Goal: Task Accomplishment & Management: Manage account settings

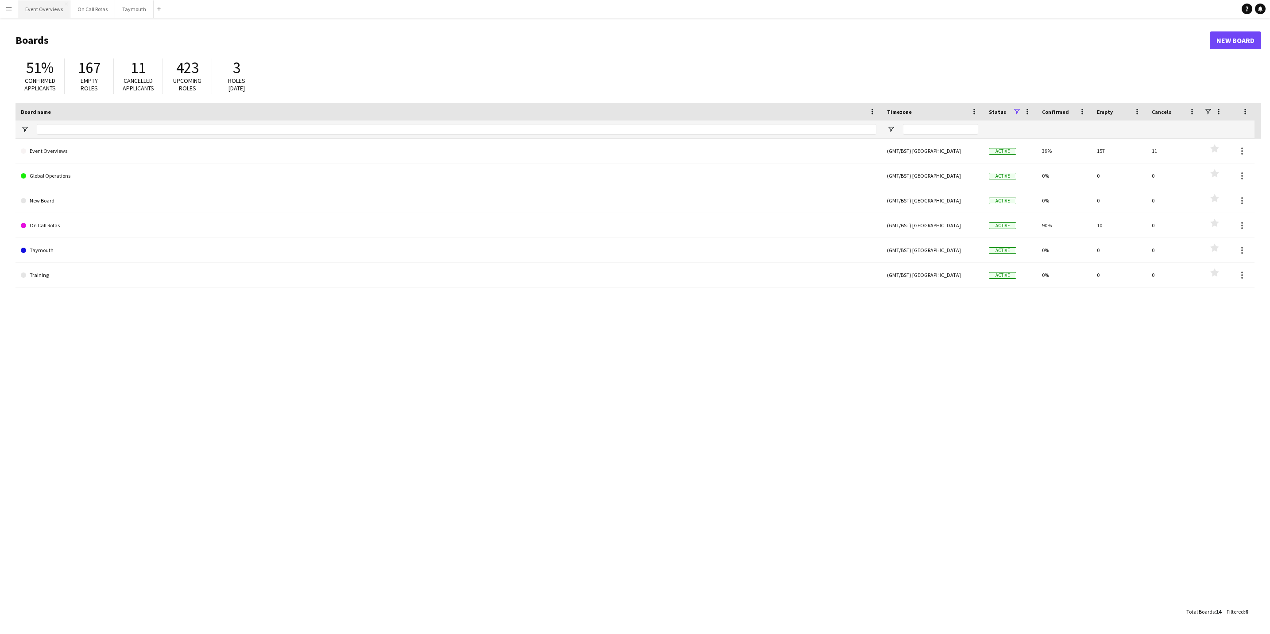
click at [48, 16] on button "Event Overviews Close" at bounding box center [44, 8] width 52 height 17
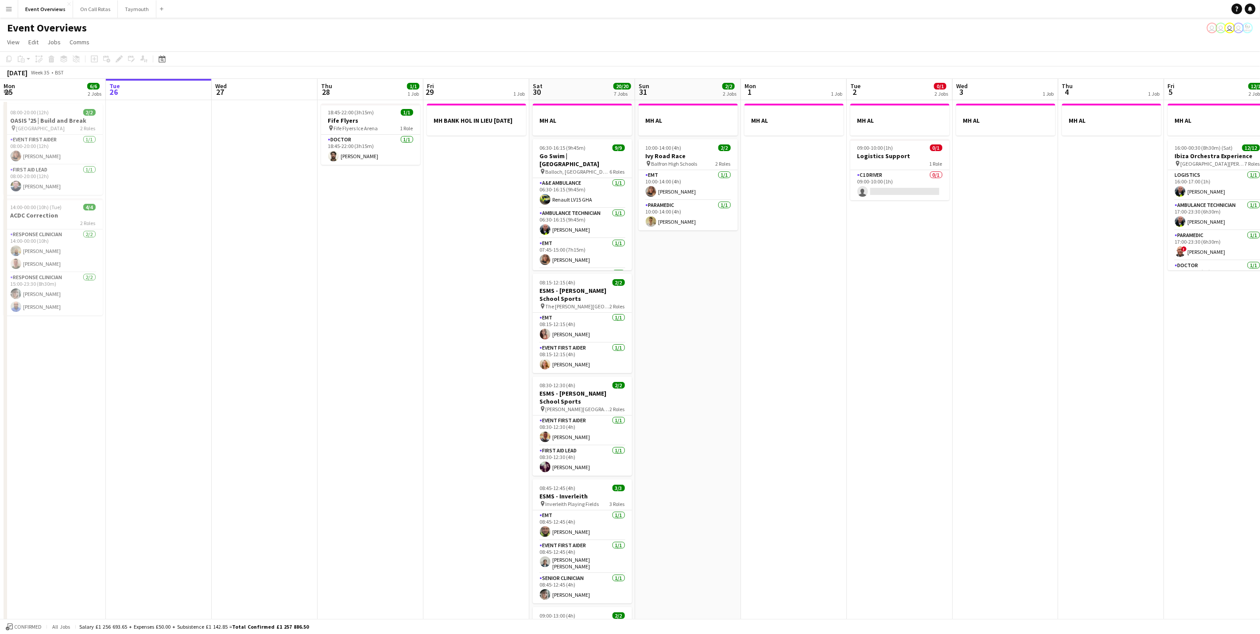
scroll to position [0, 262]
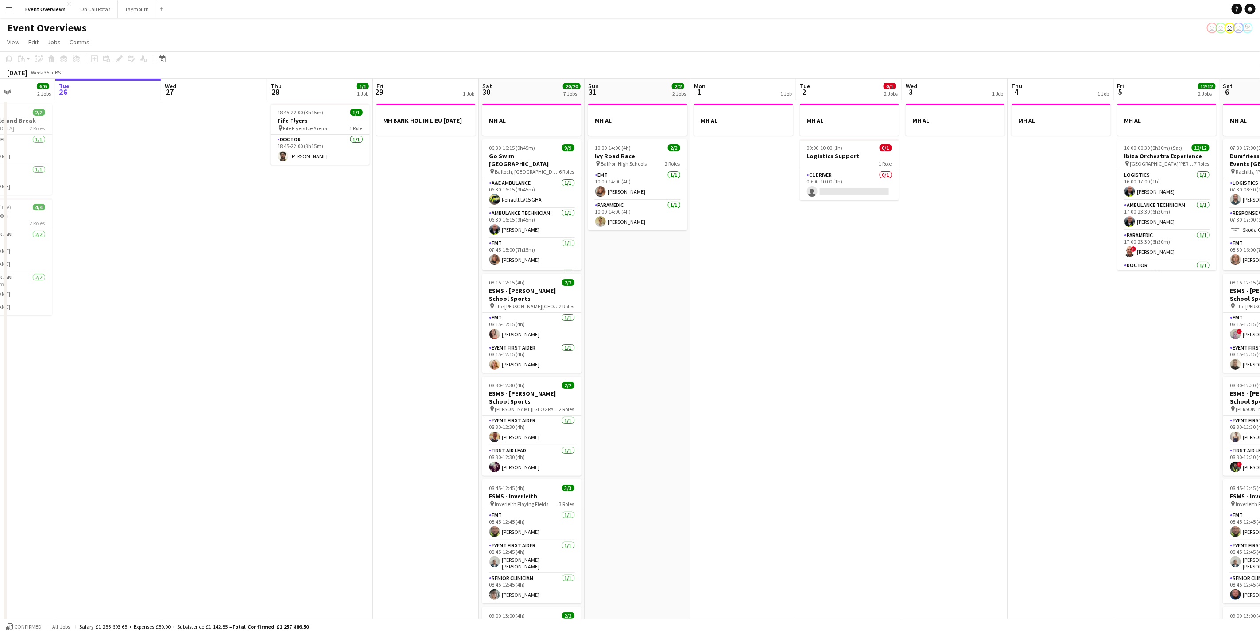
drag, startPoint x: 314, startPoint y: 376, endPoint x: 263, endPoint y: 373, distance: 50.6
click at [263, 373] on app-calendar-viewport "Sat 23 13/13 6 Jobs Sun 24 1/1 1 Job Mon 25 6/6 2 Jobs Tue 26 Wed 27 Thu 28 1/1…" at bounding box center [630, 468] width 1260 height 779
drag, startPoint x: 750, startPoint y: 343, endPoint x: 1043, endPoint y: 326, distance: 294.1
click at [898, 326] on app-calendar-viewport "Sat 23 13/13 6 Jobs Sun 24 1/1 1 Job Mon 25 6/6 2 Jobs Tue 26 Wed 27 Thu 28 1/1…" at bounding box center [630, 468] width 1260 height 779
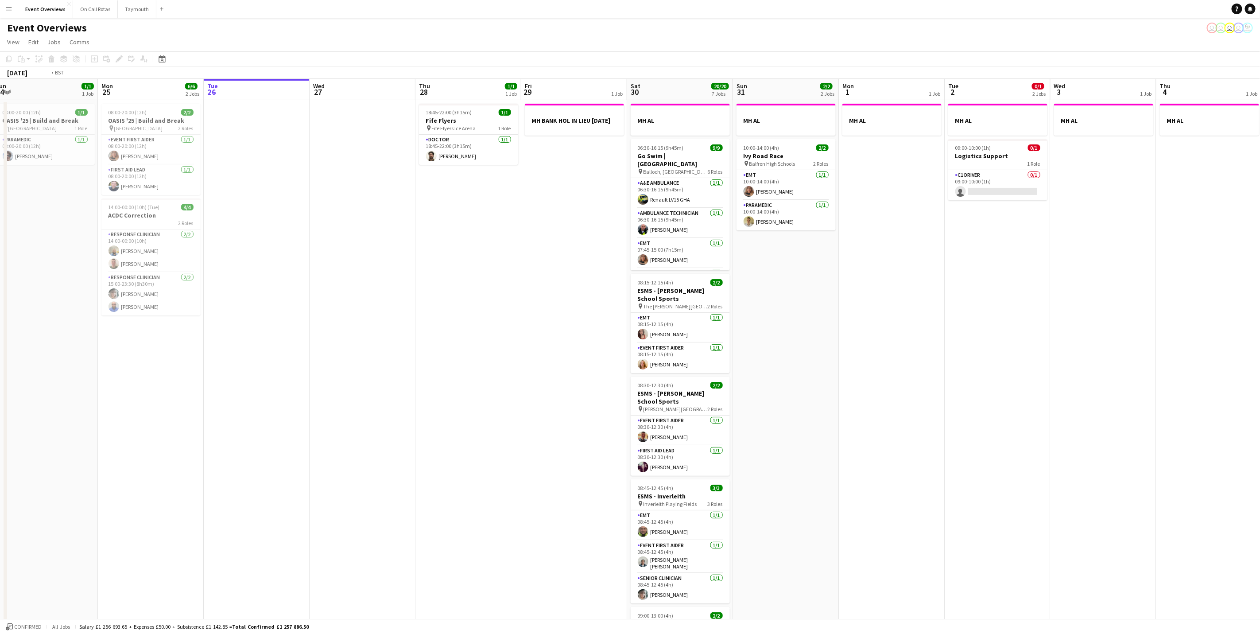
scroll to position [0, 299]
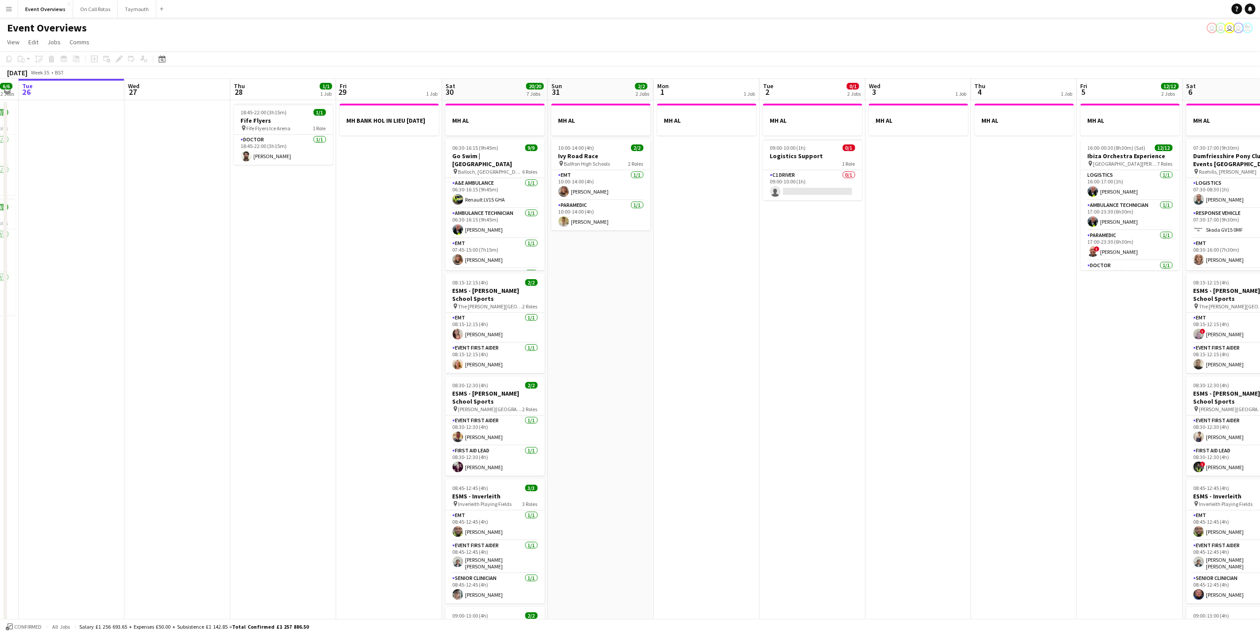
drag, startPoint x: 1007, startPoint y: 438, endPoint x: 822, endPoint y: 427, distance: 185.0
click at [822, 427] on app-calendar-viewport "Sat 23 13/13 6 Jobs Sun 24 1/1 1 Job Mon 25 6/6 2 Jobs Tue 26 Wed 27 Thu 28 1/1…" at bounding box center [630, 468] width 1260 height 779
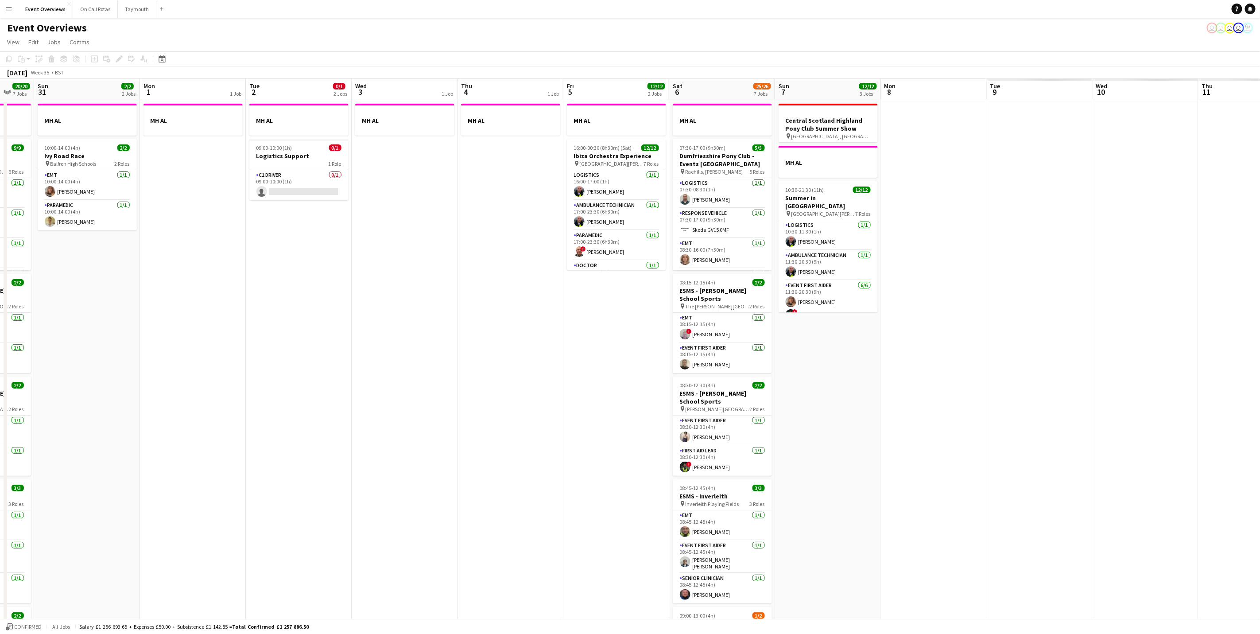
scroll to position [0, 256]
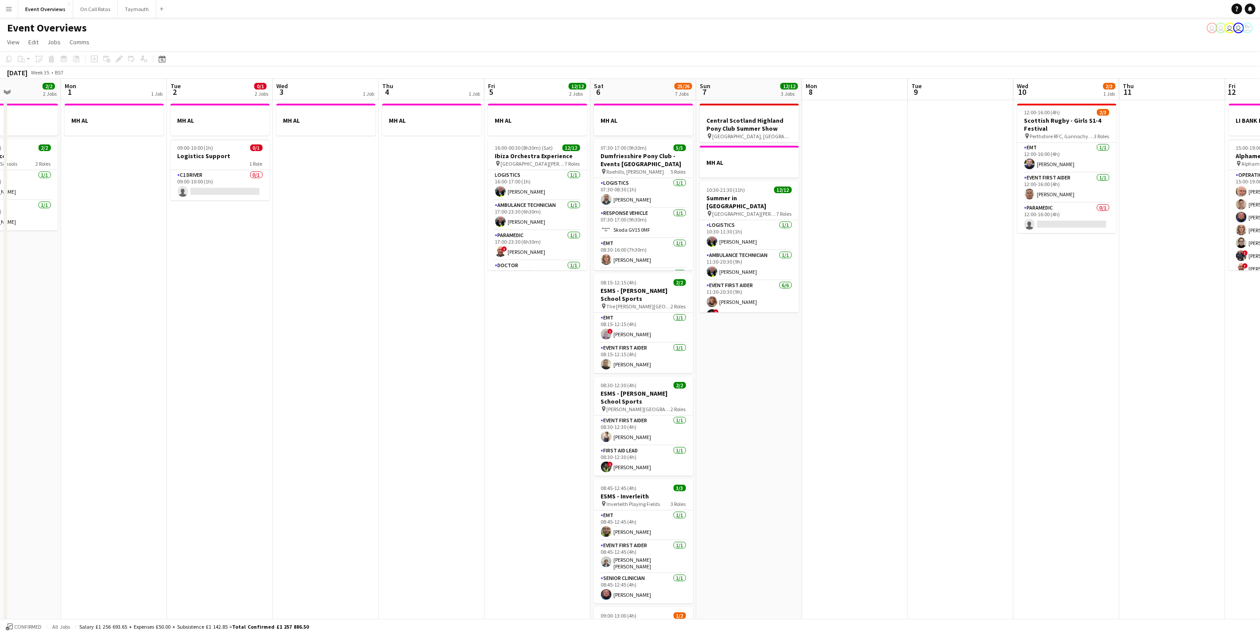
drag, startPoint x: 937, startPoint y: 402, endPoint x: 344, endPoint y: 444, distance: 594.0
click at [344, 444] on app-calendar-viewport "Fri 29 1 Job Sat 30 20/20 7 Jobs Sun 31 2/2 2 Jobs Mon 1 1 Job Tue 2 0/1 2 Jobs…" at bounding box center [630, 468] width 1260 height 779
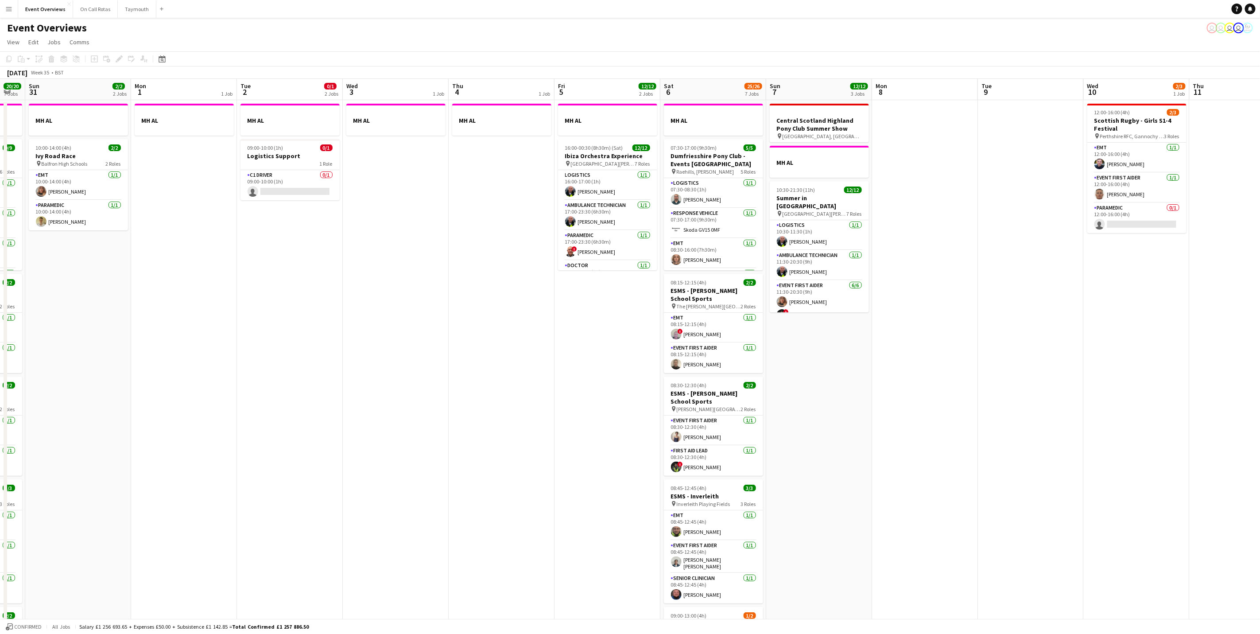
drag, startPoint x: 966, startPoint y: 286, endPoint x: 1036, endPoint y: 285, distance: 70.0
click at [1036, 285] on app-calendar-viewport "Fri 29 1 Job Sat 30 20/20 7 Jobs Sun 31 2/2 2 Jobs Mon 1 1 Job Tue 2 0/1 2 Jobs…" at bounding box center [630, 468] width 1260 height 779
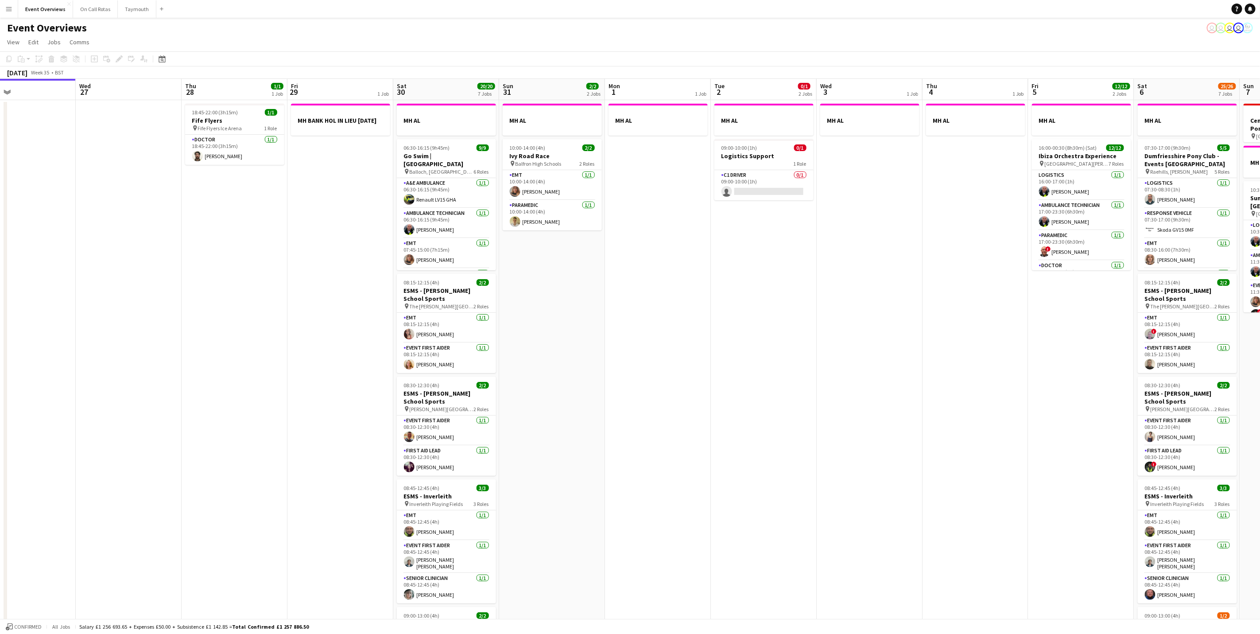
drag, startPoint x: 390, startPoint y: 433, endPoint x: 864, endPoint y: 375, distance: 477.4
click at [864, 375] on app-calendar-viewport "Sun 24 1/1 1 Job Mon 25 6/6 2 Jobs Tue 26 Wed 27 Thu 28 1/1 1 Job Fri 29 1 Job …" at bounding box center [630, 468] width 1260 height 779
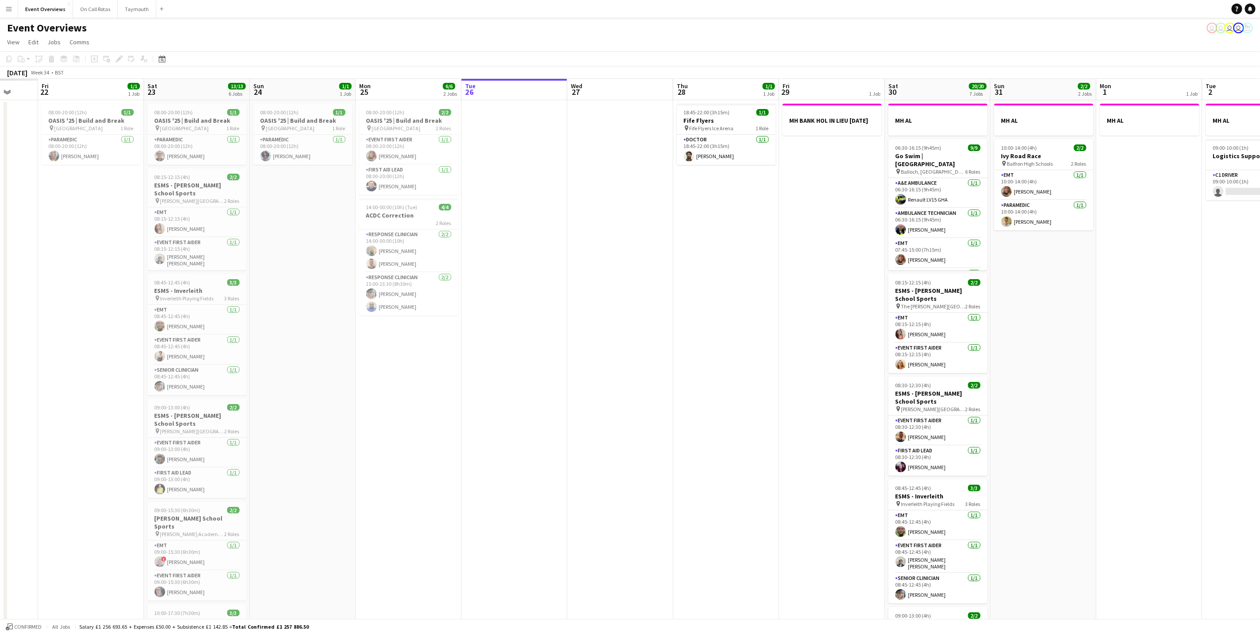
drag, startPoint x: 604, startPoint y: 441, endPoint x: 1096, endPoint y: 358, distance: 498.5
click at [1096, 358] on app-calendar-viewport "Tue 19 Wed 20 Thu 21 Fri 22 1/1 1 Job Sat 23 13/13 6 Jobs Sun 24 1/1 1 Job Mon …" at bounding box center [630, 468] width 1260 height 779
click at [1027, 194] on app-card-role "EMT [DATE] 10:00-14:00 (4h) [PERSON_NAME]" at bounding box center [1043, 185] width 99 height 30
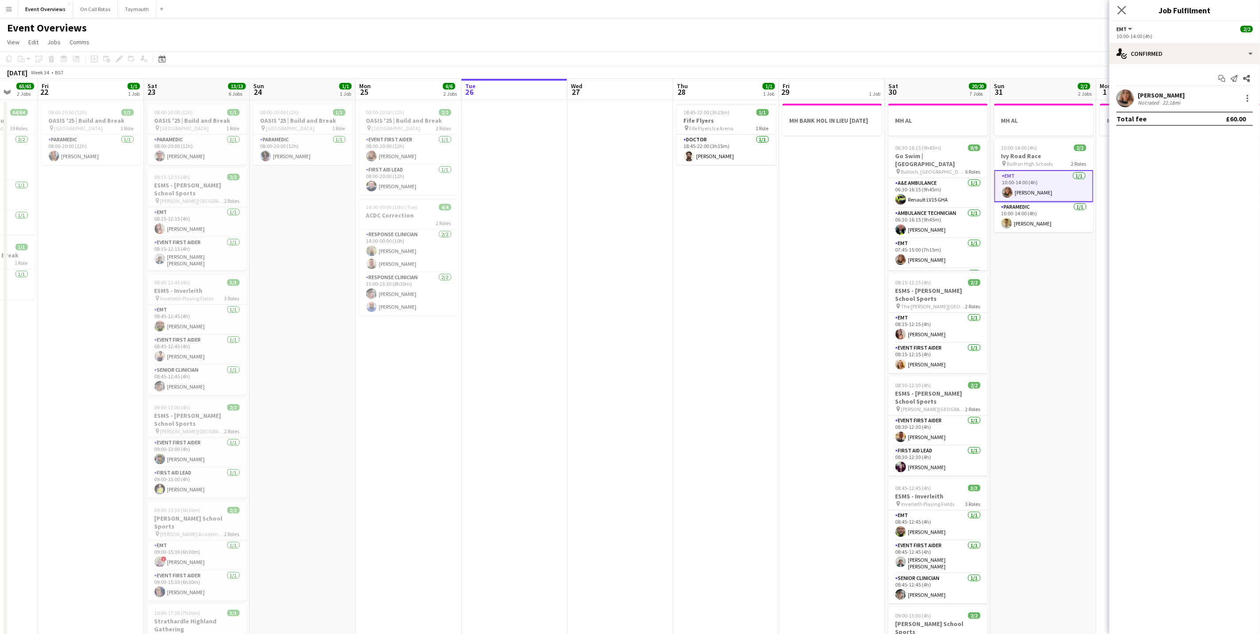
click at [1116, 11] on app-icon "Close pop-in" at bounding box center [1121, 10] width 13 height 13
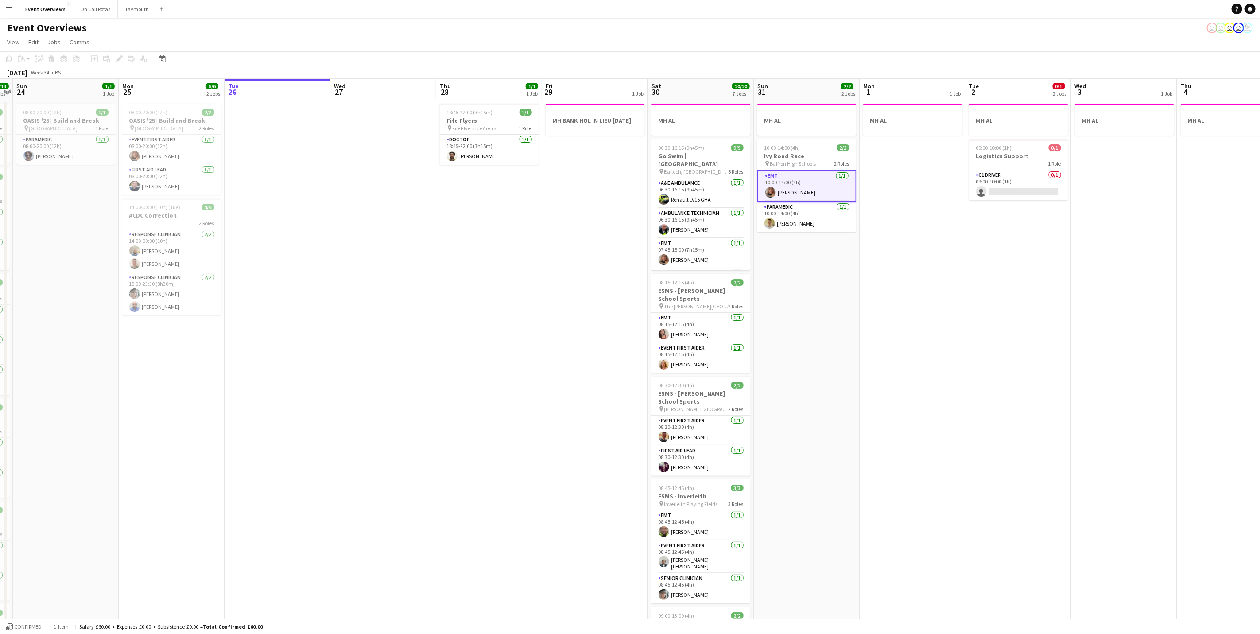
drag, startPoint x: 647, startPoint y: 379, endPoint x: 414, endPoint y: 329, distance: 239.2
click at [414, 329] on app-calendar-viewport "Thu 21 65/65 2 Jobs Fri 22 1/1 1 Job Sat 23 13/13 6 Jobs Sun 24 1/1 1 Job Mon 2…" at bounding box center [630, 468] width 1260 height 779
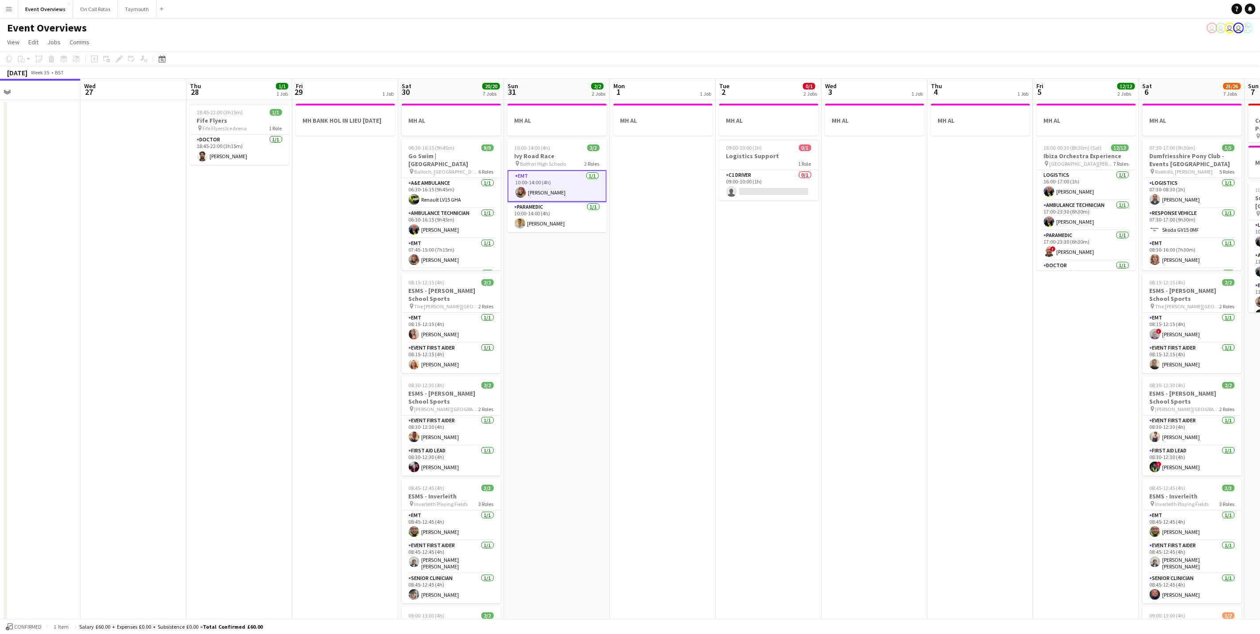
scroll to position [0, 217]
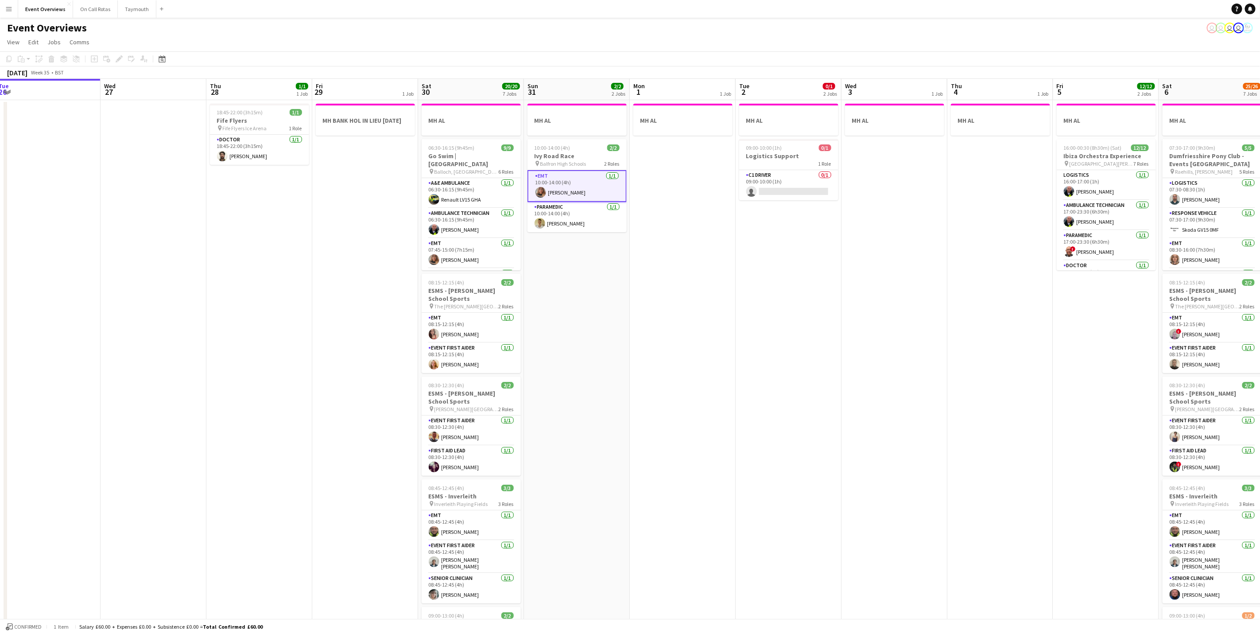
drag, startPoint x: 736, startPoint y: 310, endPoint x: 720, endPoint y: 324, distance: 21.6
click at [720, 324] on app-calendar-viewport "Sun 24 1/1 1 Job Mon 25 6/6 2 Jobs Tue 26 Wed 27 Thu 28 1/1 1 Job Fri 29 1 Job …" at bounding box center [630, 468] width 1260 height 779
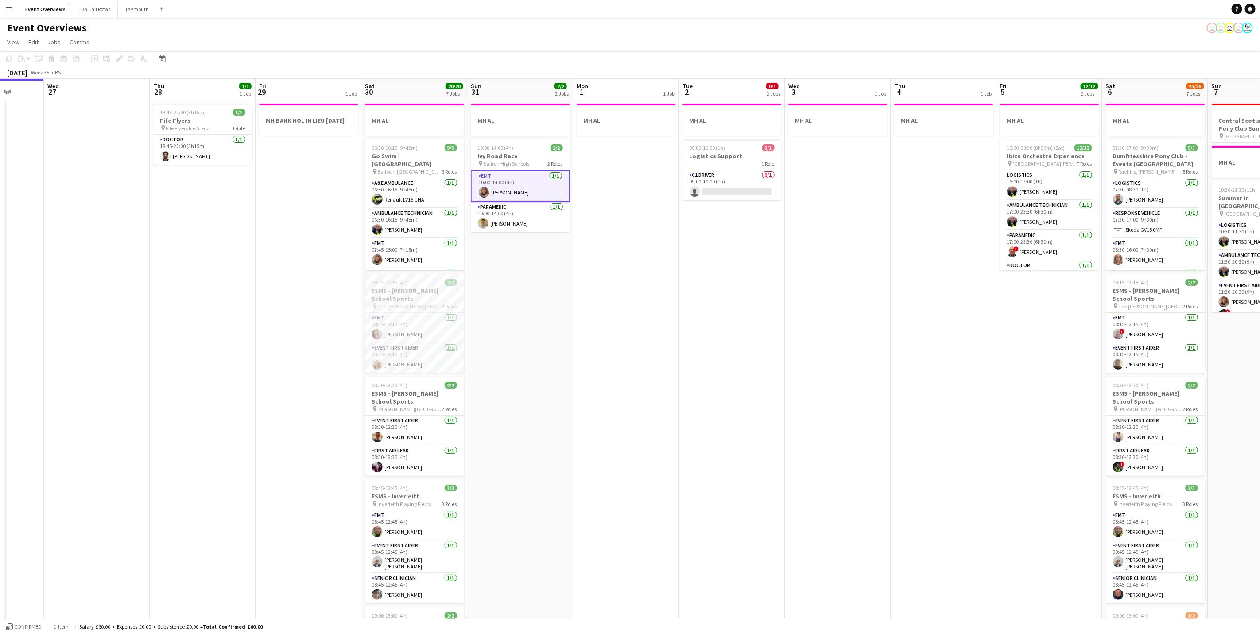
drag, startPoint x: 731, startPoint y: 423, endPoint x: 780, endPoint y: 399, distance: 54.9
click at [780, 399] on app-calendar-viewport "Sun 24 1/1 1 Job Mon 25 6/6 2 Jobs Tue 26 Wed 27 Thu 28 1/1 1 Job Fri 29 1 Job …" at bounding box center [630, 468] width 1260 height 779
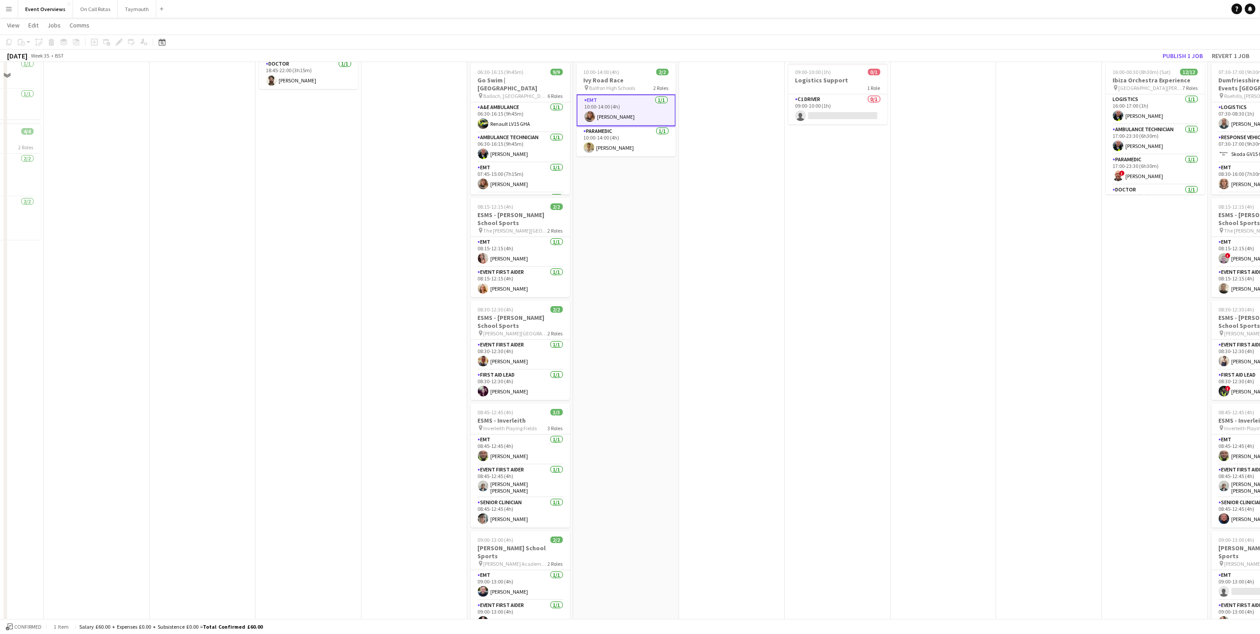
scroll to position [0, 0]
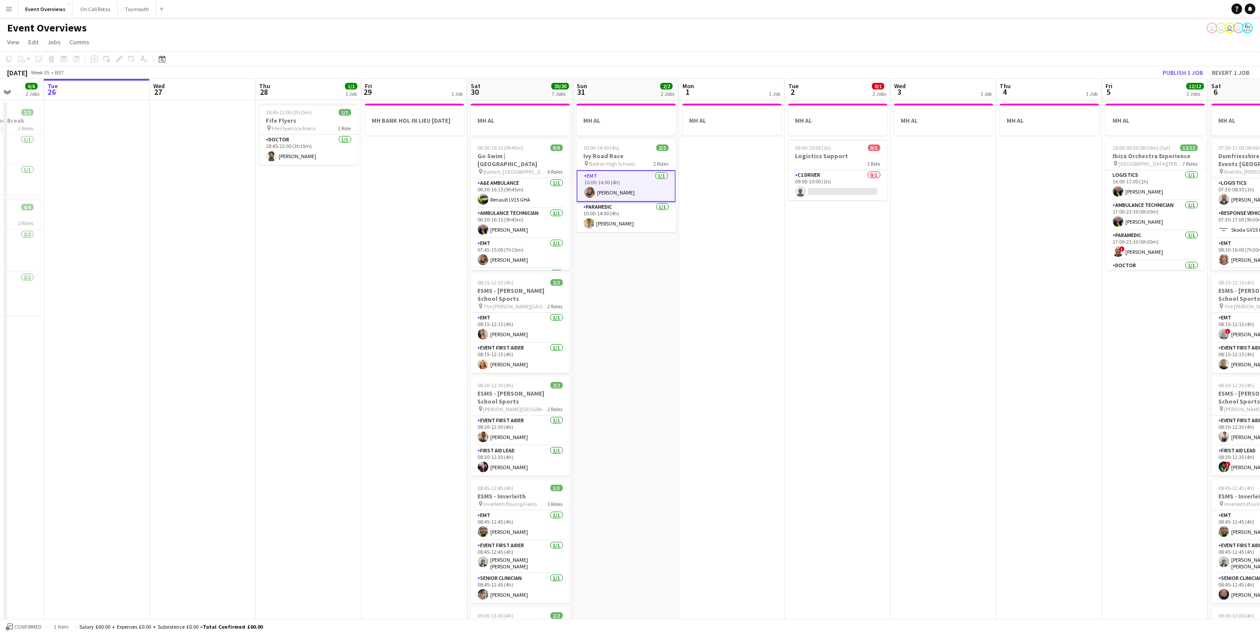
drag, startPoint x: 618, startPoint y: 188, endPoint x: 612, endPoint y: 168, distance: 21.0
click at [618, 188] on app-card-role "EMT [DATE] 10:00-14:00 (4h) [PERSON_NAME]" at bounding box center [626, 186] width 99 height 32
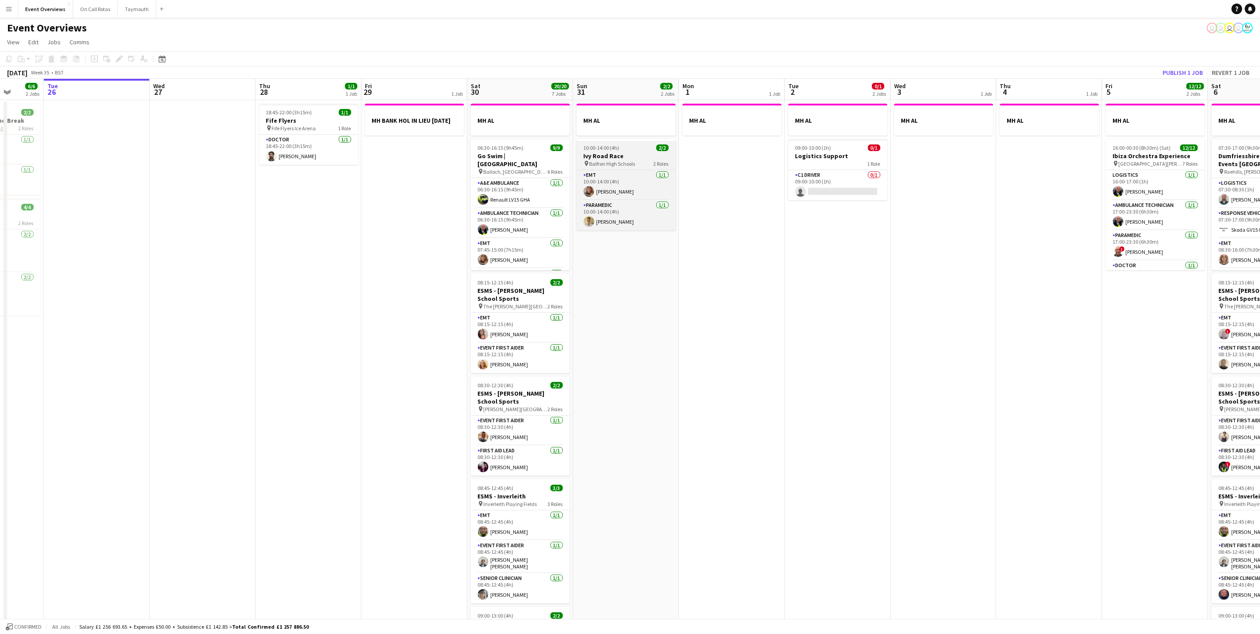
click at [610, 160] on span "Balfron High Schools" at bounding box center [612, 163] width 46 height 7
click at [612, 178] on app-card-role "EMT [DATE] 10:00-14:00 (4h) [PERSON_NAME]" at bounding box center [625, 186] width 97 height 30
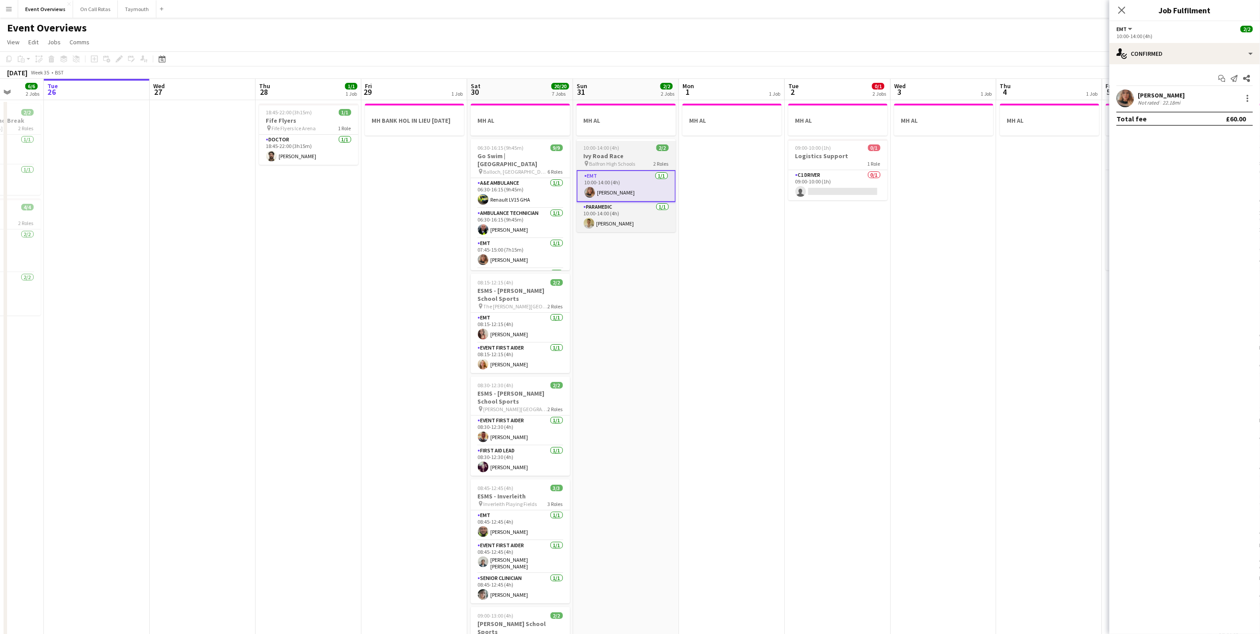
click at [612, 166] on span "Balfron High Schools" at bounding box center [612, 163] width 46 height 7
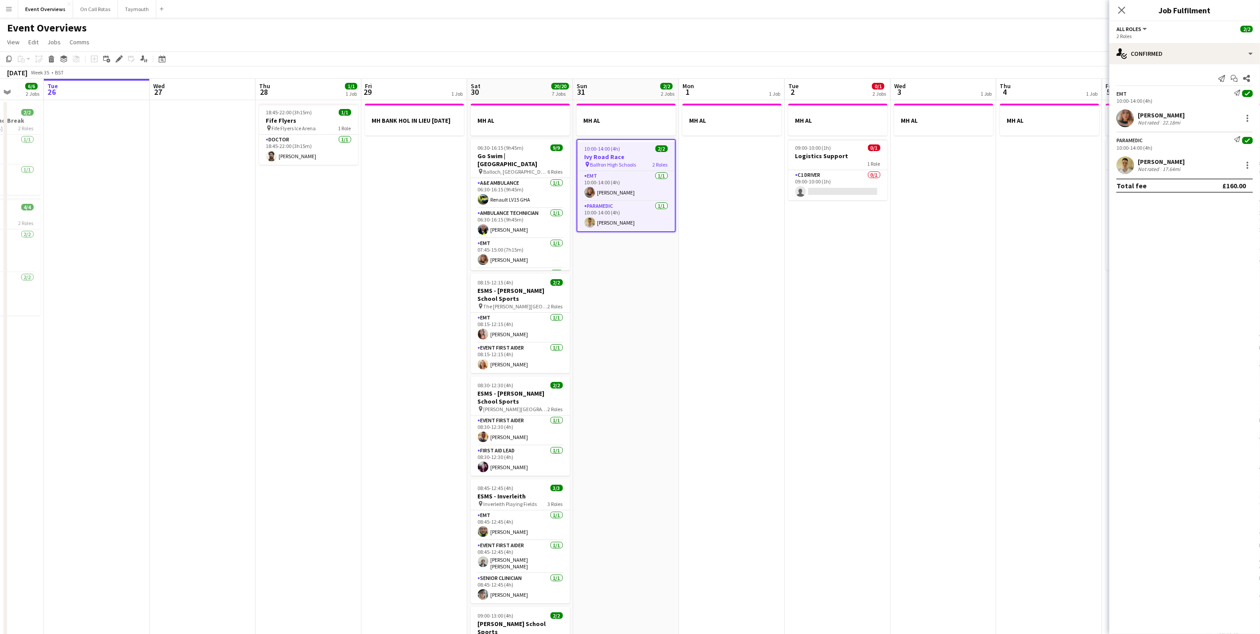
click at [1132, 159] on div at bounding box center [1125, 165] width 18 height 18
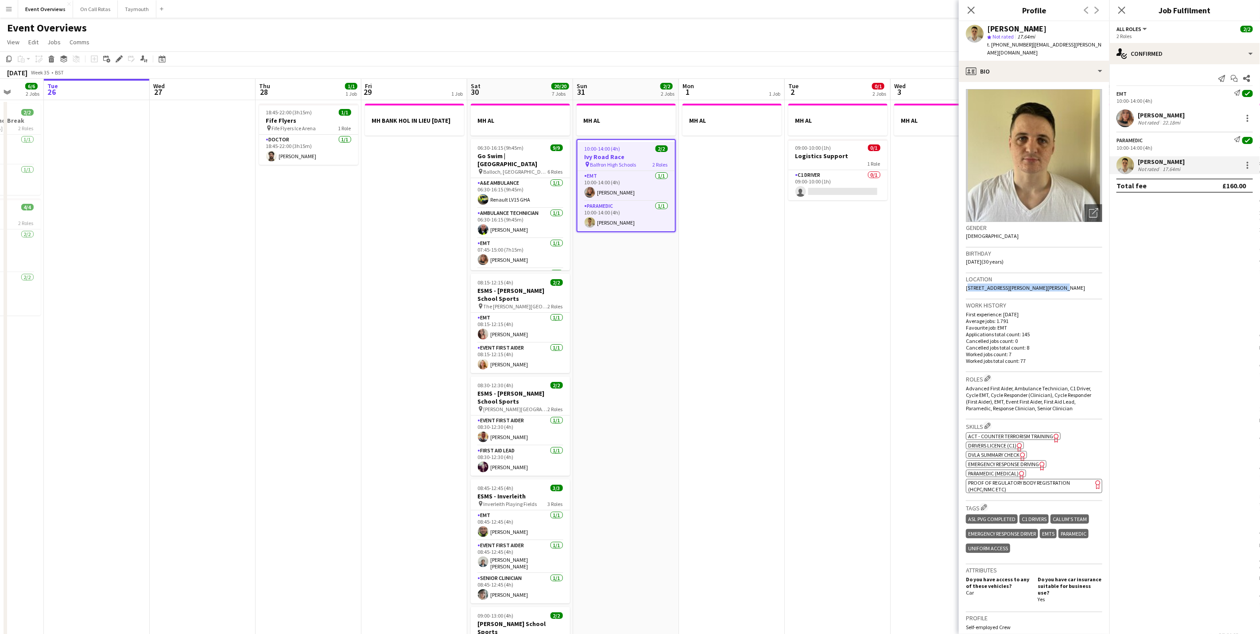
drag, startPoint x: 1049, startPoint y: 278, endPoint x: 960, endPoint y: 281, distance: 89.0
click at [960, 281] on app-crew-profile-bio "Open photos pop-in Gender [DEMOGRAPHIC_DATA] Birthday [DEMOGRAPHIC_DATA] (30 ye…" at bounding box center [1034, 358] width 151 height 552
drag, startPoint x: 960, startPoint y: 281, endPoint x: 990, endPoint y: 275, distance: 30.7
copy span "[STREET_ADDRESS][PERSON_NAME][PERSON_NAME]"
click at [1071, 318] on p "Average jobs: 1.791" at bounding box center [1034, 321] width 136 height 7
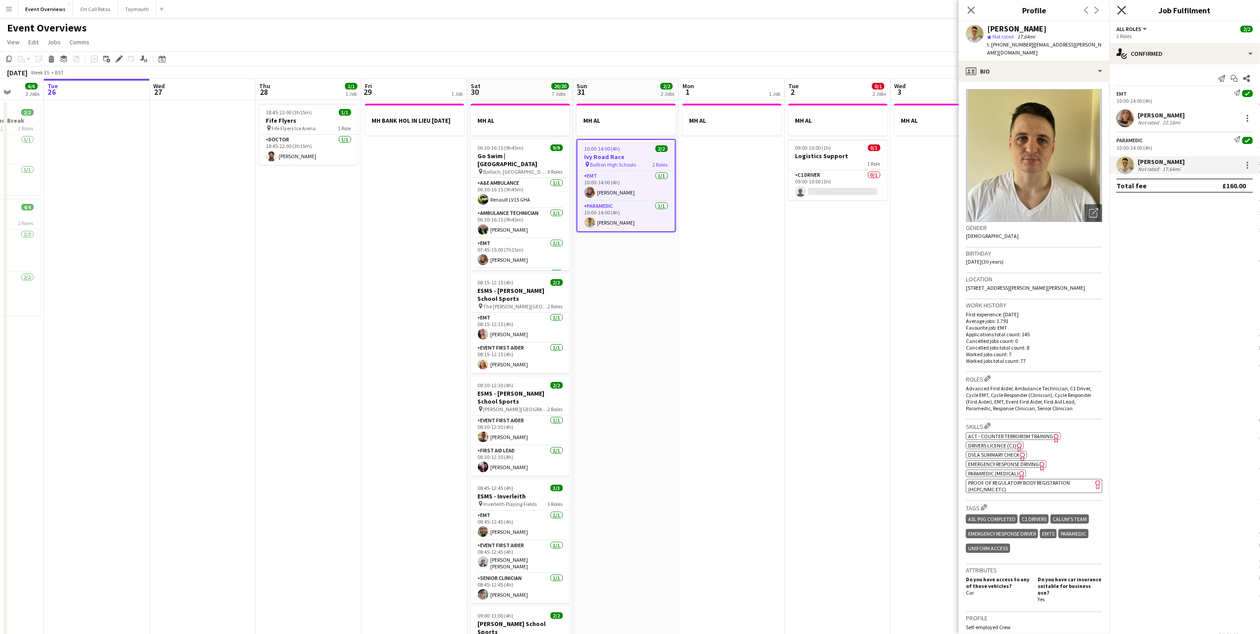
click at [1122, 7] on icon "Close pop-in" at bounding box center [1121, 10] width 8 height 8
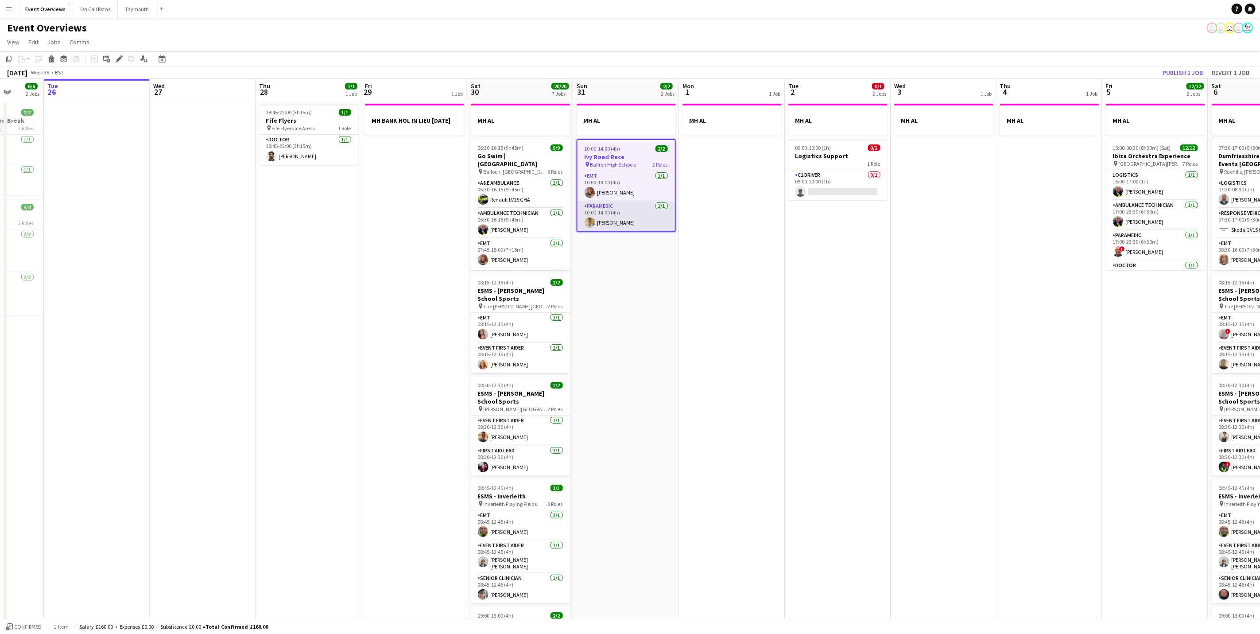
click at [623, 222] on app-card-role "Paramedic [DATE] 10:00-14:00 (4h) [PERSON_NAME]" at bounding box center [625, 216] width 97 height 30
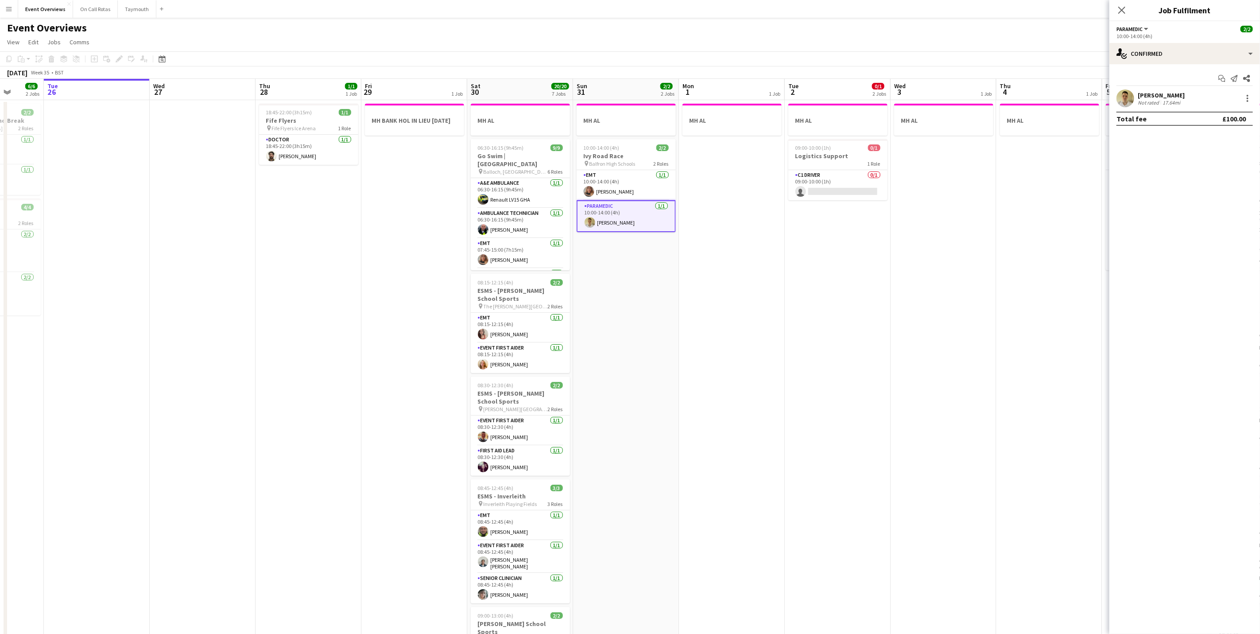
click at [1141, 92] on div "[PERSON_NAME]" at bounding box center [1161, 95] width 47 height 8
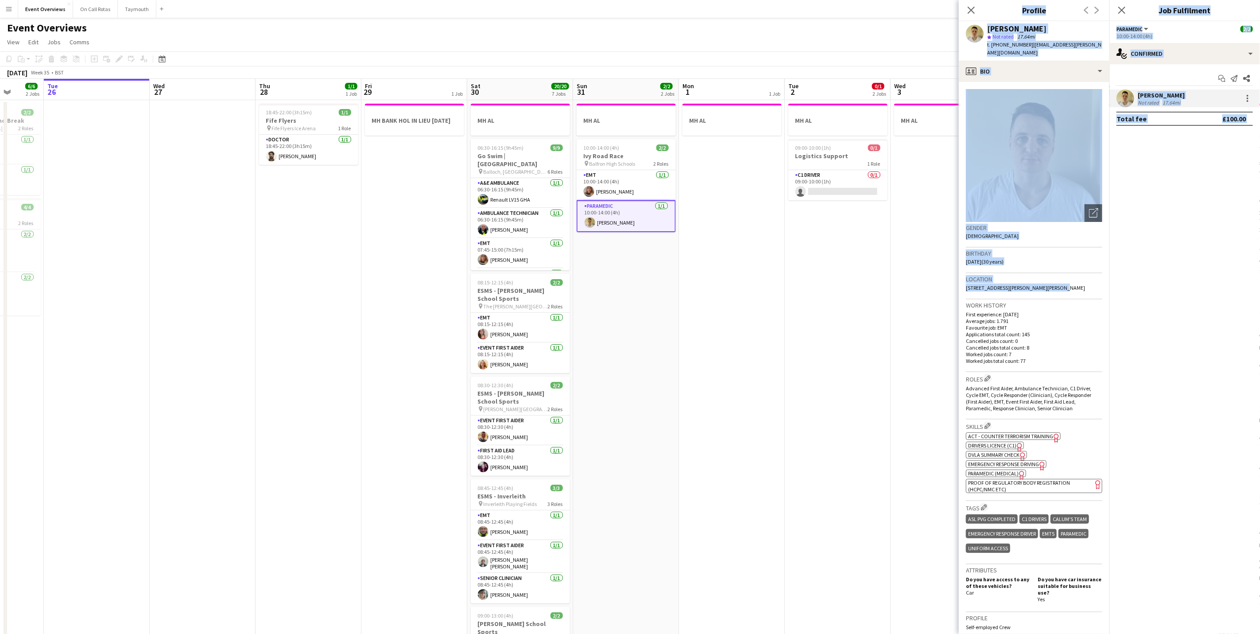
drag, startPoint x: 1046, startPoint y: 282, endPoint x: 894, endPoint y: 279, distance: 151.9
click at [894, 279] on body "Menu Boards Boards Boards All jobs Status Workforce Workforce My Workforce Recr…" at bounding box center [630, 436] width 1260 height 873
click at [1033, 275] on h3 "Location" at bounding box center [1034, 279] width 136 height 8
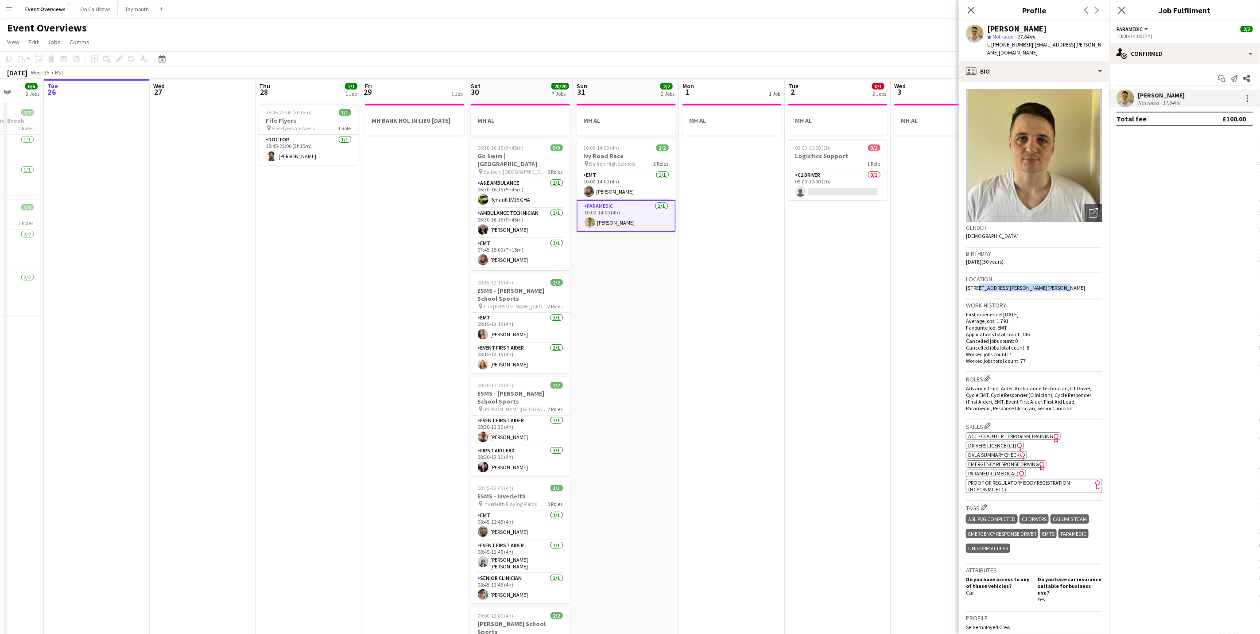
drag, startPoint x: 1048, startPoint y: 279, endPoint x: 974, endPoint y: 286, distance: 74.7
click at [974, 286] on div "Location [STREET_ADDRESS][PERSON_NAME][PERSON_NAME]" at bounding box center [1034, 286] width 136 height 26
click at [604, 191] on app-card-role "EMT [DATE] 10:00-14:00 (4h) [PERSON_NAME]" at bounding box center [626, 185] width 99 height 30
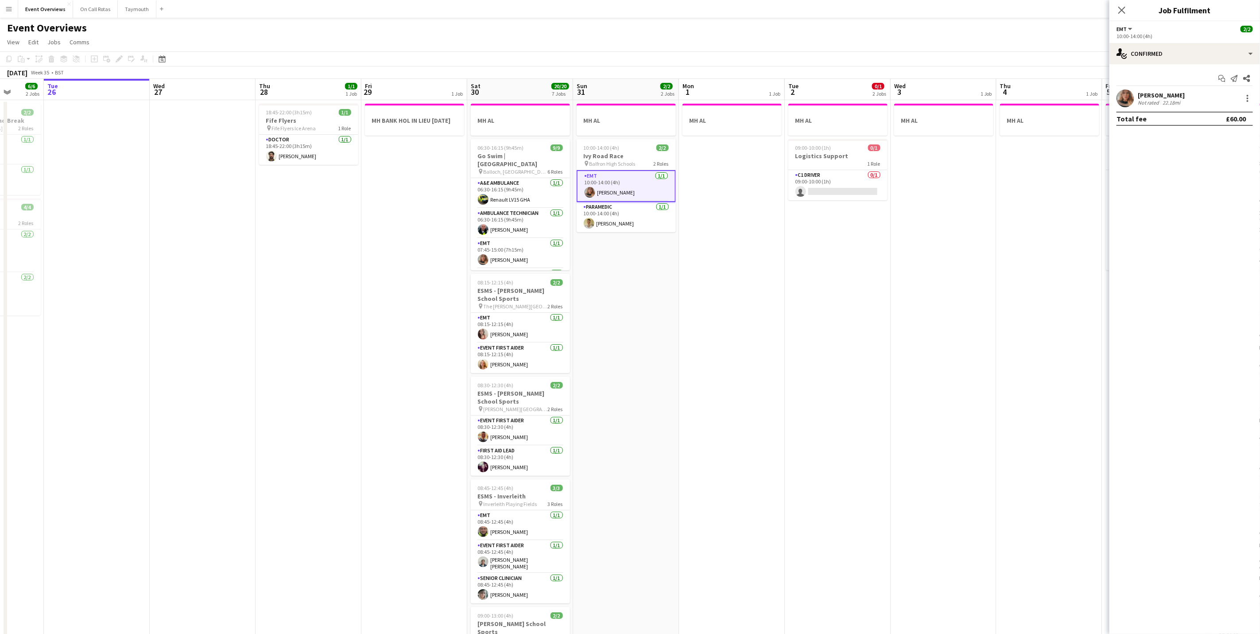
click at [1148, 98] on div "[PERSON_NAME]" at bounding box center [1161, 95] width 47 height 8
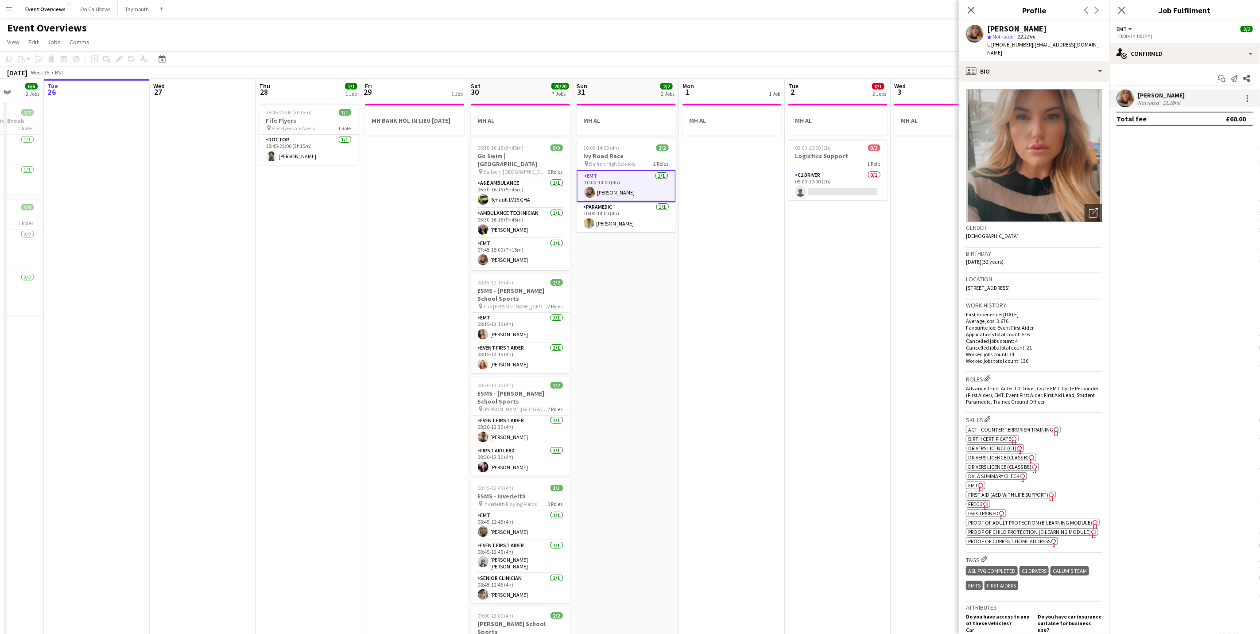
drag, startPoint x: 1044, startPoint y: 279, endPoint x: 962, endPoint y: 281, distance: 81.9
click at [962, 281] on app-crew-profile-bio "Open photos pop-in Gender [DEMOGRAPHIC_DATA] Birthday [DEMOGRAPHIC_DATA] (32 ye…" at bounding box center [1034, 358] width 151 height 552
drag, startPoint x: 962, startPoint y: 281, endPoint x: 972, endPoint y: 279, distance: 10.3
copy span "[STREET_ADDRESS]"
click at [1113, 12] on div "Close pop-in" at bounding box center [1121, 10] width 25 height 20
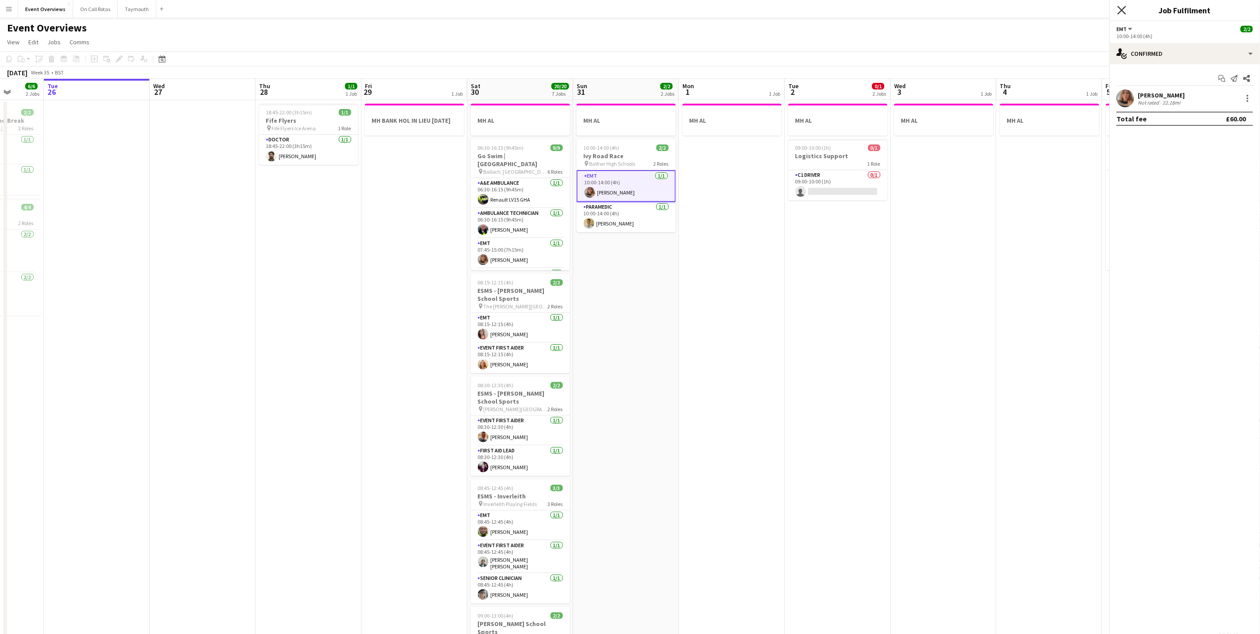
click at [1123, 7] on icon "Close pop-in" at bounding box center [1121, 10] width 8 height 8
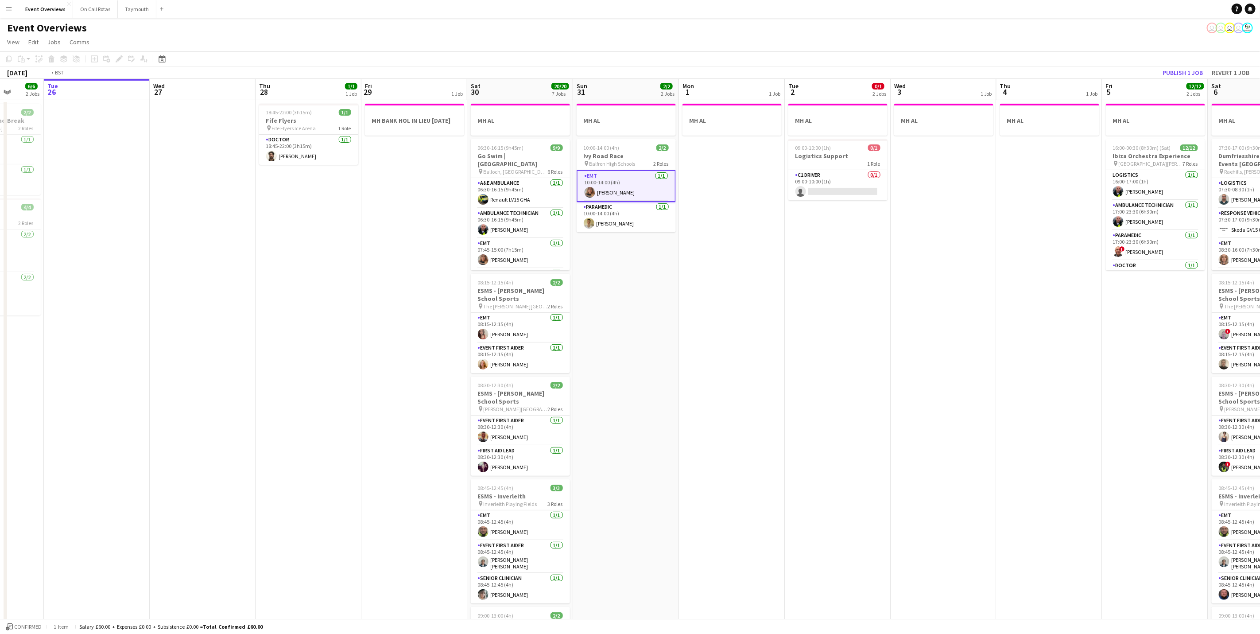
scroll to position [0, 183]
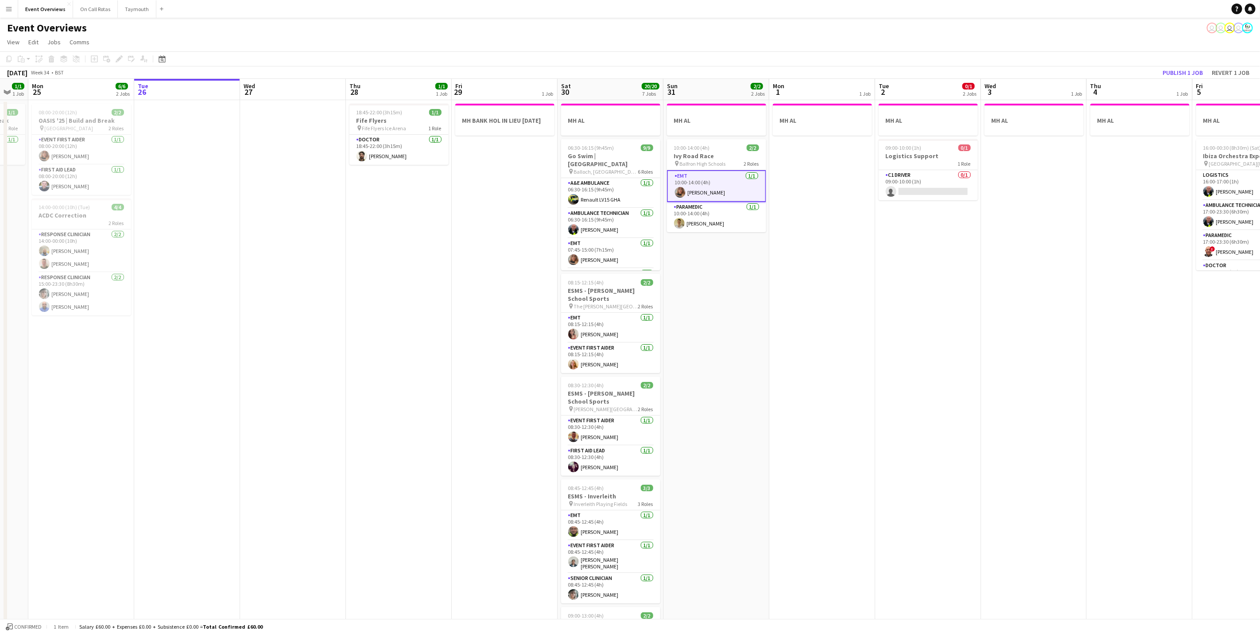
drag, startPoint x: 890, startPoint y: 289, endPoint x: 968, endPoint y: 298, distance: 78.9
click at [968, 298] on app-calendar-viewport "Sat 23 13/13 6 Jobs Sun 24 1/1 1 Job Mon 25 6/6 2 Jobs Tue 26 Wed 27 Thu 28 1/1…" at bounding box center [630, 468] width 1260 height 779
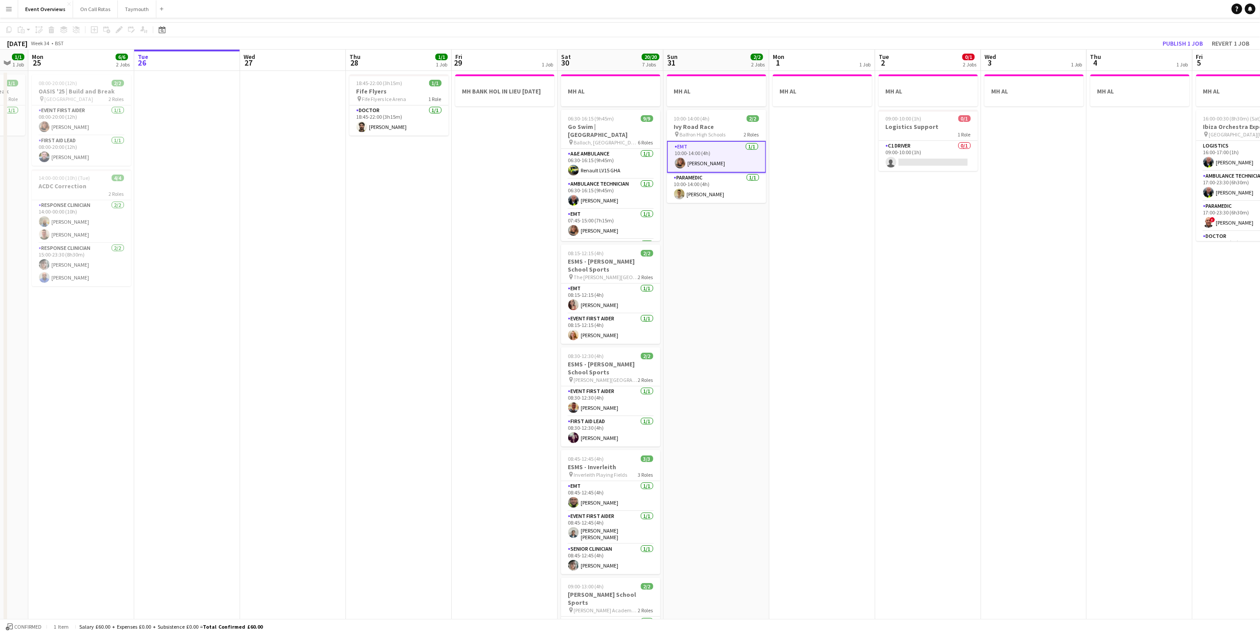
scroll to position [0, 0]
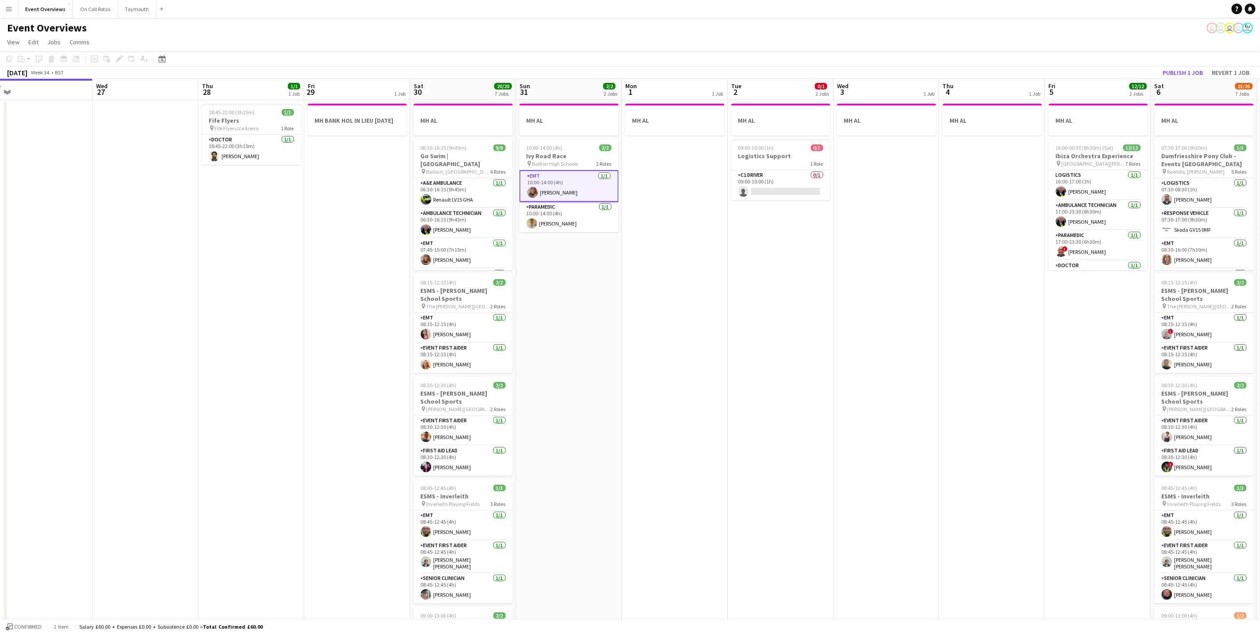
drag, startPoint x: 1011, startPoint y: 345, endPoint x: 864, endPoint y: 351, distance: 147.6
click at [864, 351] on app-calendar-viewport "Sat 23 13/13 6 Jobs Sun 24 1/1 1 Job Mon 25 6/6 2 Jobs Tue 26 Wed 27 Thu 28 1/1…" at bounding box center [630, 468] width 1260 height 779
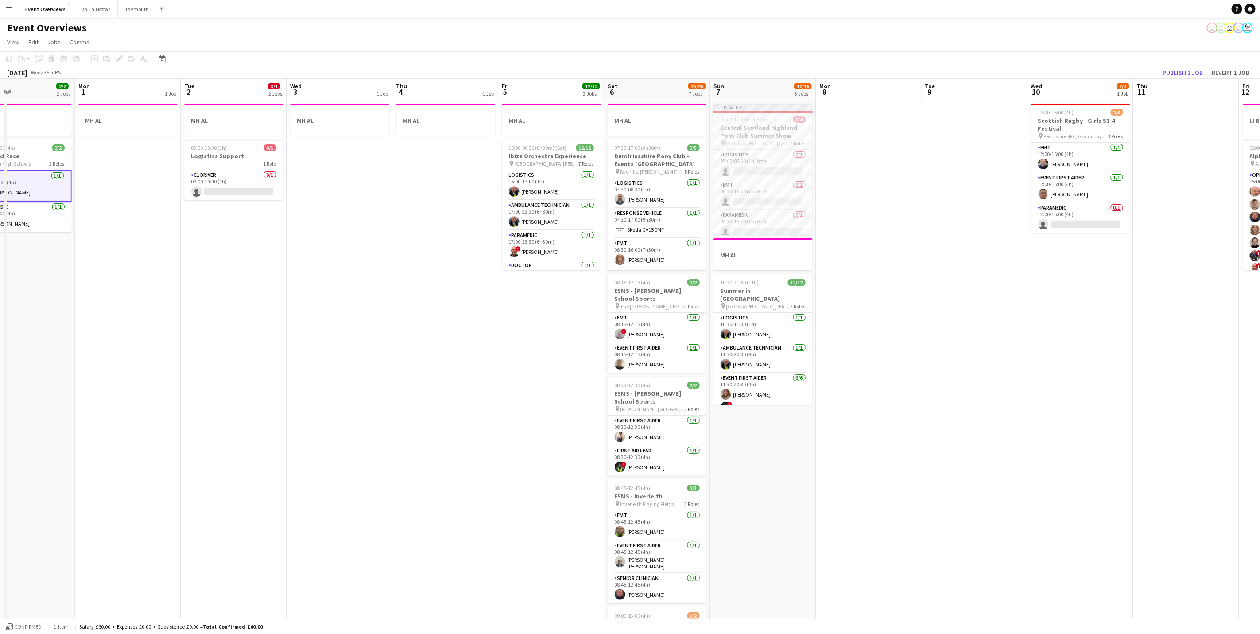
scroll to position [0, 360]
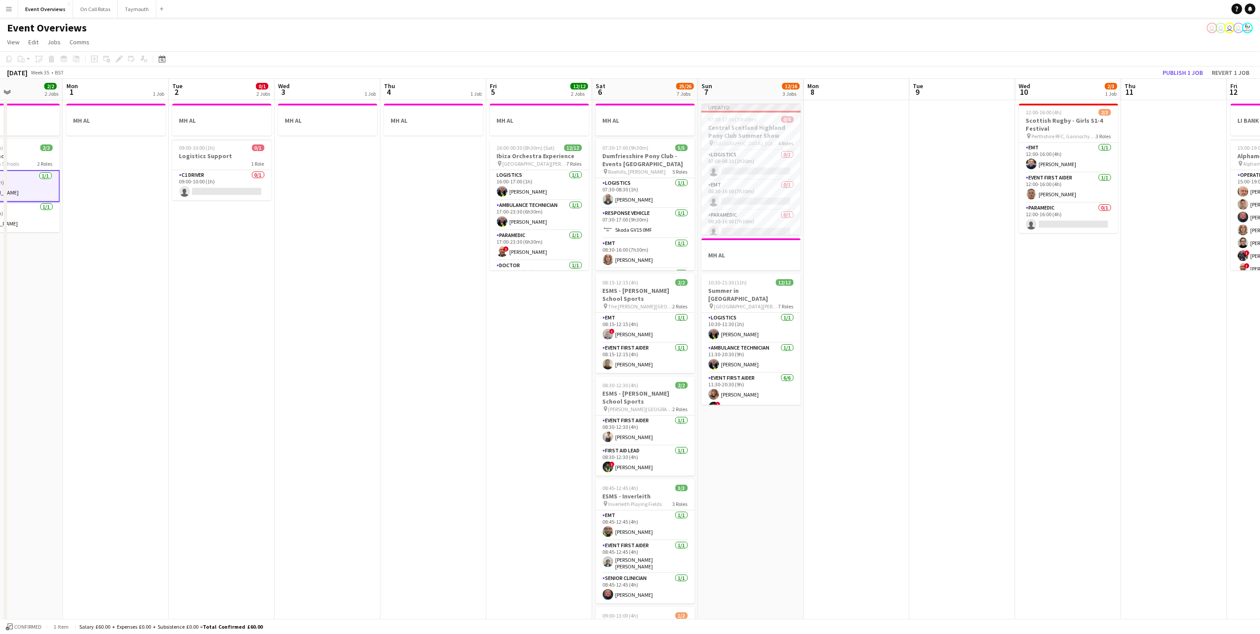
drag, startPoint x: 790, startPoint y: 363, endPoint x: 443, endPoint y: 328, distance: 349.4
click at [443, 328] on app-calendar-viewport "Thu 28 1/1 1 Job Fri 29 1 Job Sat 30 20/20 7 Jobs Sun 31 2/2 2 Jobs Mon 1 1 Job…" at bounding box center [630, 468] width 1260 height 779
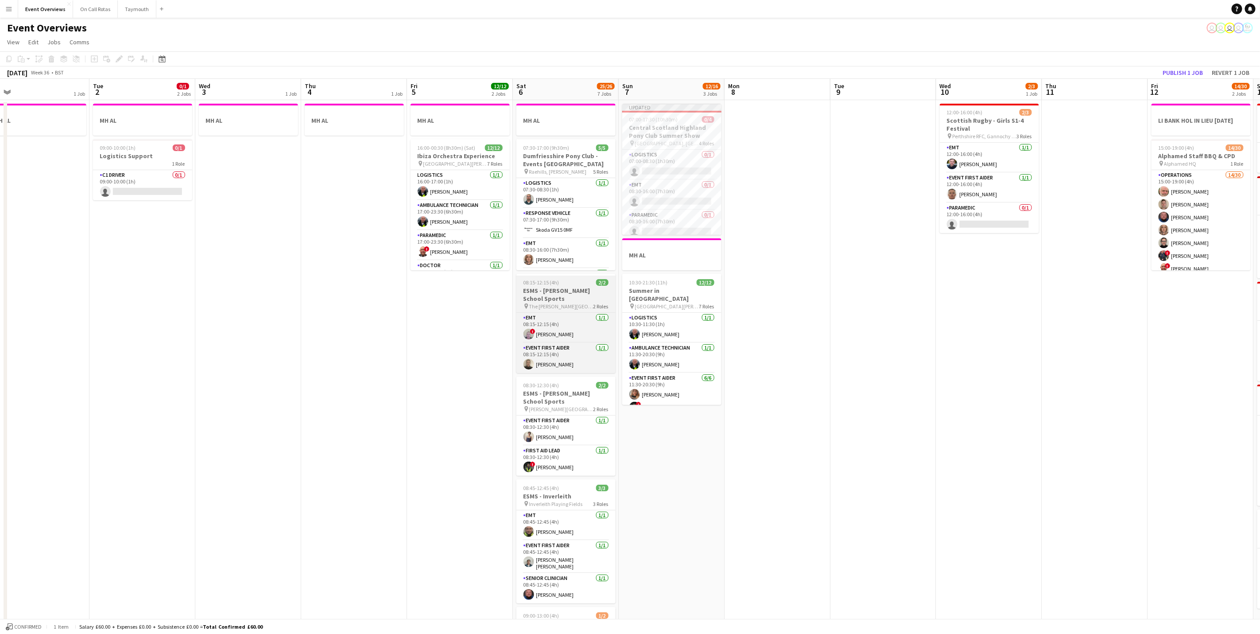
drag, startPoint x: 519, startPoint y: 362, endPoint x: 527, endPoint y: 306, distance: 56.7
click at [492, 358] on app-calendar-viewport "Fri 29 1 Job Sat 30 20/20 7 Jobs Sun 31 2/2 2 Jobs Mon 1 1 Job Tue 2 0/1 2 Jobs…" at bounding box center [630, 468] width 1260 height 779
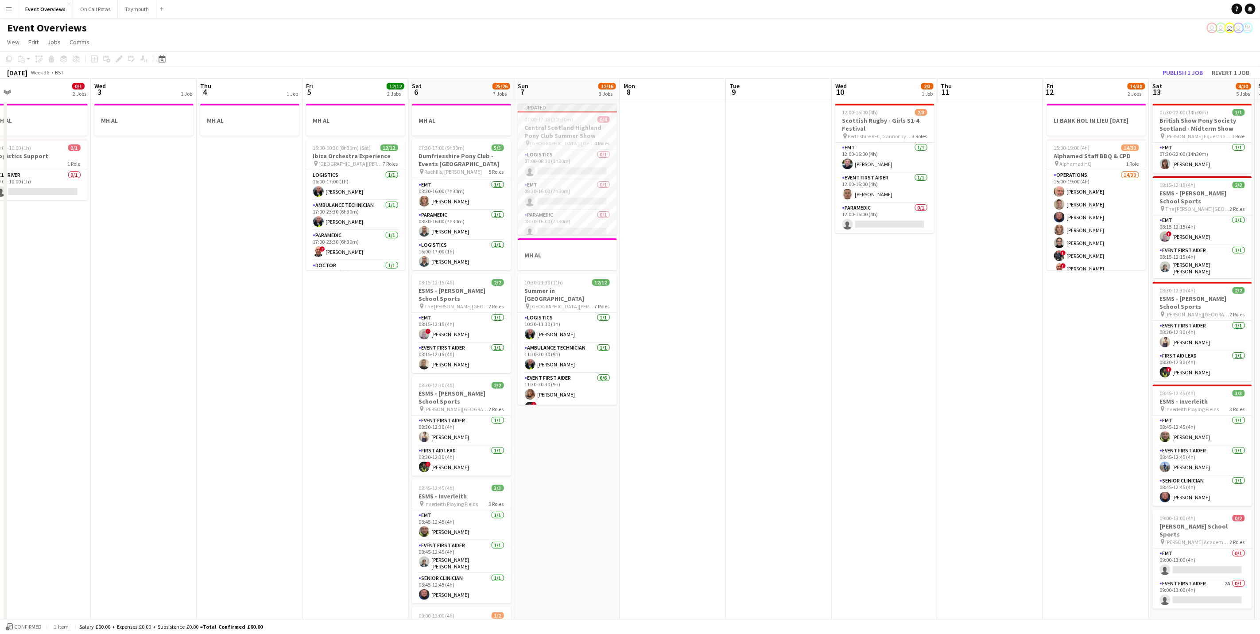
scroll to position [0, 359]
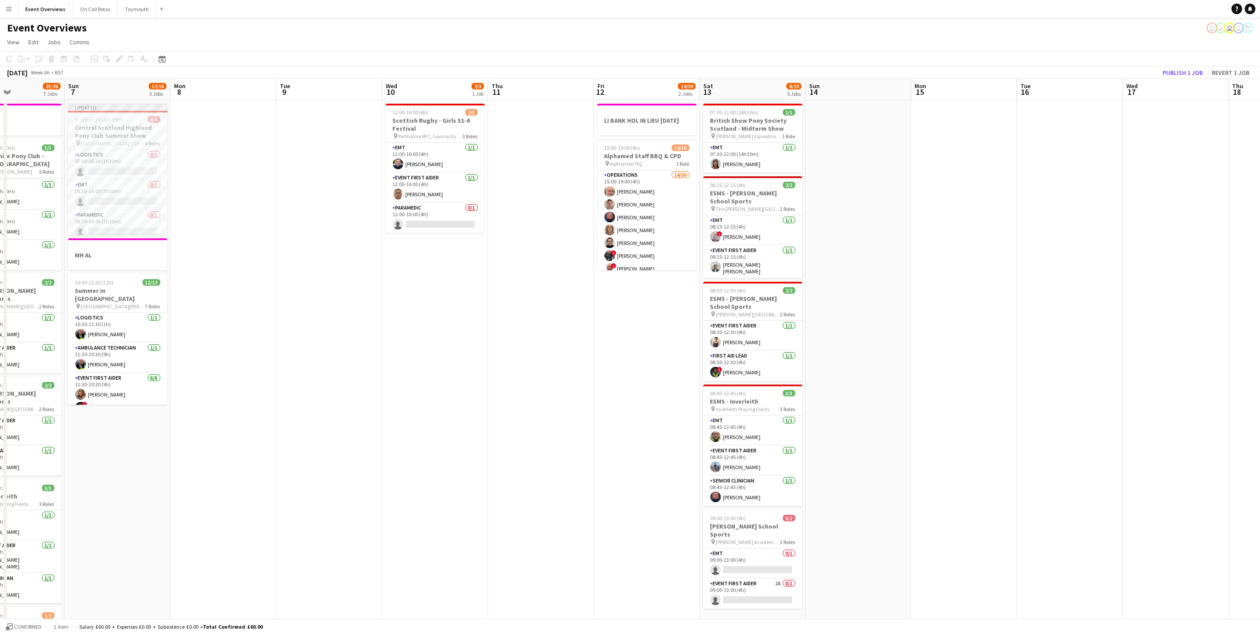
drag, startPoint x: 874, startPoint y: 374, endPoint x: 435, endPoint y: 288, distance: 447.5
click at [435, 288] on app-calendar-viewport "Wed 3 1 Job Thu 4 1 Job Fri 5 12/12 2 Jobs Sat 6 25/26 7 Jobs Sun 7 12/16 3 Job…" at bounding box center [630, 468] width 1260 height 779
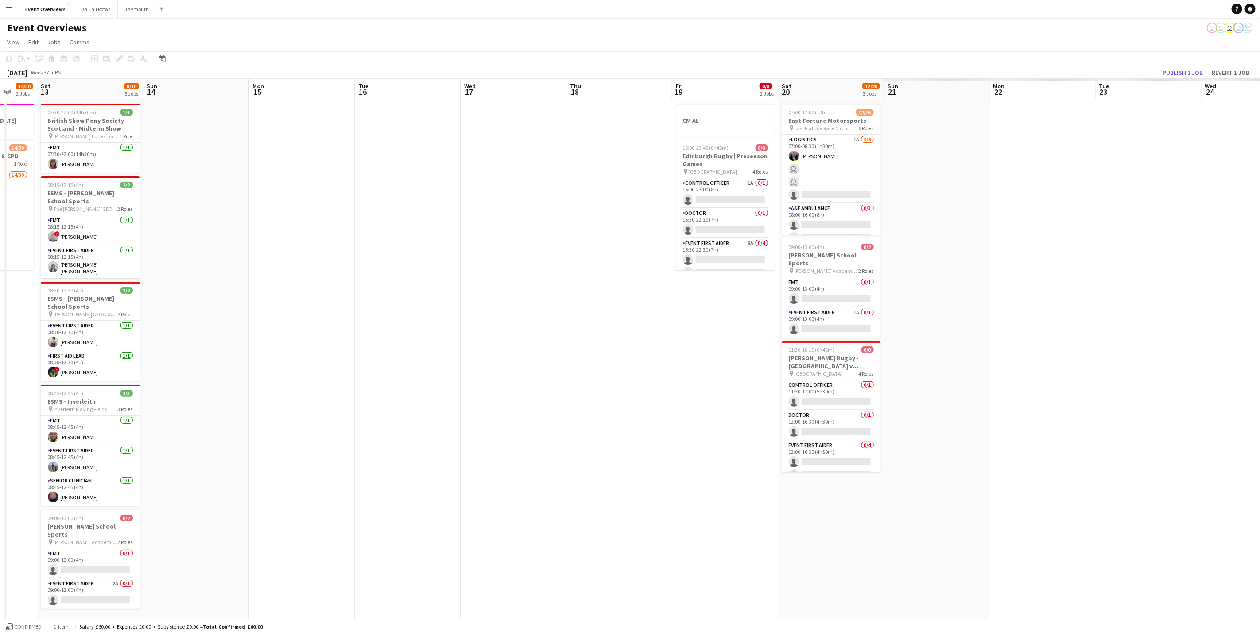
scroll to position [0, 342]
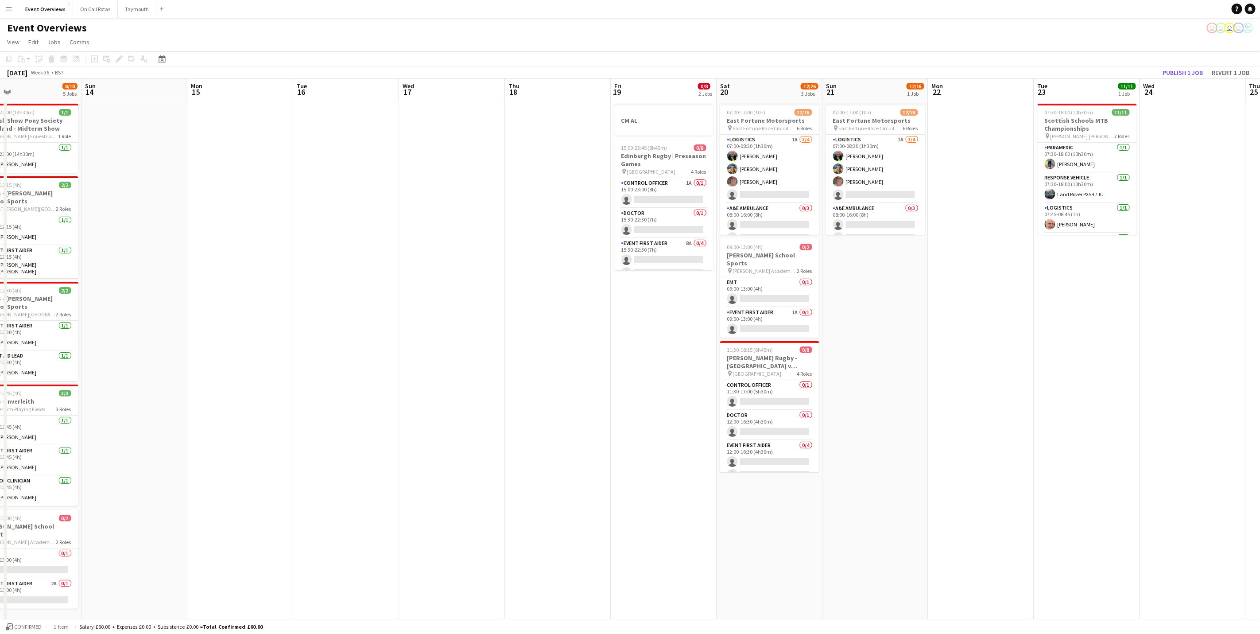
drag, startPoint x: 287, startPoint y: 275, endPoint x: 225, endPoint y: 274, distance: 62.5
click at [225, 274] on app-calendar-viewport "Wed 10 2/3 1 Job Thu 11 Fri 12 14/30 2 Jobs Sat 13 8/10 5 Jobs Sun 14 Mon 15 Tu…" at bounding box center [630, 468] width 1260 height 779
click at [225, 275] on app-date-cell at bounding box center [240, 479] width 106 height 758
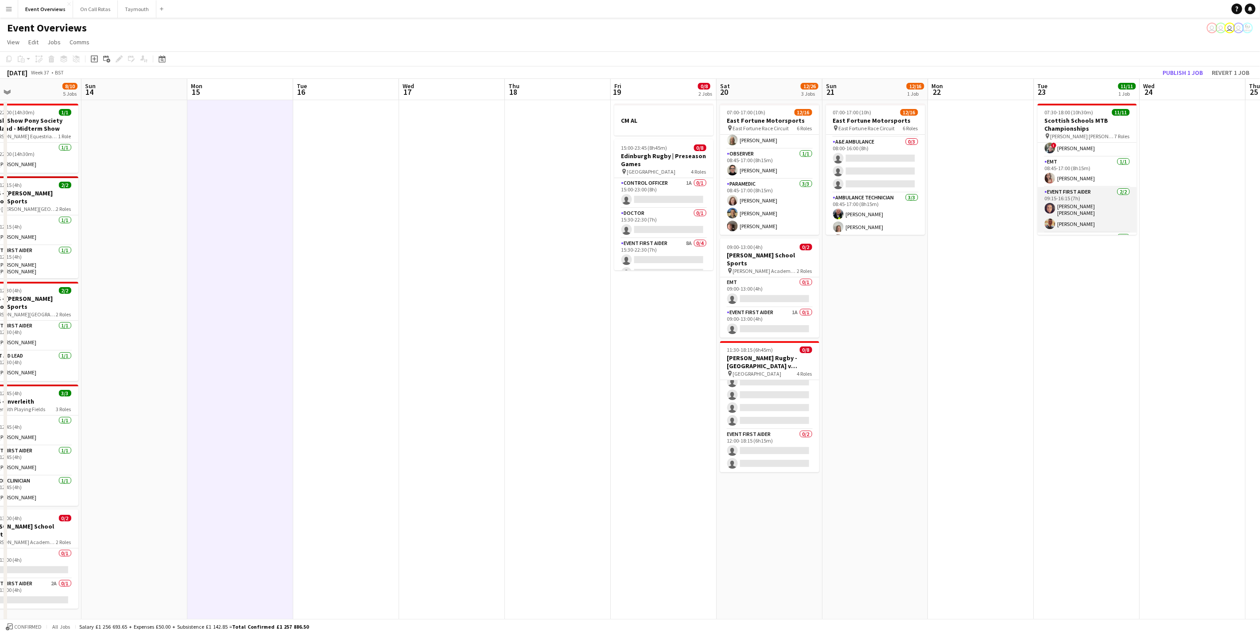
scroll to position [0, 0]
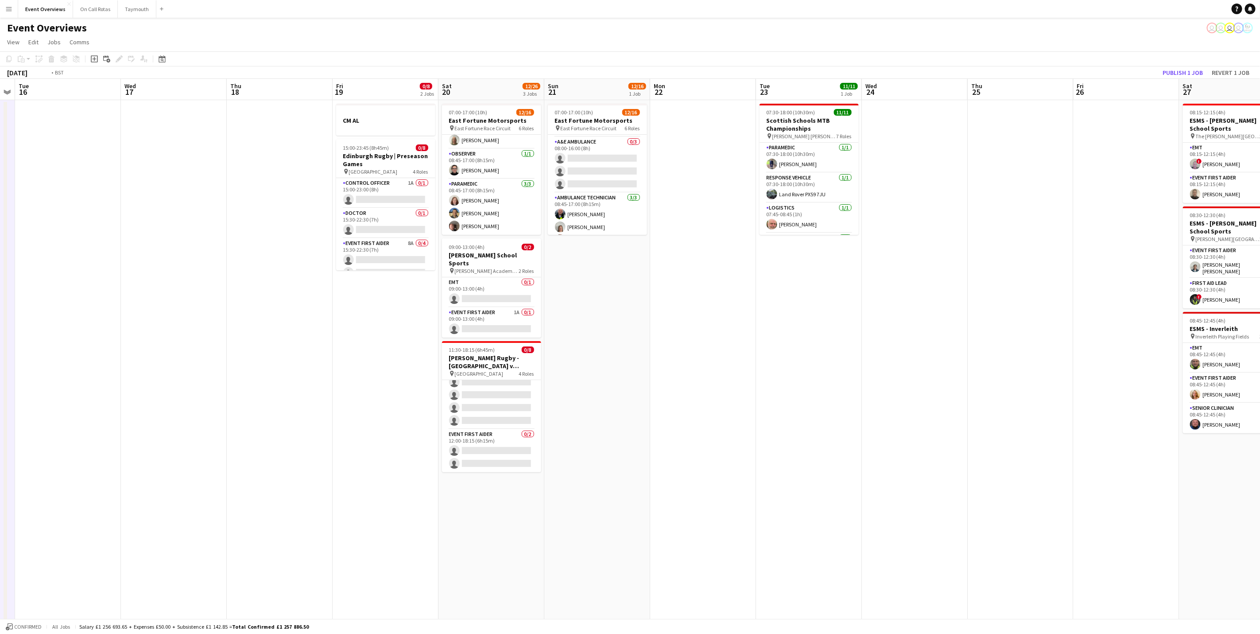
drag, startPoint x: 700, startPoint y: 298, endPoint x: 1128, endPoint y: 223, distance: 434.3
click at [1128, 223] on app-calendar-viewport "Sun 14 Mon 15 Tue 16 Wed 17 Thu 18 Fri 19 0/8 2 Jobs Sat 20 12/26 3 Jobs Sun 21…" at bounding box center [630, 468] width 1260 height 779
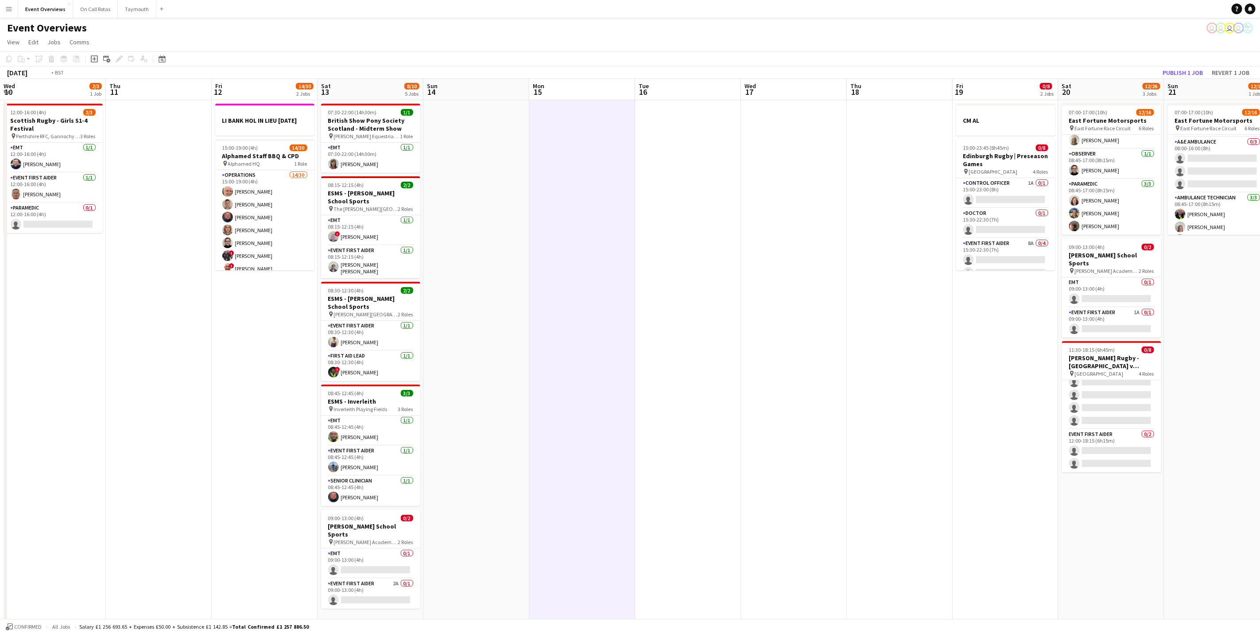
drag, startPoint x: 763, startPoint y: 280, endPoint x: 1205, endPoint y: 276, distance: 442.8
click at [1222, 276] on app-calendar-viewport "Mon 8 Tue 9 Wed 10 2/3 1 Job Thu 11 Fri 12 14/30 2 Jobs Sat 13 8/10 5 Jobs Sun …" at bounding box center [630, 468] width 1260 height 779
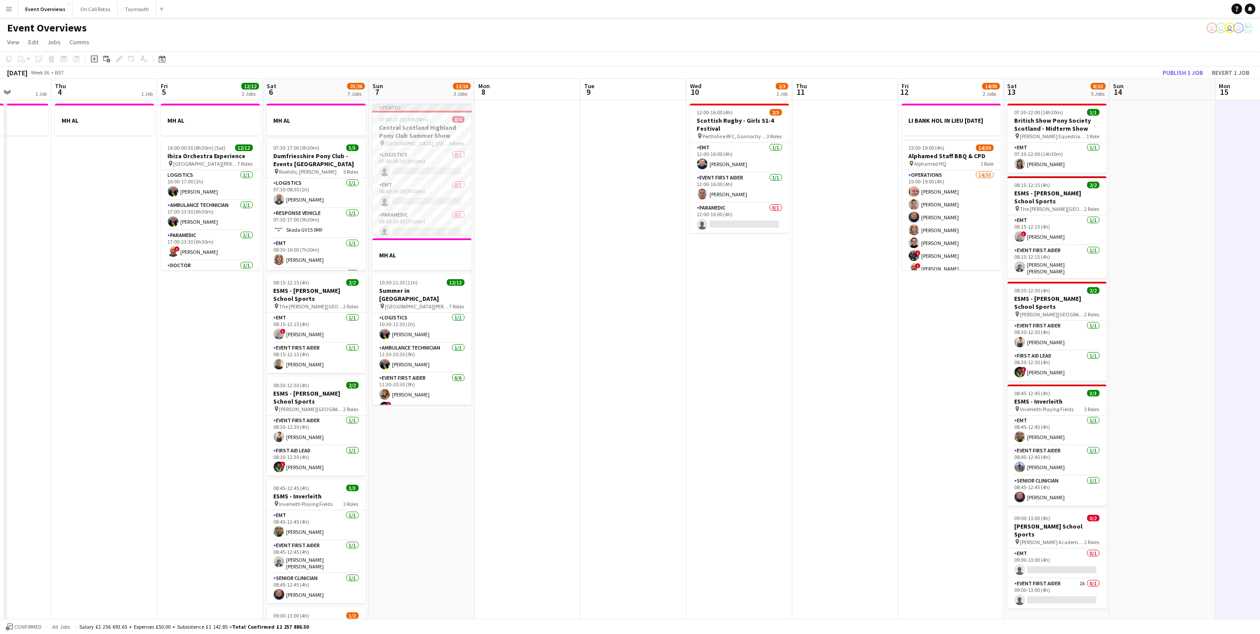
drag, startPoint x: 477, startPoint y: 330, endPoint x: 786, endPoint y: 321, distance: 309.2
click at [786, 321] on app-calendar-viewport "Mon 1 1 Job Tue 2 0/1 2 Jobs Wed 3 1 Job Thu 4 1 Job Fri 5 12/12 2 Jobs Sat 6 2…" at bounding box center [630, 468] width 1260 height 779
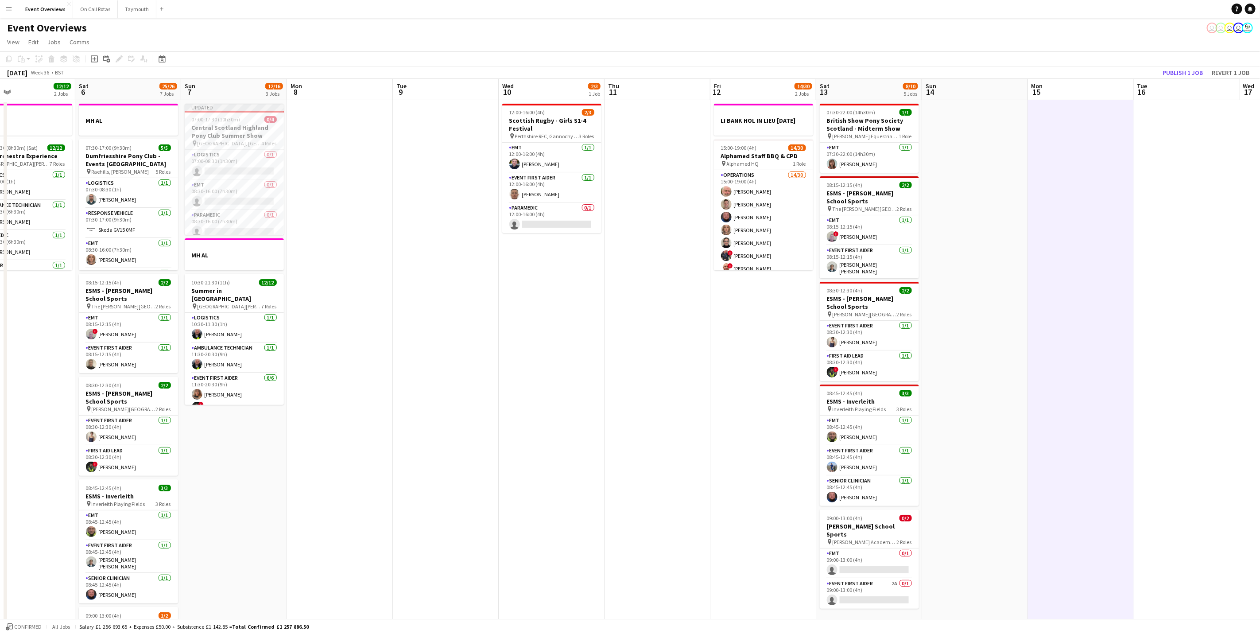
scroll to position [0, 247]
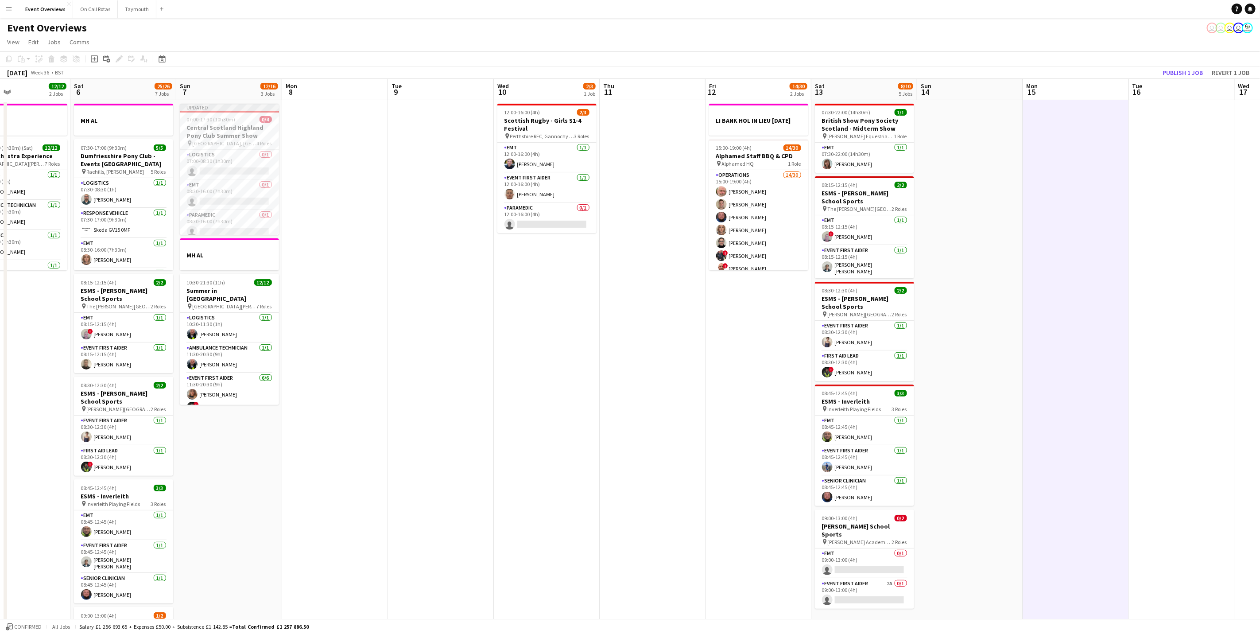
drag, startPoint x: 721, startPoint y: 368, endPoint x: 371, endPoint y: 293, distance: 358.4
click at [371, 293] on app-calendar-viewport "Wed 3 1 Job Thu 4 1 Job Fri 5 12/12 2 Jobs Sat 6 25/26 7 Jobs Sun 7 12/16 3 Job…" at bounding box center [630, 468] width 1260 height 779
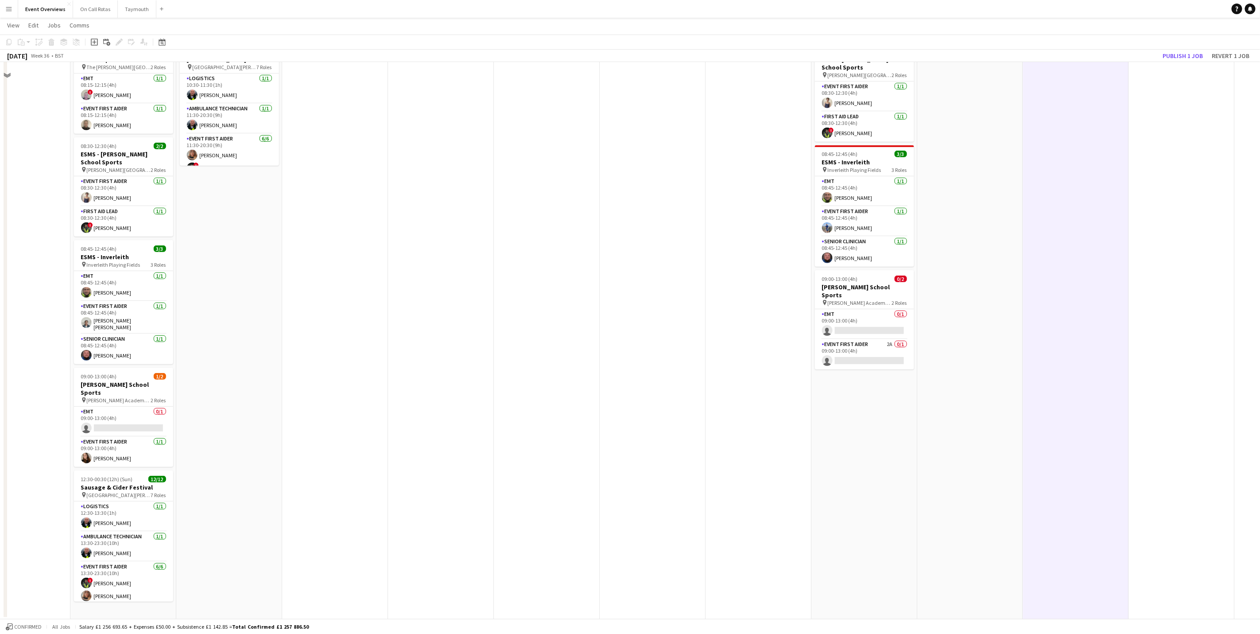
scroll to position [0, 0]
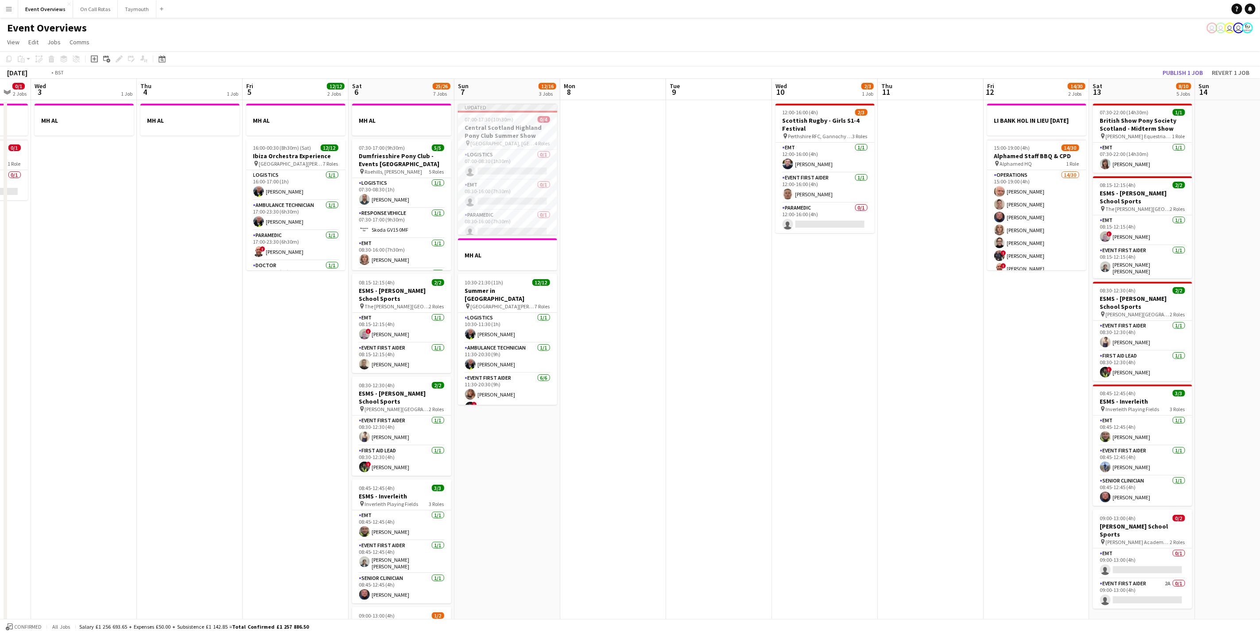
drag, startPoint x: 694, startPoint y: 341, endPoint x: 917, endPoint y: 342, distance: 223.2
click at [917, 342] on app-calendar-viewport "Mon 1 1 Job Tue 2 0/1 2 Jobs Wed 3 1 Job Thu 4 1 Job Fri 5 12/12 2 Jobs Sat 6 2…" at bounding box center [630, 468] width 1260 height 779
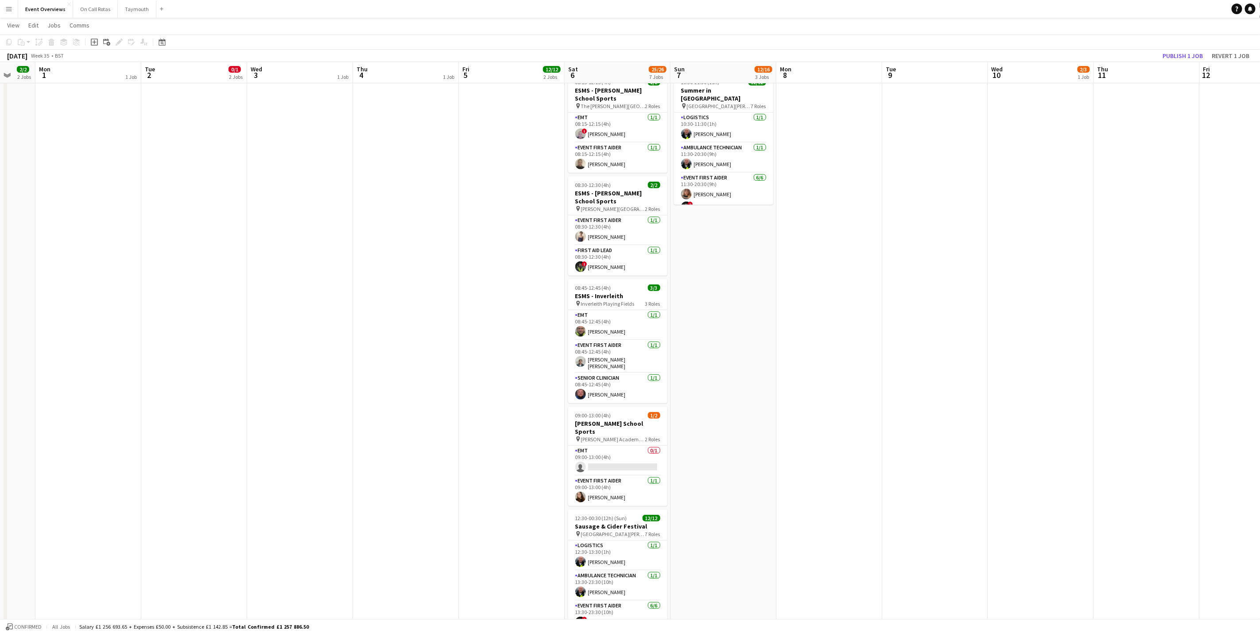
scroll to position [0, 293]
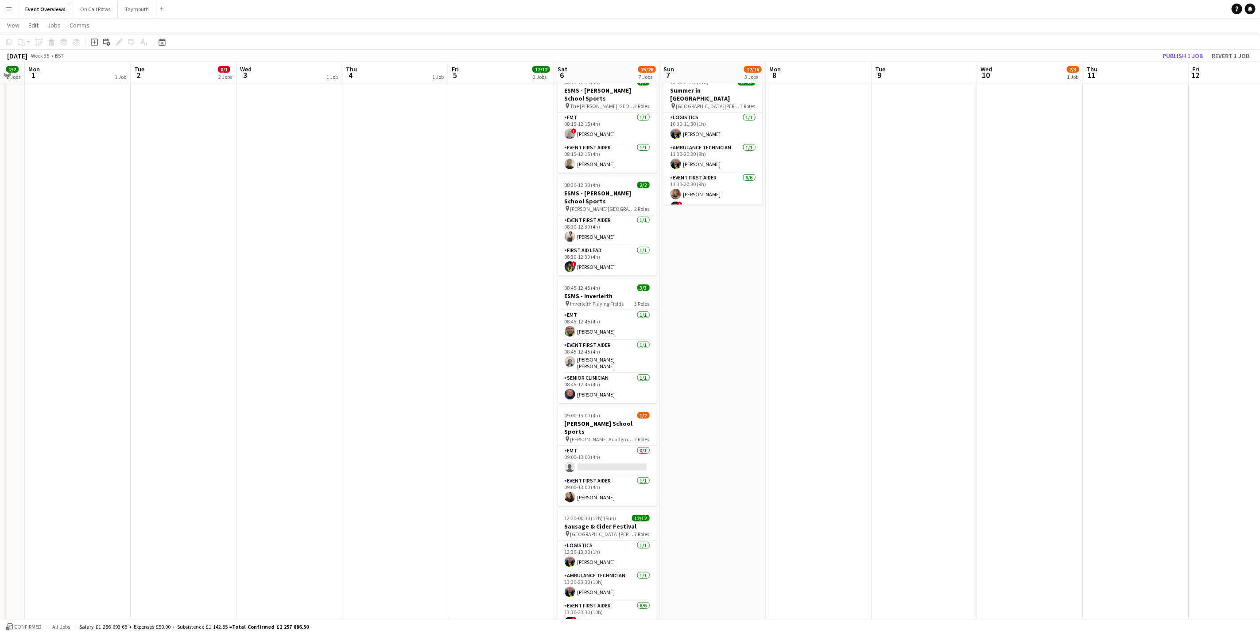
click at [949, 404] on app-calendar-viewport "Fri 29 1 Job Sat 30 20/20 7 Jobs Sun 31 2/2 2 Jobs Mon 1 1 Job Tue 2 0/1 2 Jobs…" at bounding box center [630, 246] width 1260 height 823
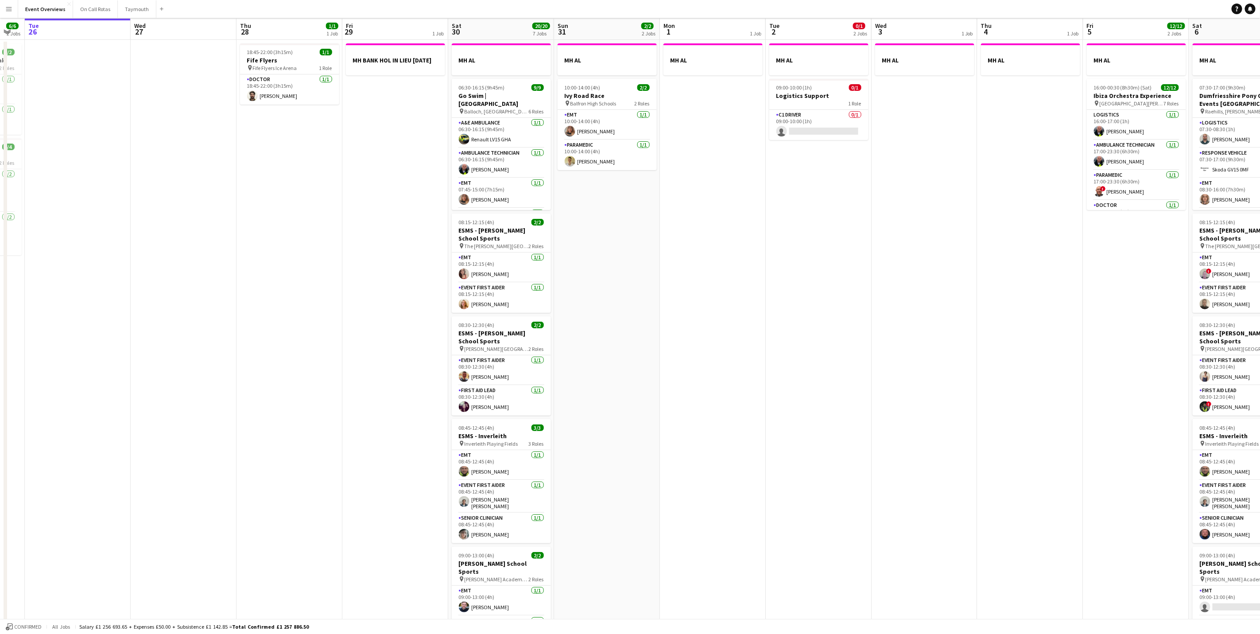
scroll to position [0, 0]
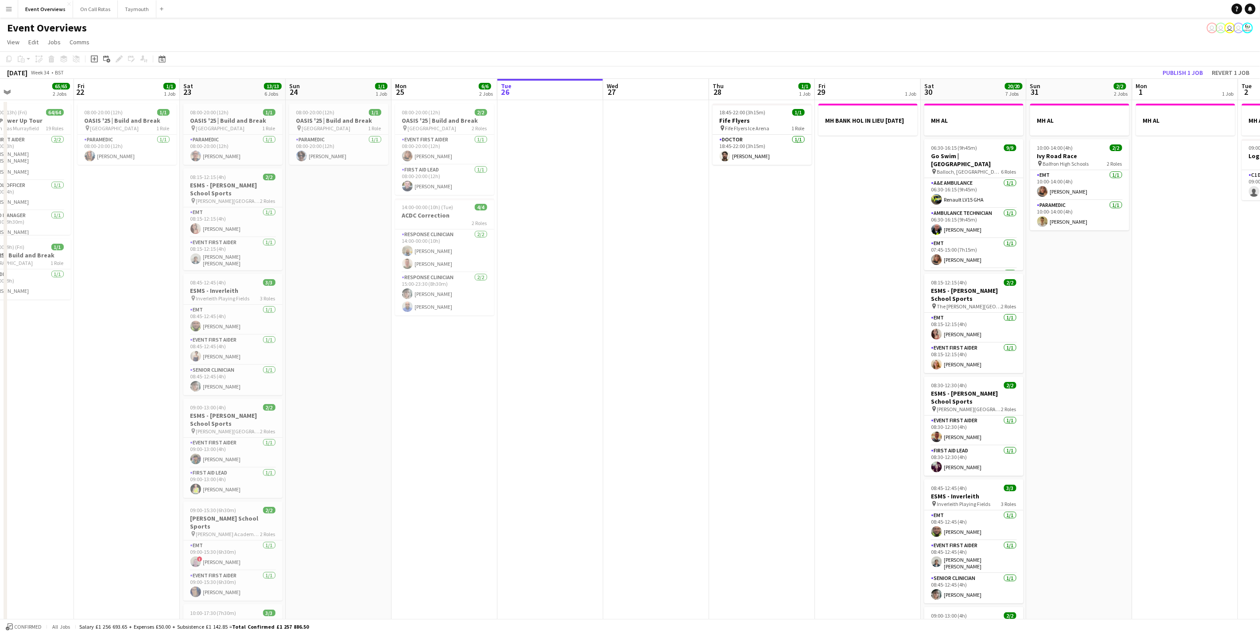
drag, startPoint x: 604, startPoint y: 331, endPoint x: 1094, endPoint y: 339, distance: 490.3
click at [1094, 339] on app-calendar-viewport "Tue 19 4/4 3 Jobs Wed 20 3/3 2 Jobs Thu 21 65/65 2 Jobs Fri 22 1/1 1 Job Sat 23…" at bounding box center [630, 468] width 1260 height 779
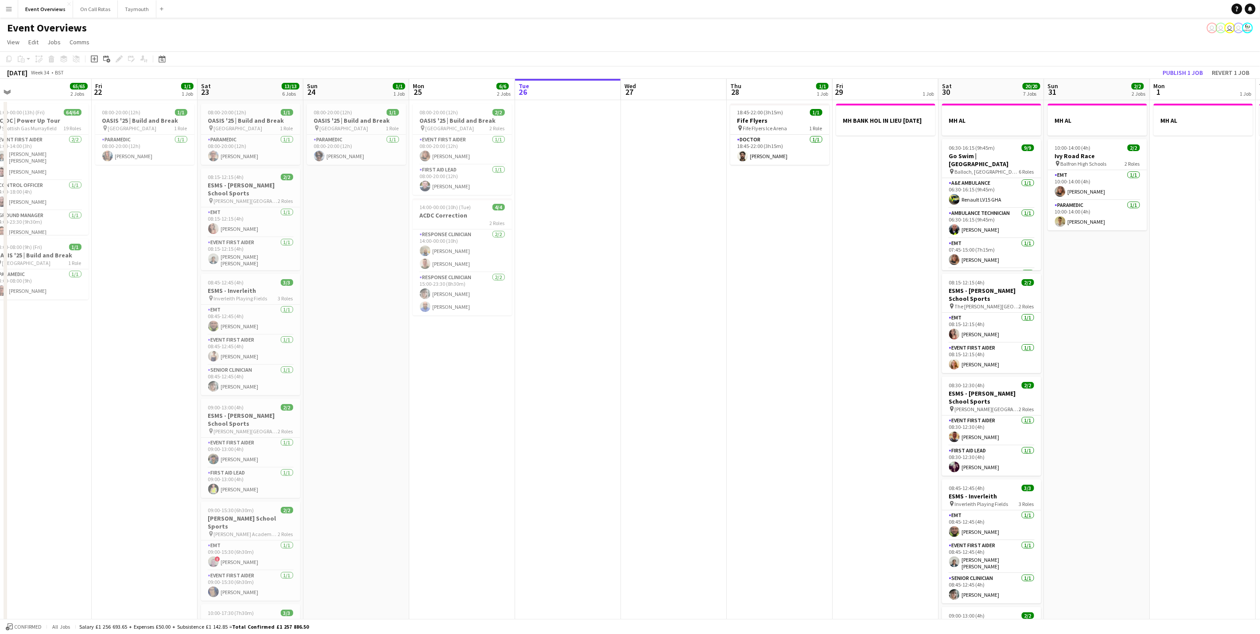
scroll to position [0, 295]
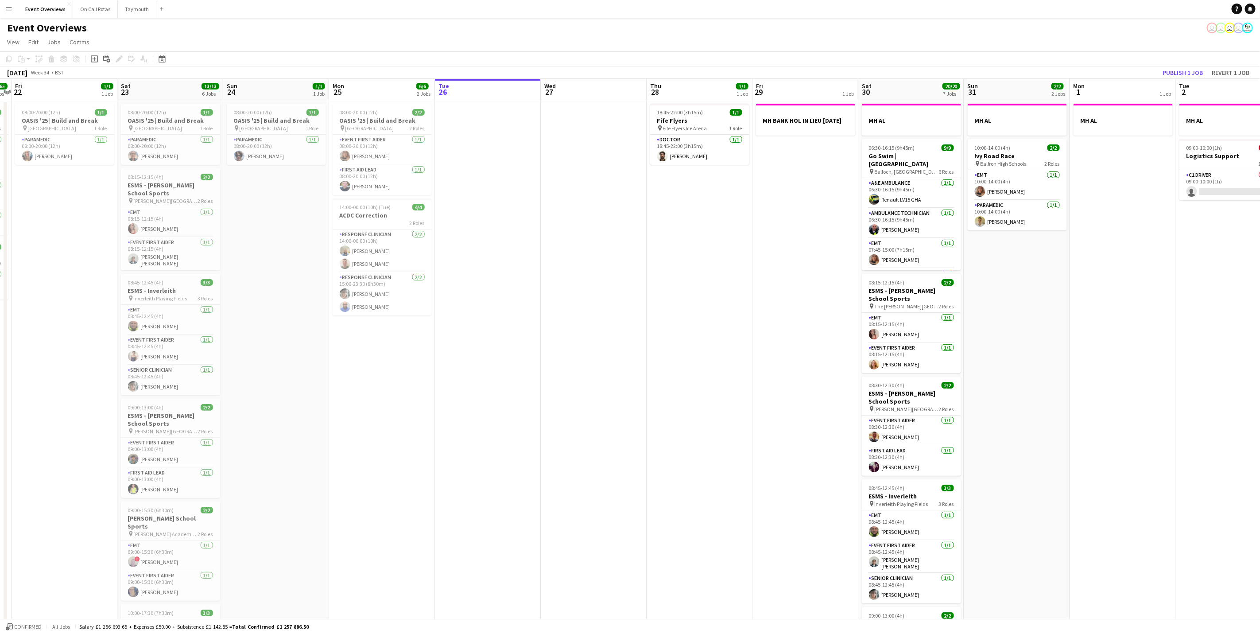
drag, startPoint x: 722, startPoint y: 342, endPoint x: 585, endPoint y: 329, distance: 137.8
click at [585, 329] on app-calendar-viewport "Tue 19 4/4 3 Jobs Wed 20 3/3 2 Jobs Thu 21 65/65 2 Jobs Fri 22 1/1 1 Job Sat 23…" at bounding box center [630, 468] width 1260 height 779
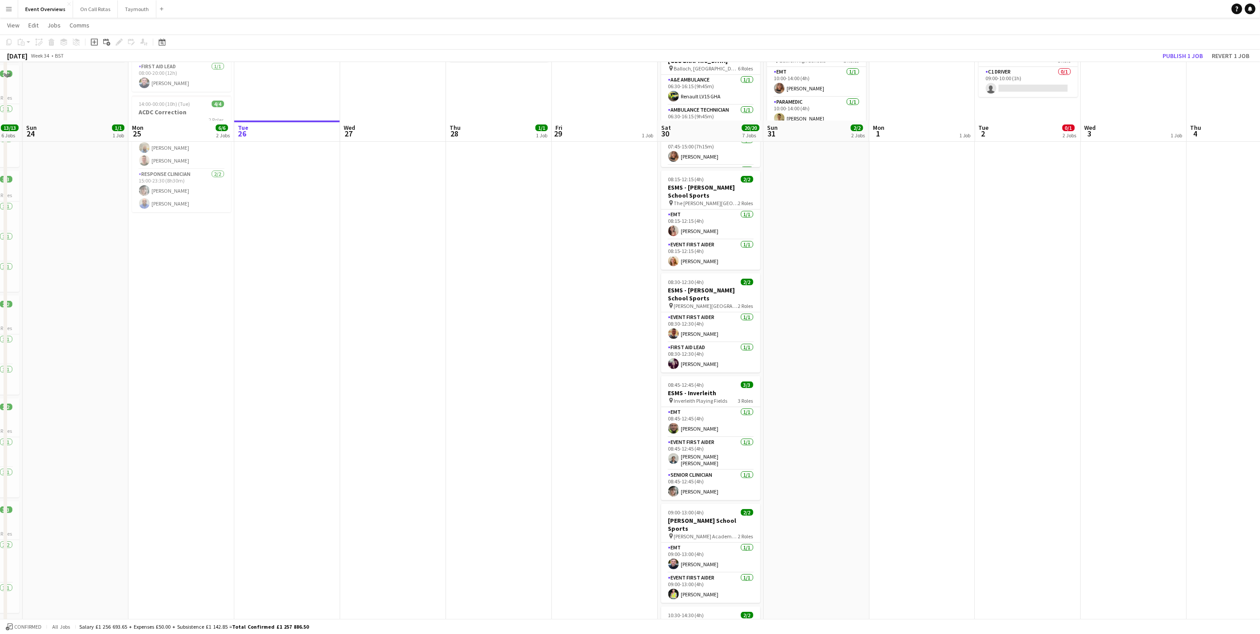
scroll to position [199, 0]
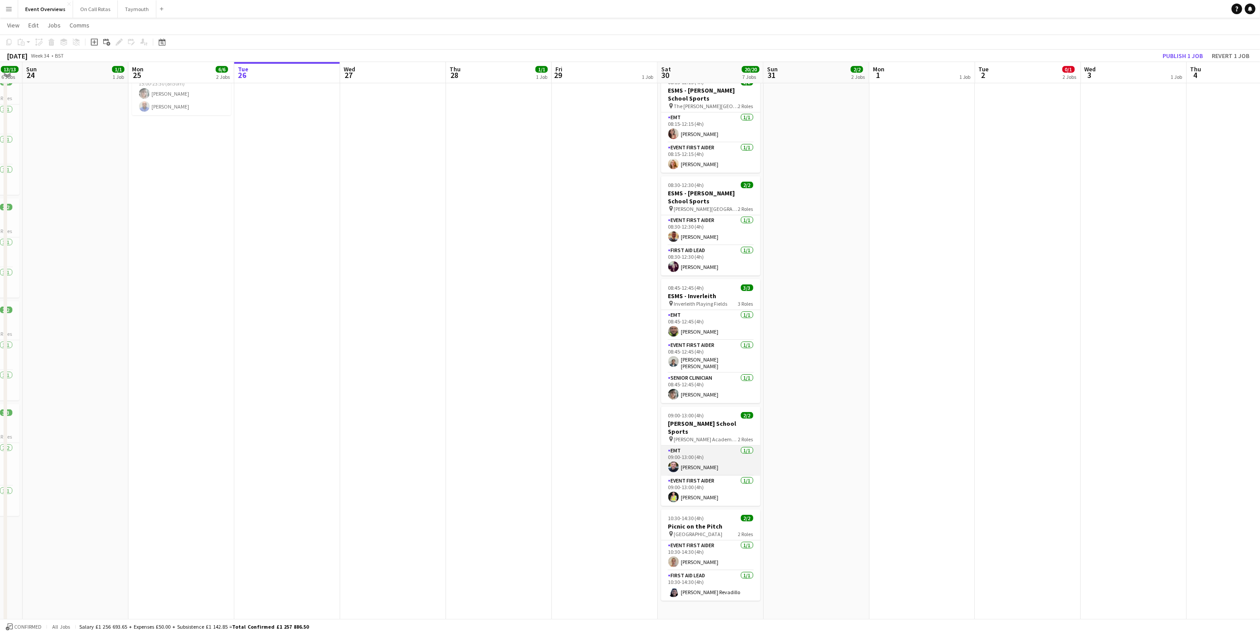
click at [700, 456] on app-card-role "EMT [DATE] 09:00-13:00 (4h) [PERSON_NAME]" at bounding box center [710, 460] width 99 height 30
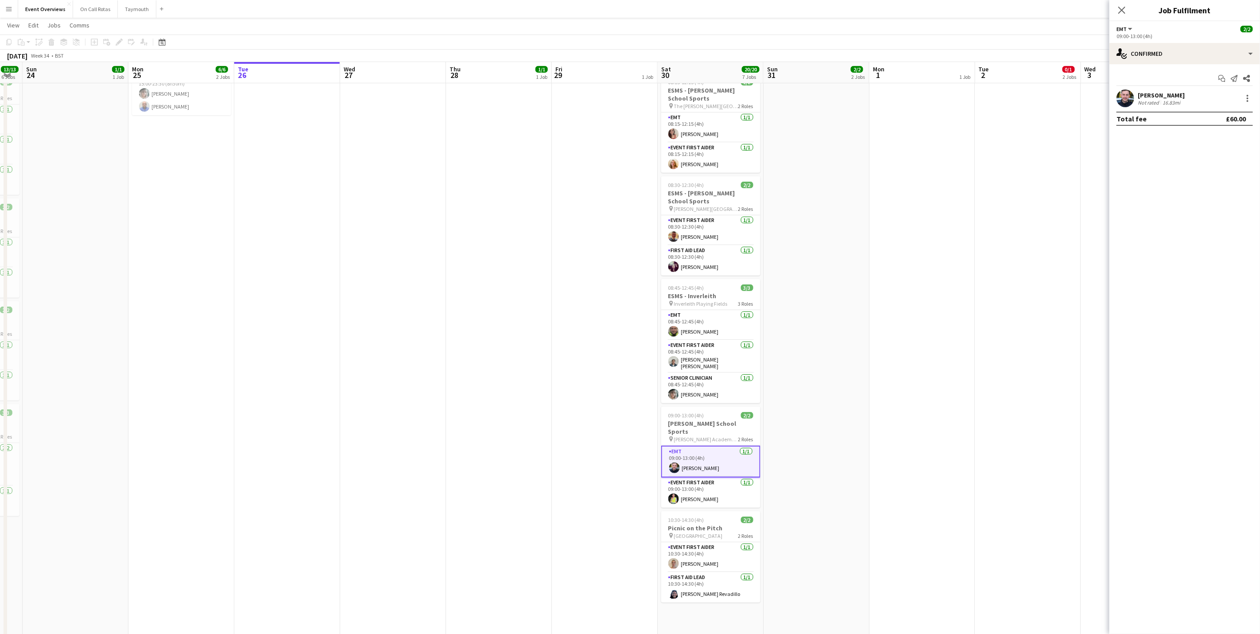
drag, startPoint x: 1131, startPoint y: 93, endPoint x: 1120, endPoint y: 115, distance: 23.8
click at [1130, 94] on app-user-avatar at bounding box center [1125, 98] width 18 height 18
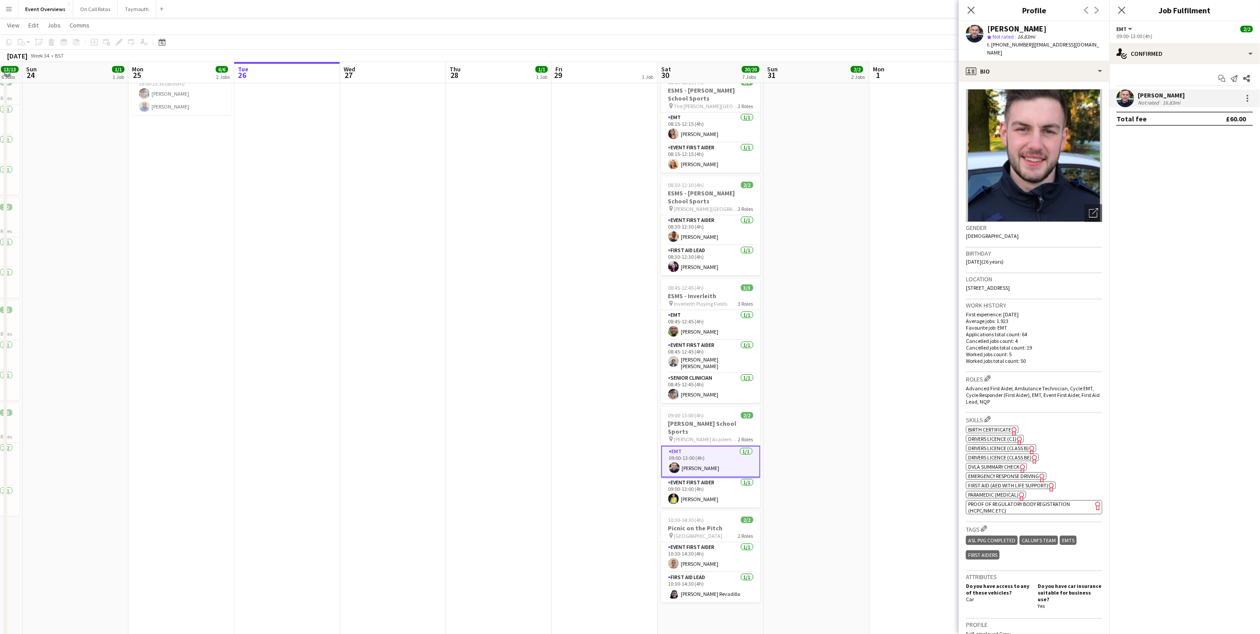
scroll to position [190, 0]
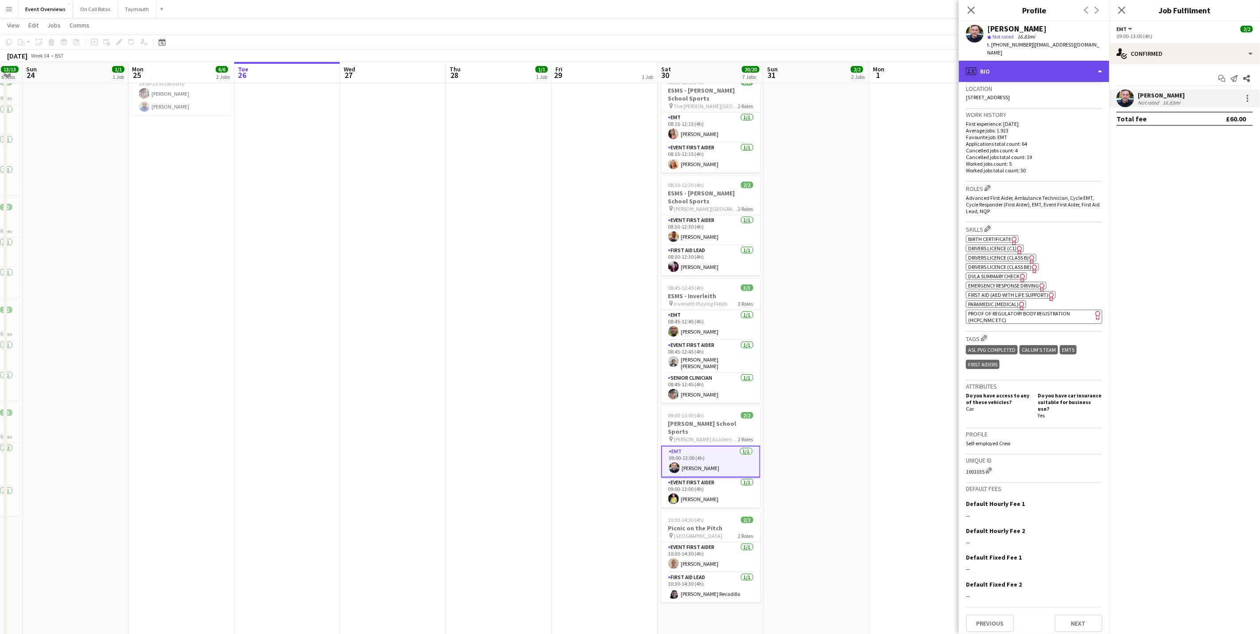
click at [1047, 68] on div "profile Bio" at bounding box center [1034, 71] width 151 height 21
click at [1058, 176] on div "Calendar Calendar" at bounding box center [1053, 185] width 92 height 18
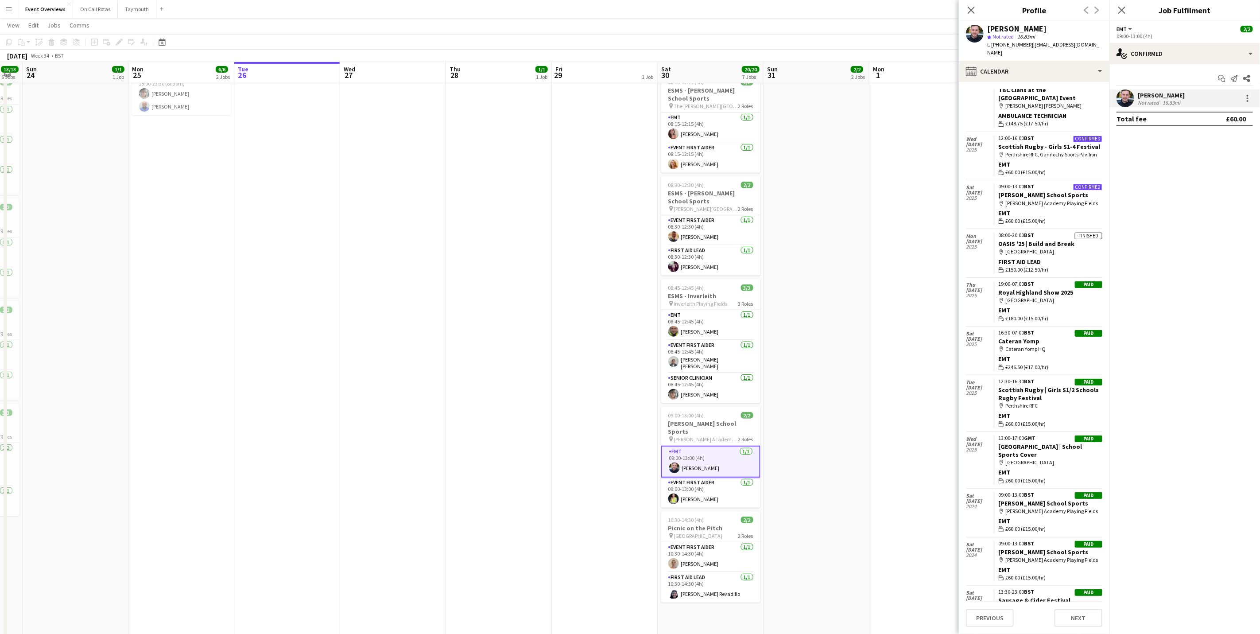
scroll to position [0, 0]
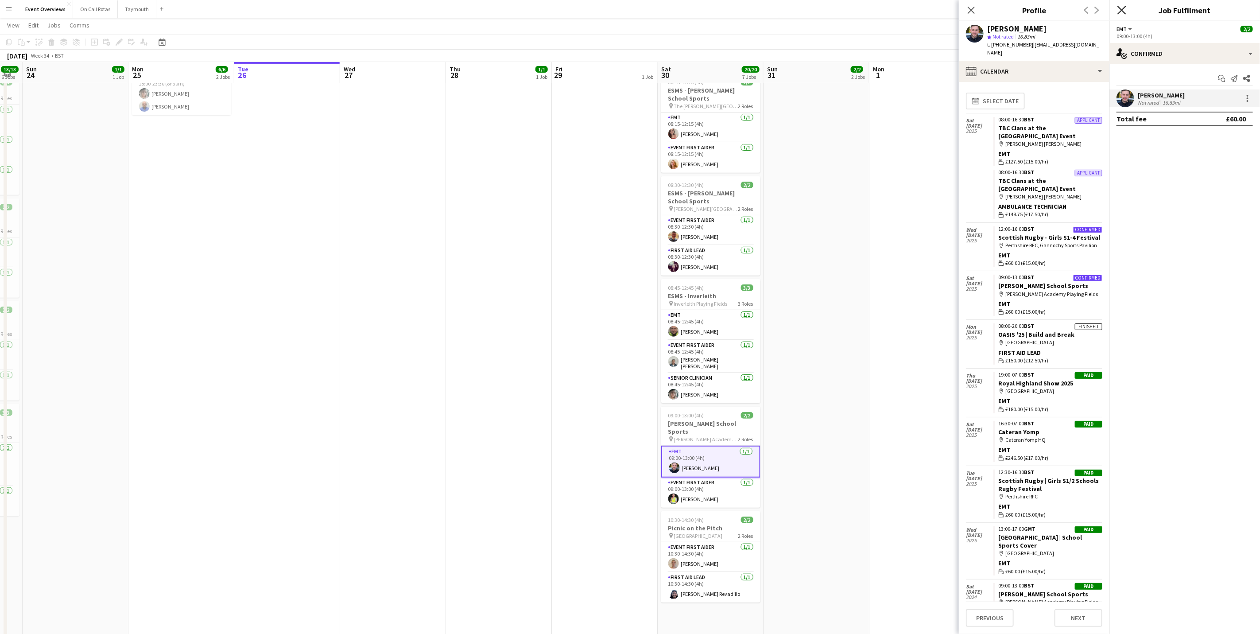
click at [1121, 11] on icon at bounding box center [1121, 10] width 8 height 8
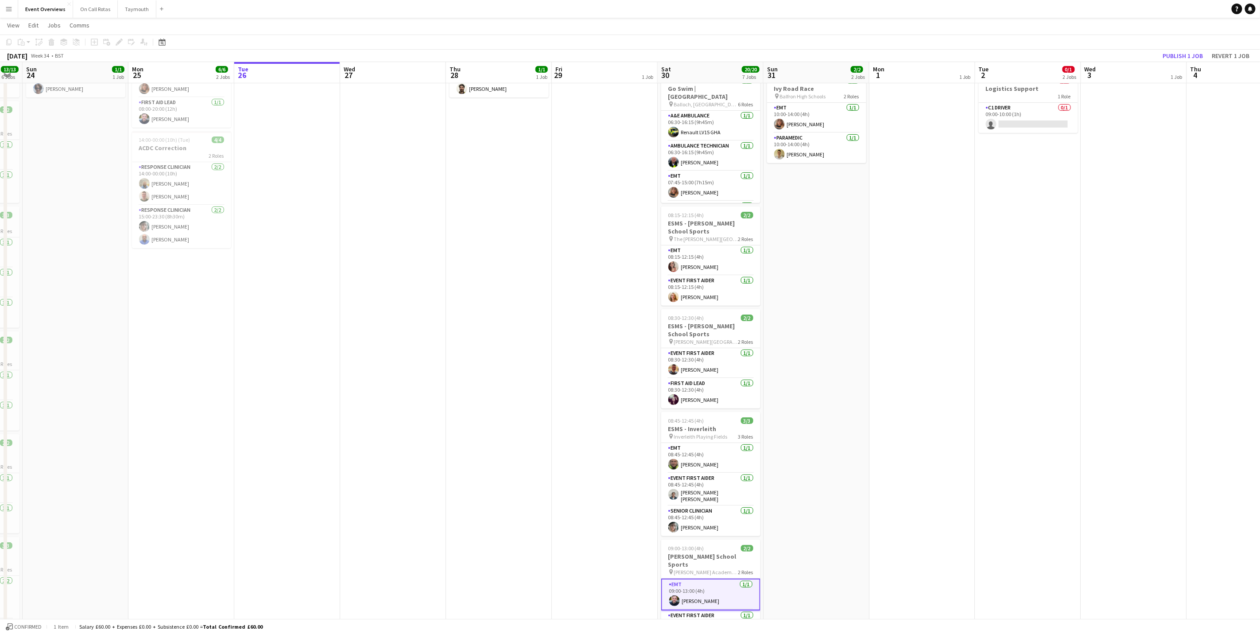
scroll to position [0, 240]
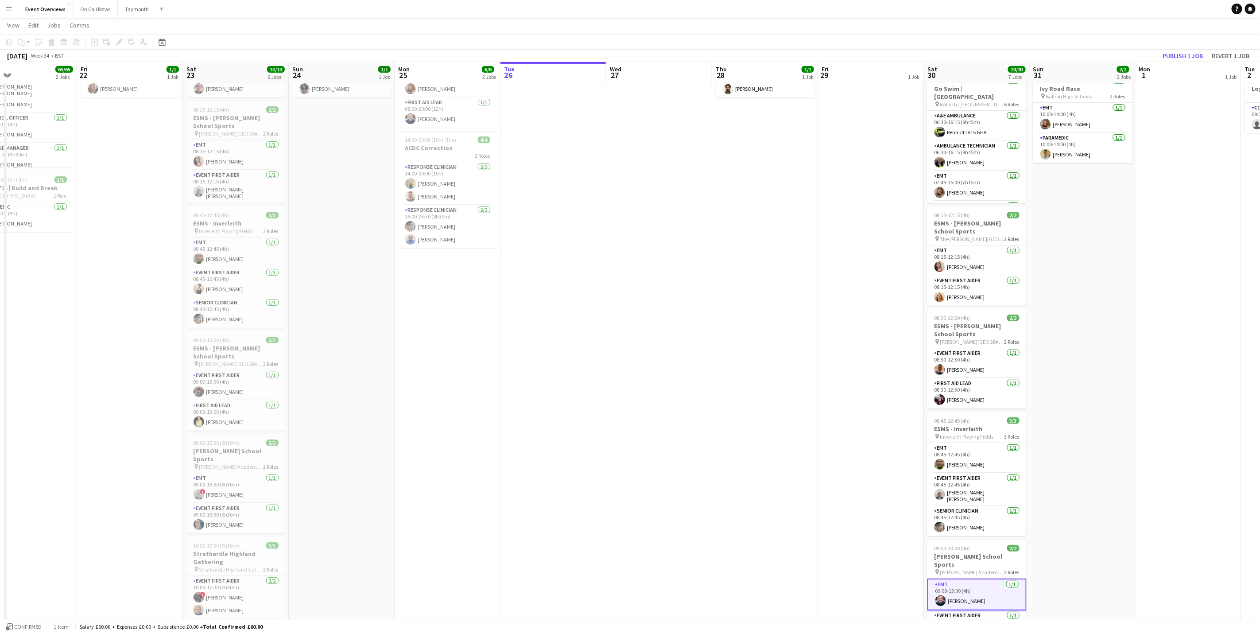
click at [774, 360] on app-calendar-viewport "Tue 19 4/4 3 Jobs Wed 20 3/3 2 Jobs Thu 21 65/65 2 Jobs Fri 22 1/1 1 Job Sat 23…" at bounding box center [630, 379] width 1260 height 823
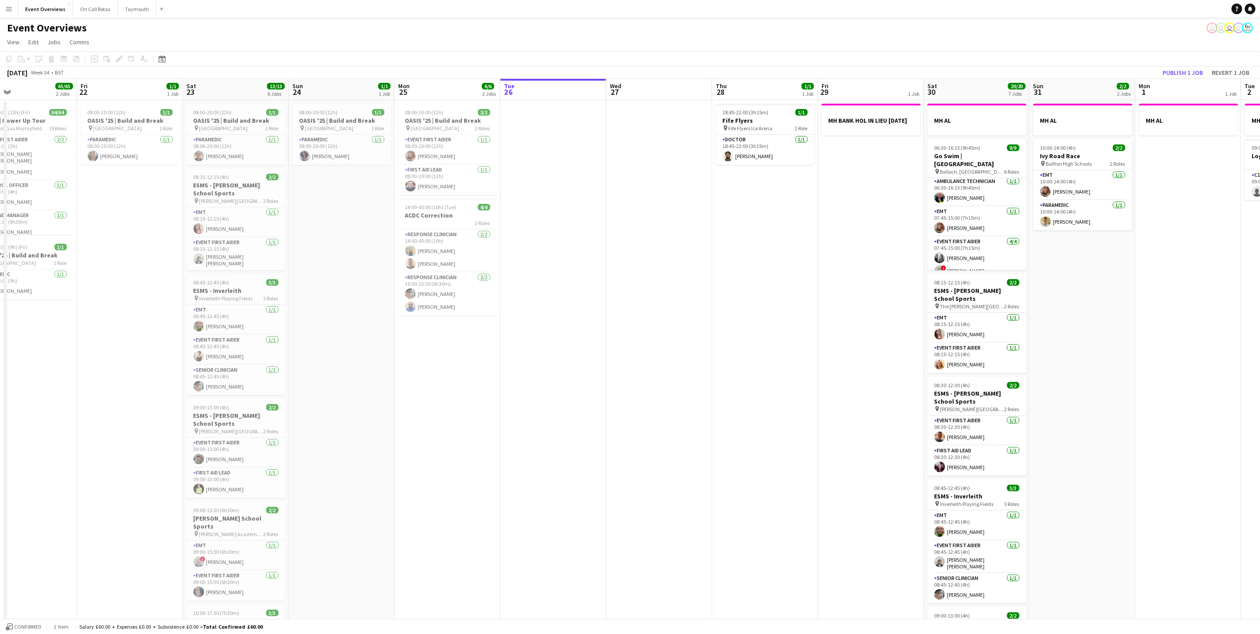
scroll to position [0, 0]
click at [963, 179] on app-card-role "A&E Ambulance [DATE] 06:30-16:15 (9h45m) Renault LV15 GHA" at bounding box center [976, 193] width 99 height 30
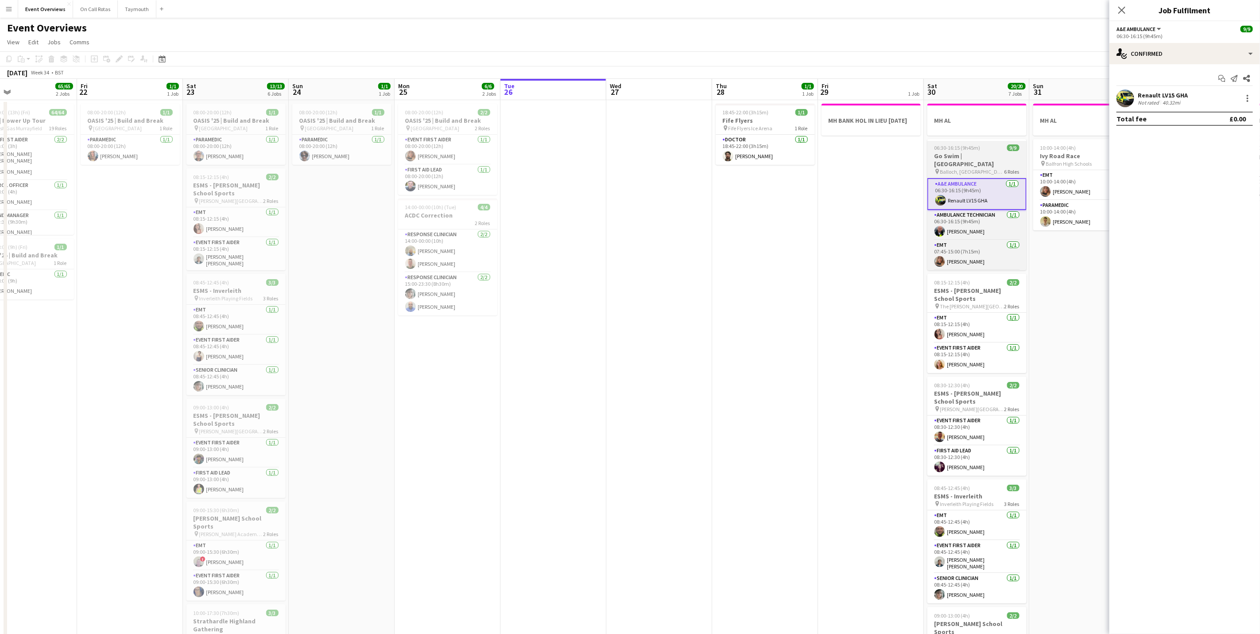
click at [963, 157] on h3 "Go Swim | [GEOGRAPHIC_DATA]" at bounding box center [976, 160] width 99 height 16
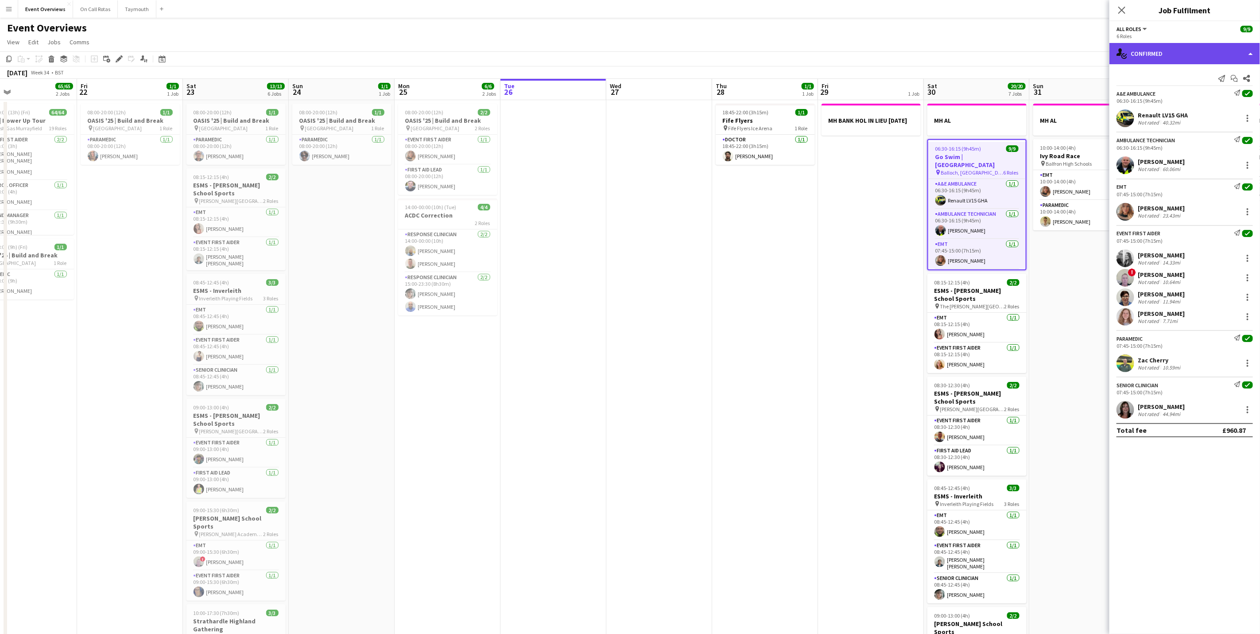
click at [1156, 54] on div "single-neutral-actions-check-2 Confirmed" at bounding box center [1184, 53] width 151 height 21
click at [1194, 94] on div "pen-write Job Details" at bounding box center [1214, 92] width 88 height 18
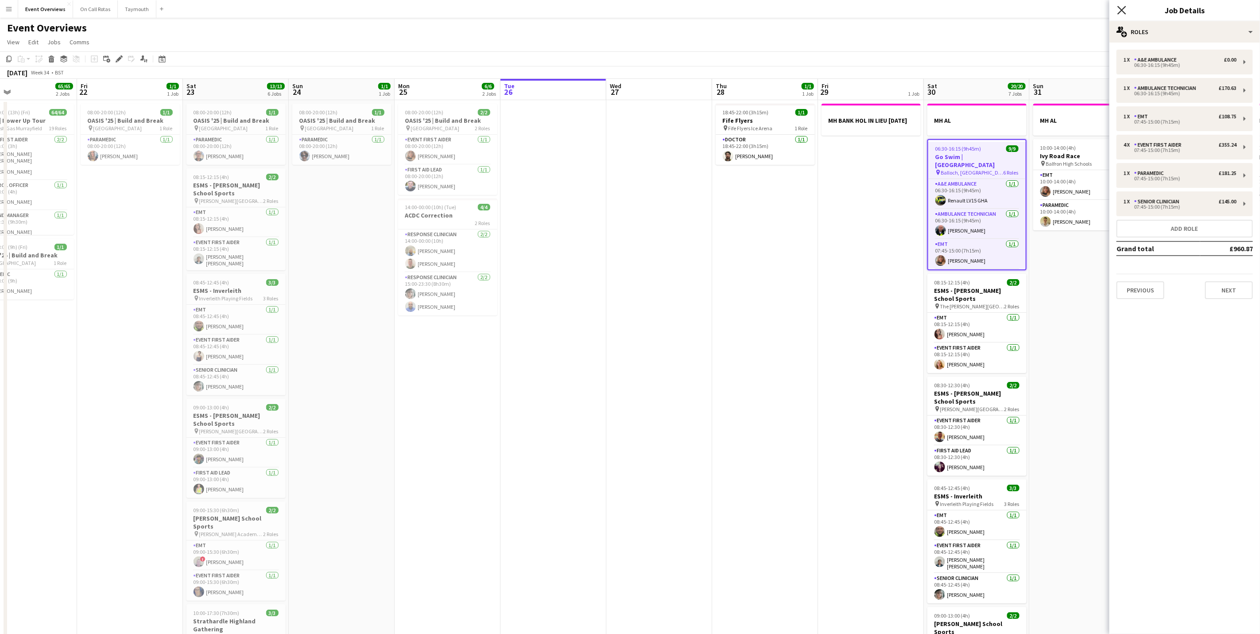
click at [1117, 11] on icon "Close pop-in" at bounding box center [1121, 10] width 8 height 8
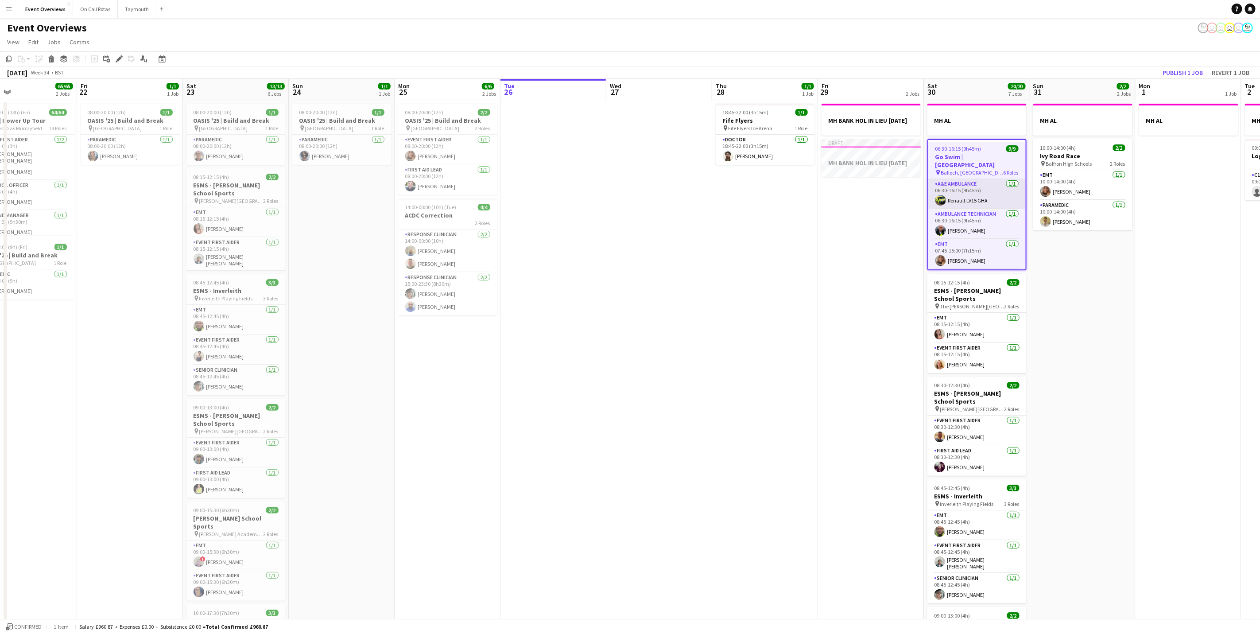
click at [962, 185] on app-card-role "A&E Ambulance [DATE] 06:30-16:15 (9h45m) Renault LV15 GHA" at bounding box center [976, 194] width 97 height 30
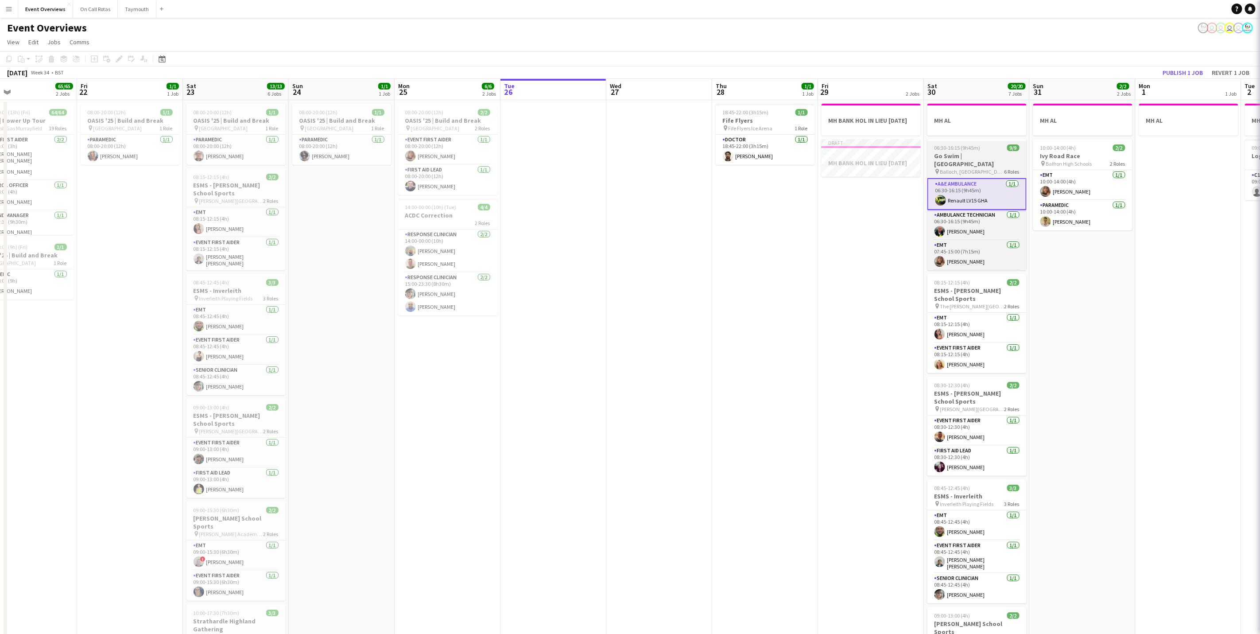
click at [960, 168] on span "Balloch, [GEOGRAPHIC_DATA]" at bounding box center [972, 171] width 64 height 7
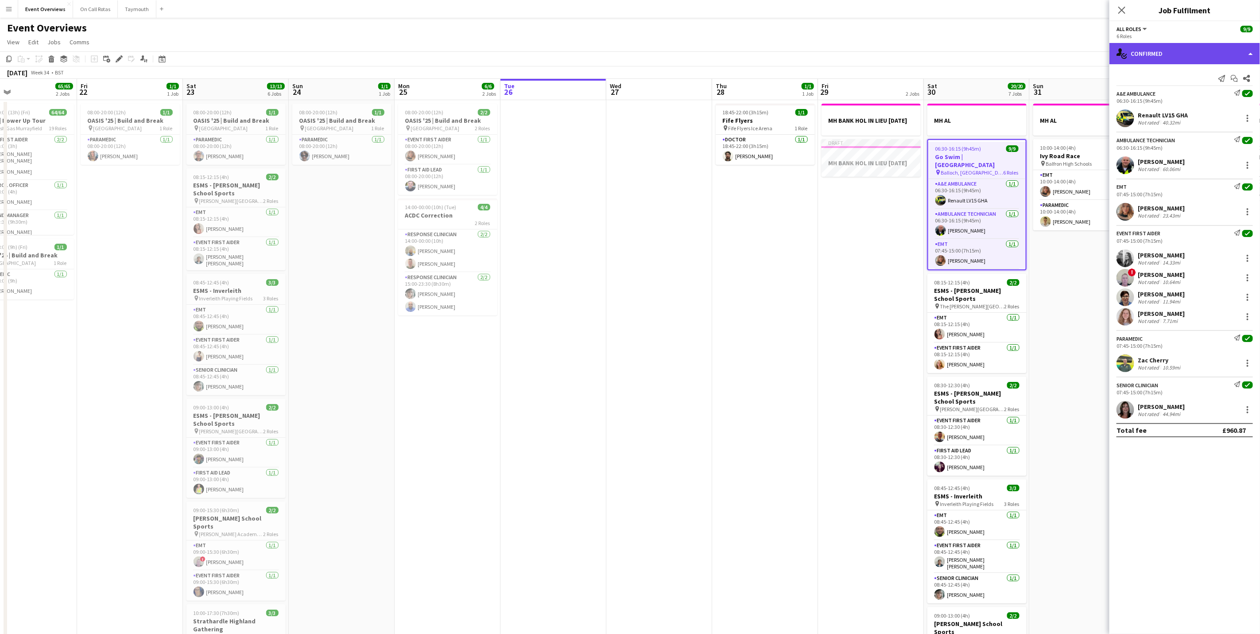
click at [1171, 56] on div "single-neutral-actions-check-2 Confirmed" at bounding box center [1184, 53] width 151 height 21
click at [1191, 98] on div "pen-write Job Details" at bounding box center [1214, 92] width 88 height 18
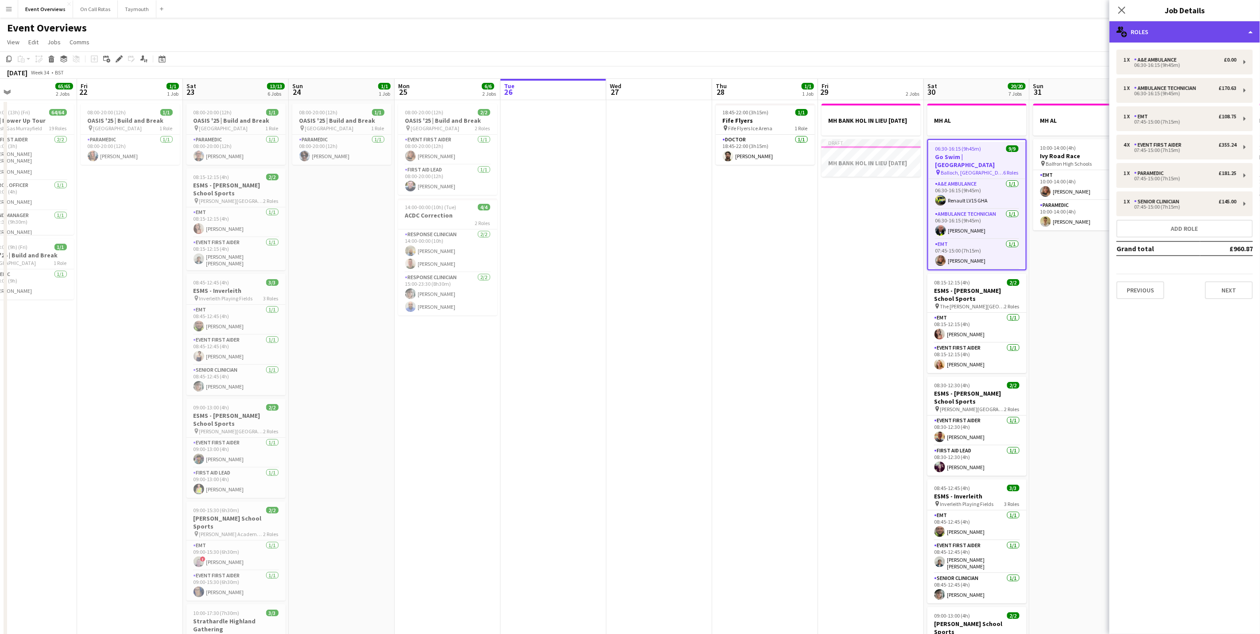
click at [1184, 32] on div "multiple-users-add Roles" at bounding box center [1184, 31] width 151 height 21
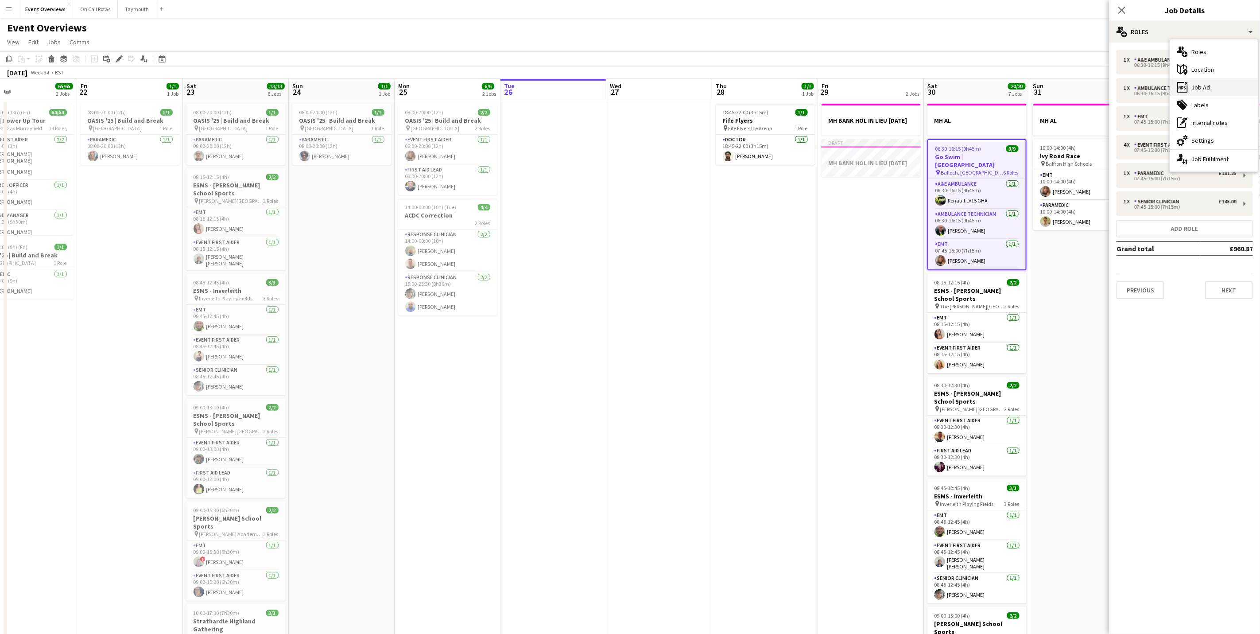
click at [1193, 85] on div "ads-window Job Ad" at bounding box center [1214, 87] width 88 height 18
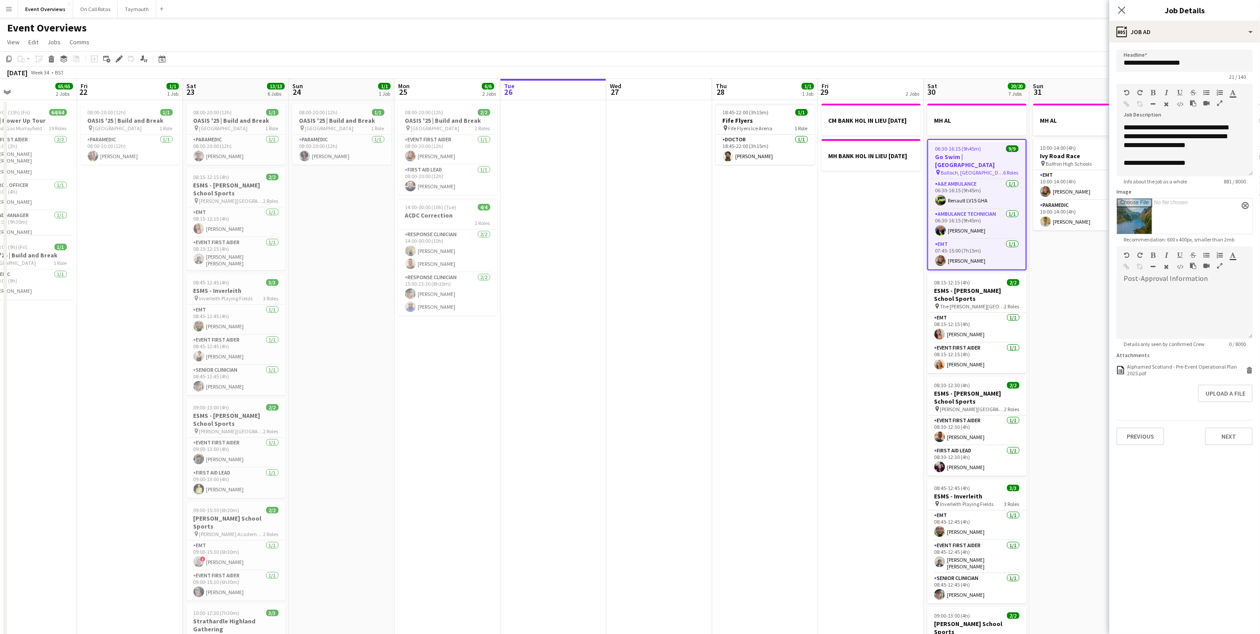
scroll to position [0, 314]
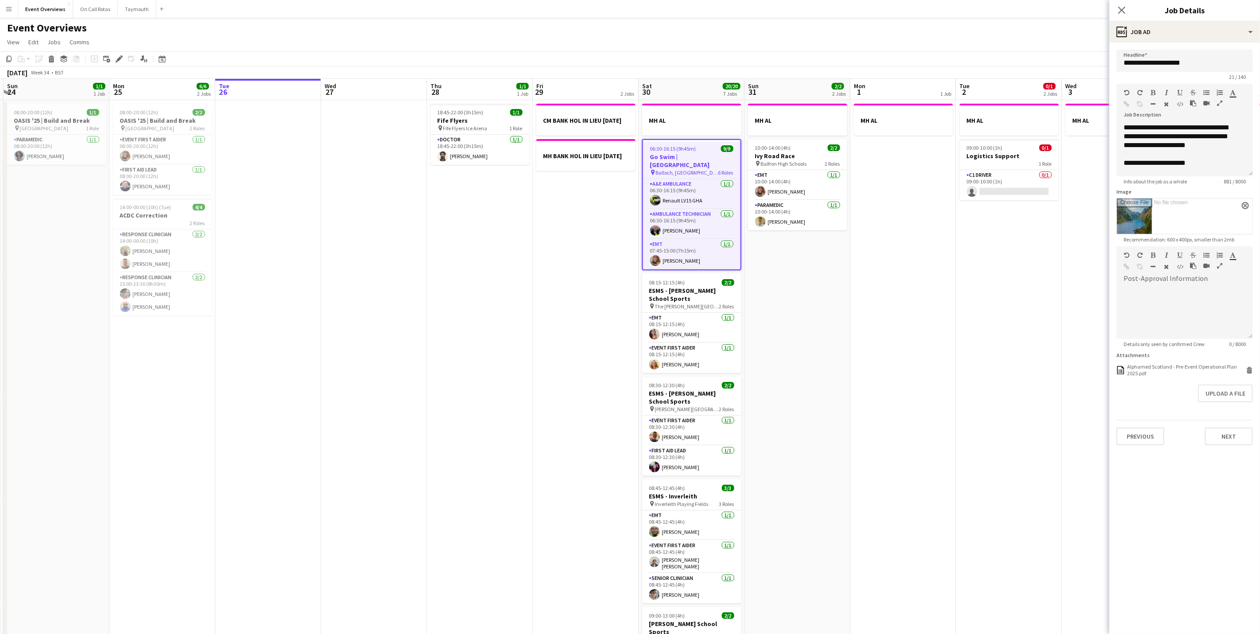
drag, startPoint x: 859, startPoint y: 270, endPoint x: 573, endPoint y: 271, distance: 285.6
click at [573, 271] on app-calendar-viewport "Thu 21 65/65 2 Jobs Fri 22 1/1 1 Job Sat 23 13/13 6 Jobs Sun 24 1/1 1 Job Mon 2…" at bounding box center [630, 468] width 1260 height 779
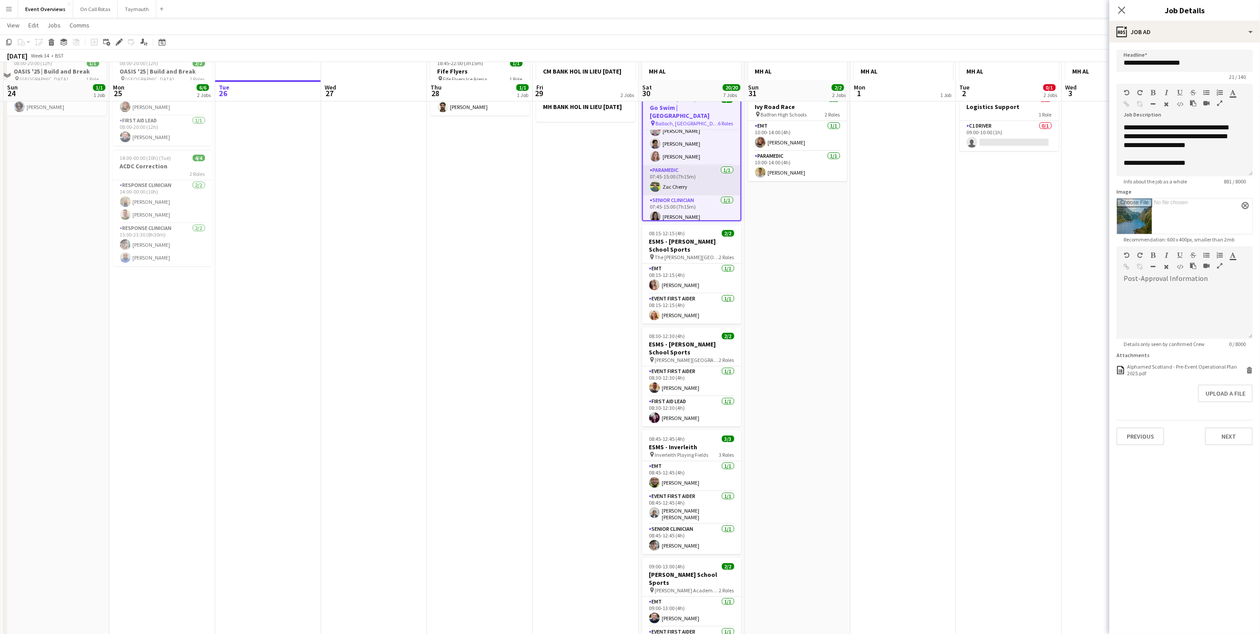
scroll to position [66, 0]
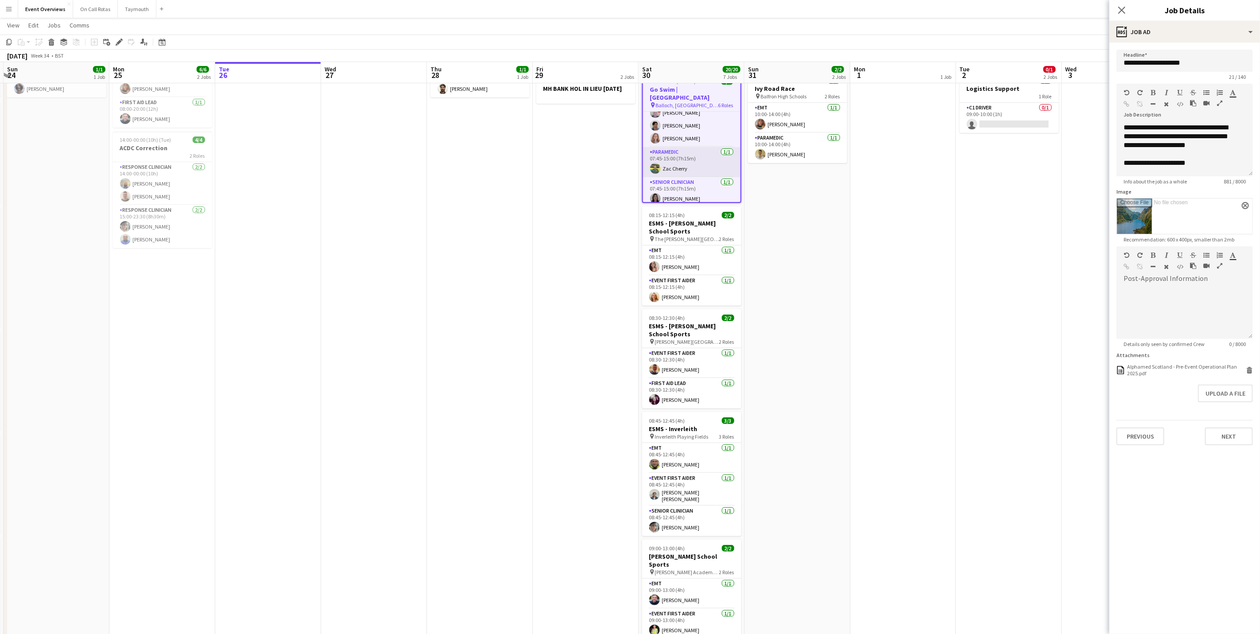
click at [671, 157] on app-card-role "Paramedic [DATE] 07:45-15:00 (7h15m) [PERSON_NAME]" at bounding box center [691, 162] width 97 height 30
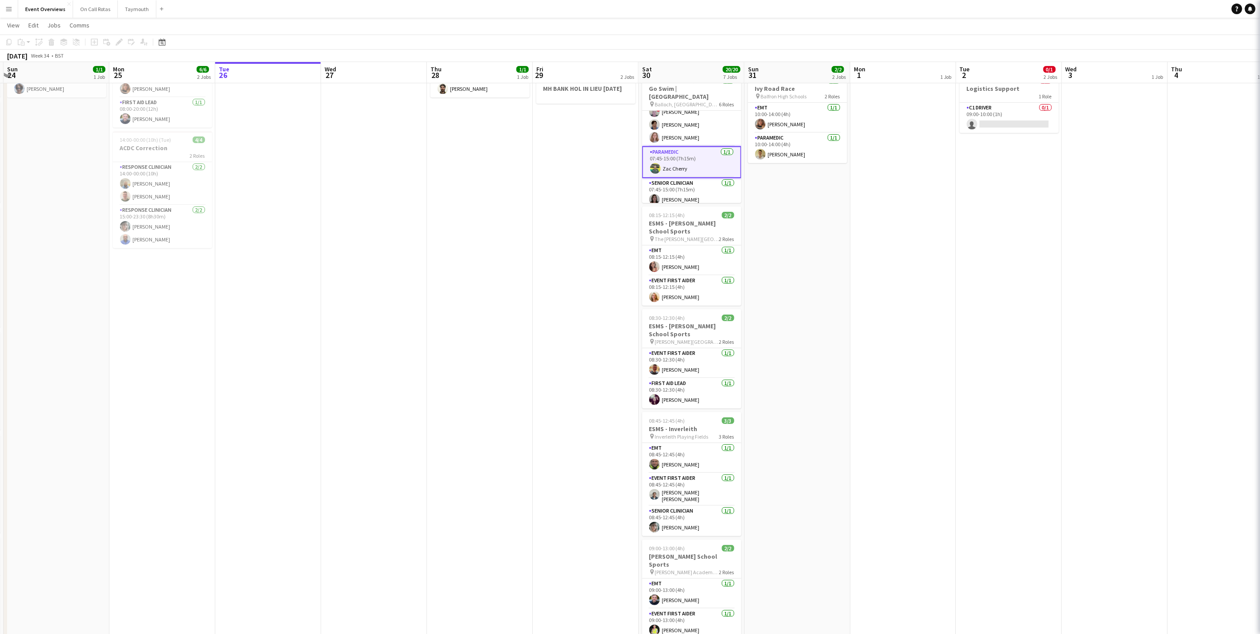
scroll to position [0, 314]
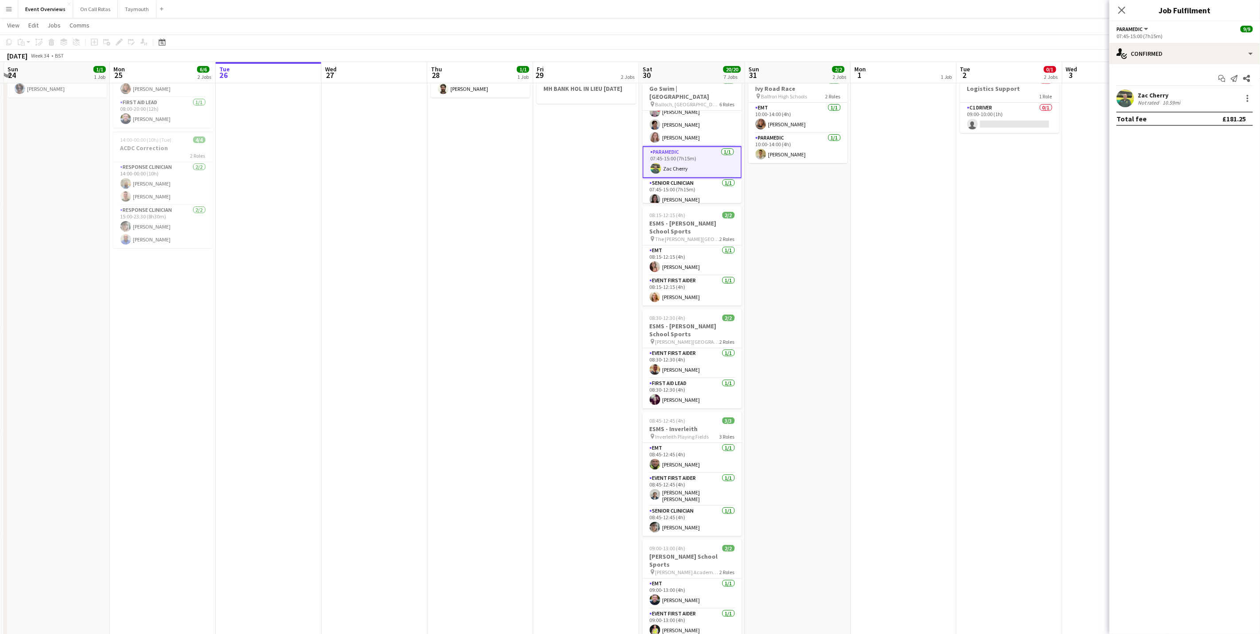
click at [1157, 100] on div "Not rated" at bounding box center [1149, 102] width 23 height 7
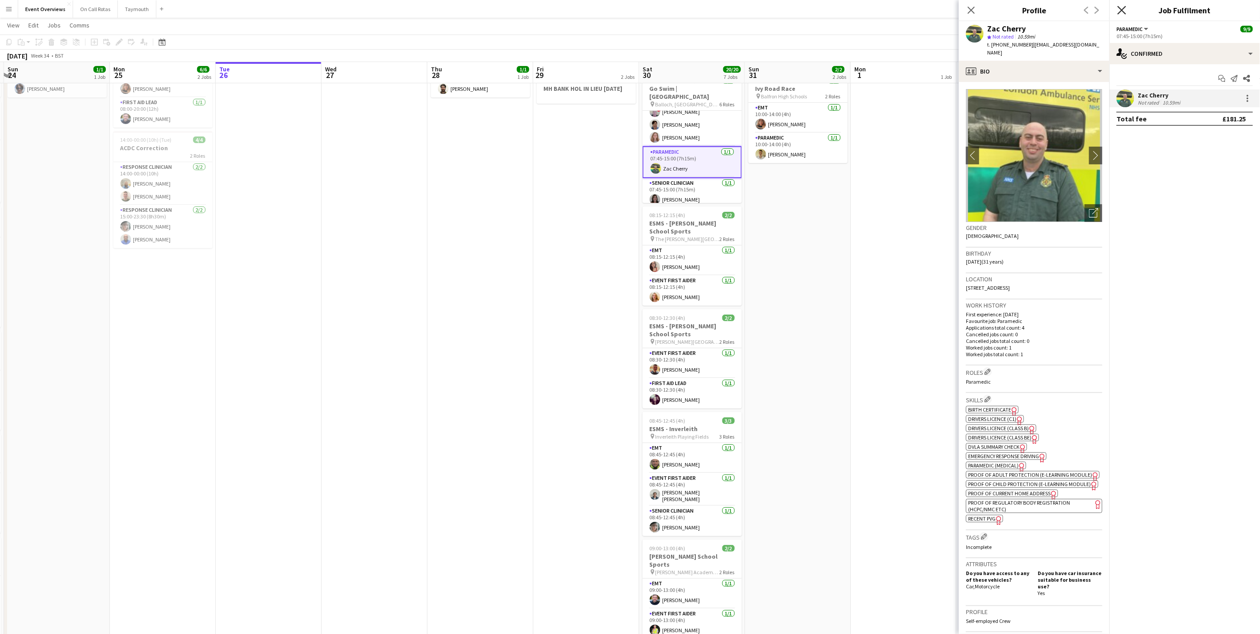
click at [1119, 11] on icon "Close pop-in" at bounding box center [1121, 10] width 8 height 8
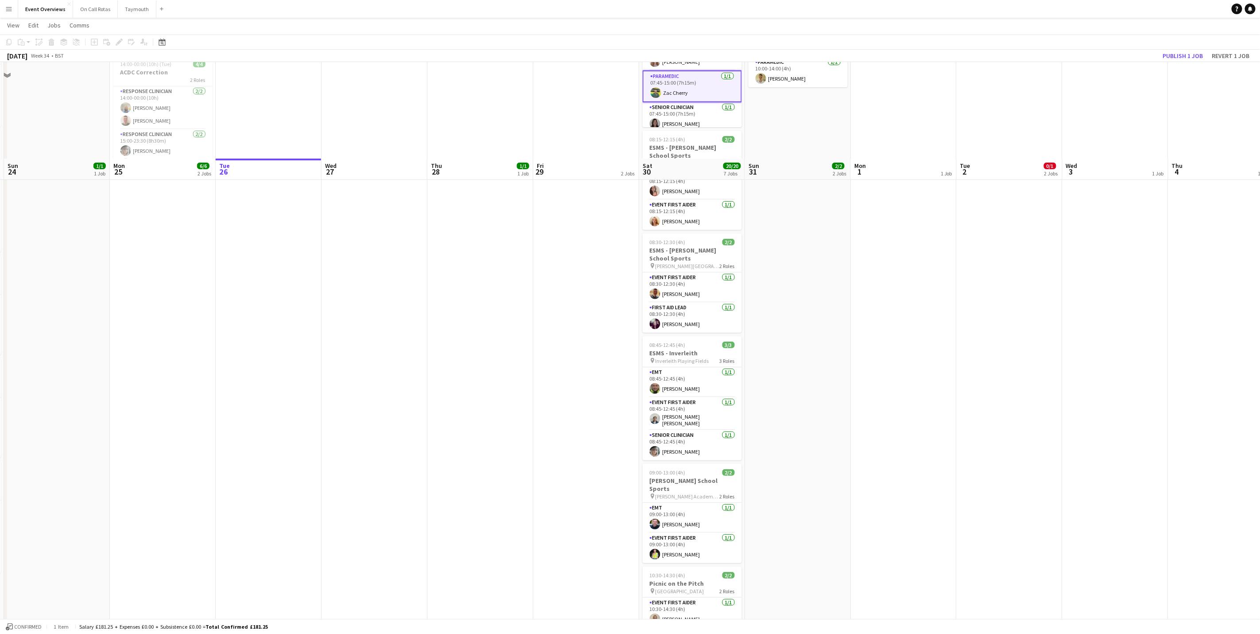
scroll to position [238, 0]
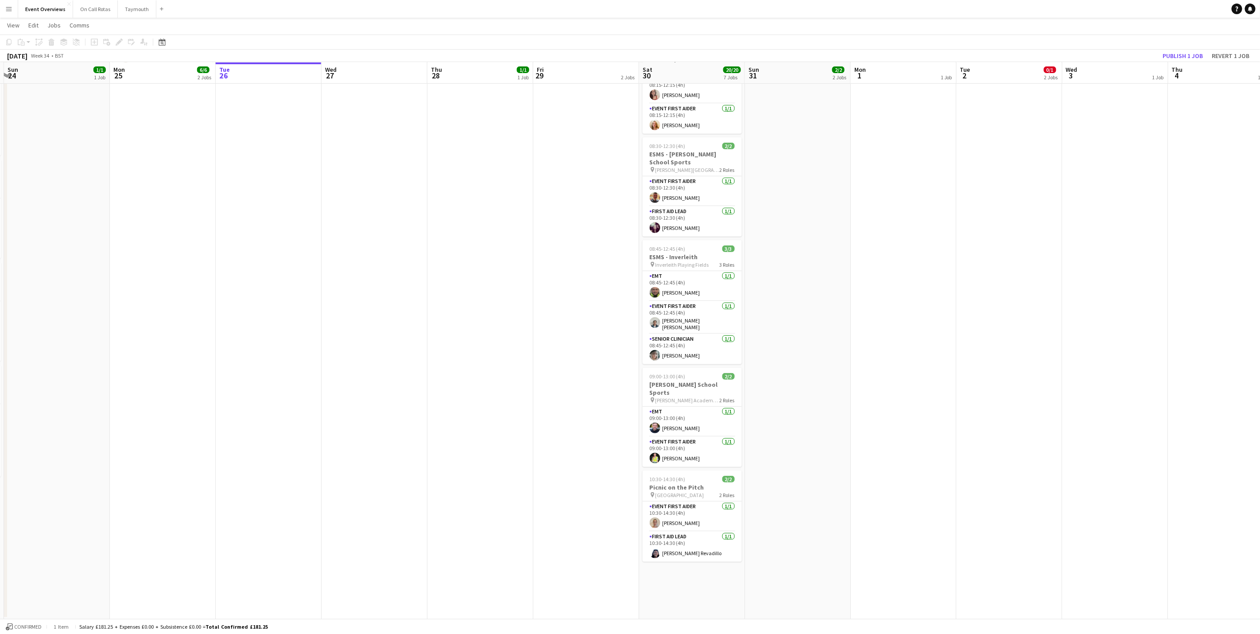
click at [682, 407] on app-card-role "EMT [DATE] 09:00-13:00 (4h) [PERSON_NAME]" at bounding box center [692, 422] width 99 height 30
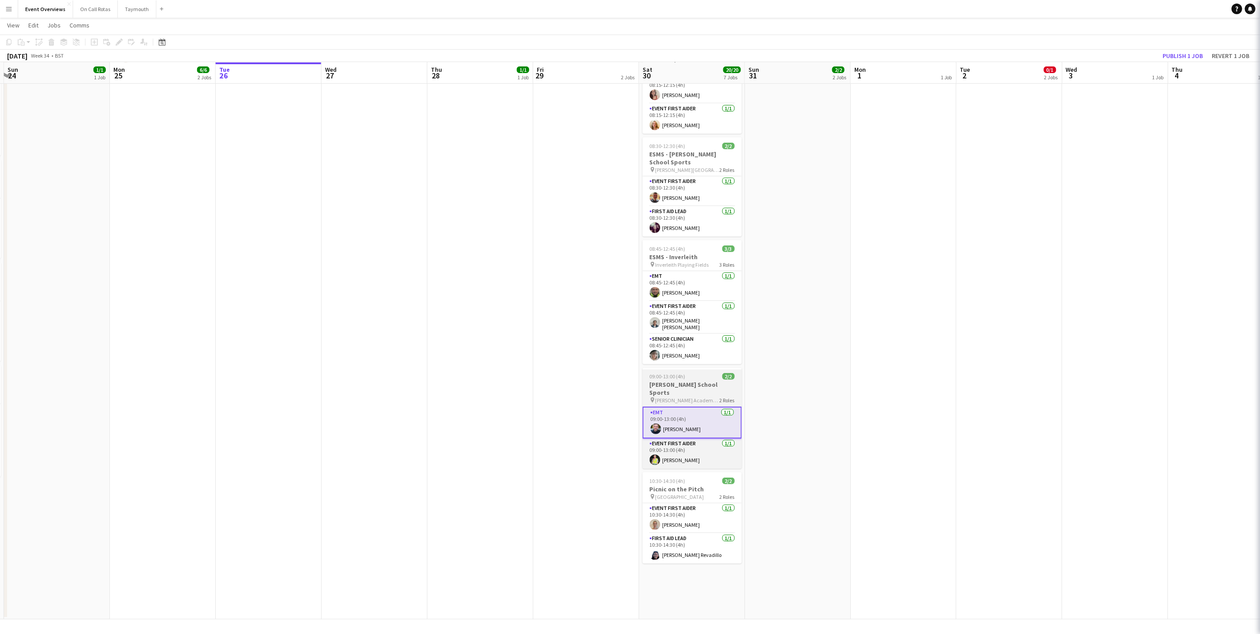
scroll to position [122, 0]
click at [683, 384] on h3 "[PERSON_NAME] School Sports" at bounding box center [692, 388] width 99 height 16
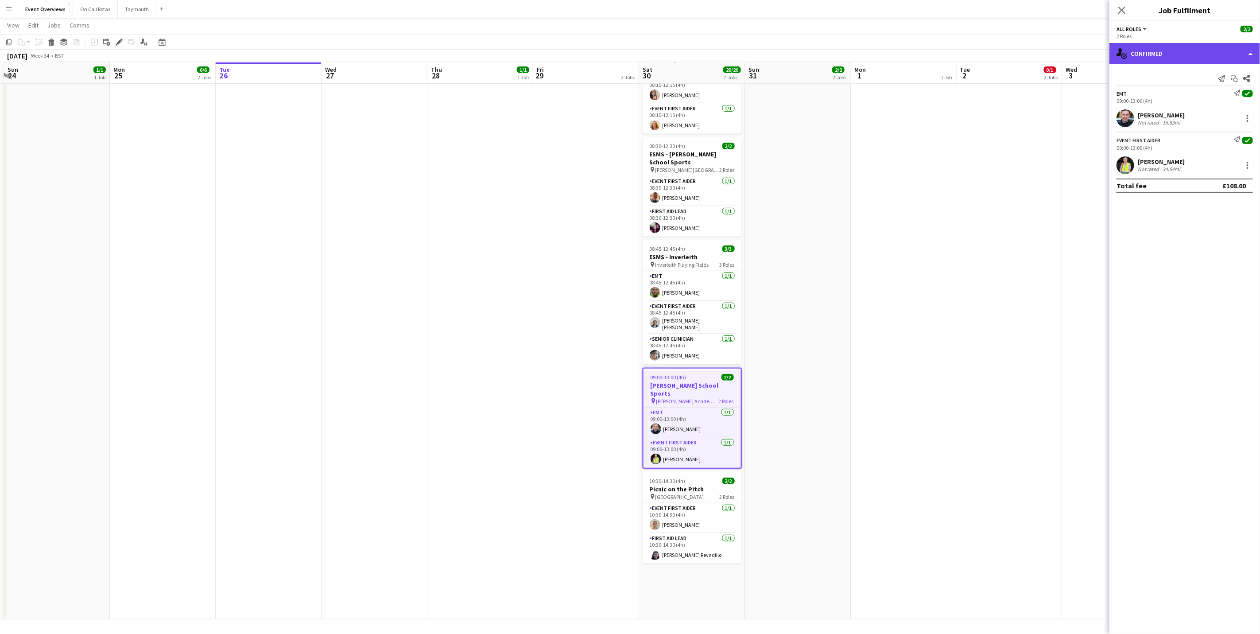
click at [1127, 52] on icon "single-neutral-actions-check-2" at bounding box center [1121, 53] width 11 height 11
click at [1216, 90] on div "pen-write Job Details" at bounding box center [1214, 92] width 88 height 18
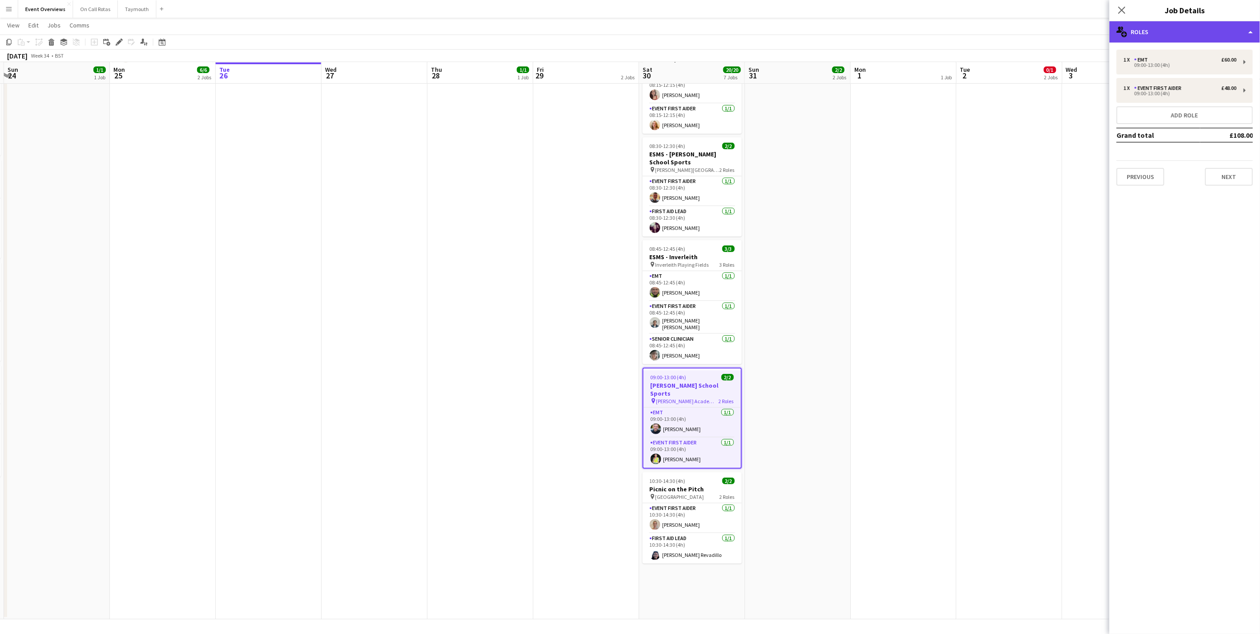
click at [1176, 38] on div "multiple-users-add Roles" at bounding box center [1184, 31] width 151 height 21
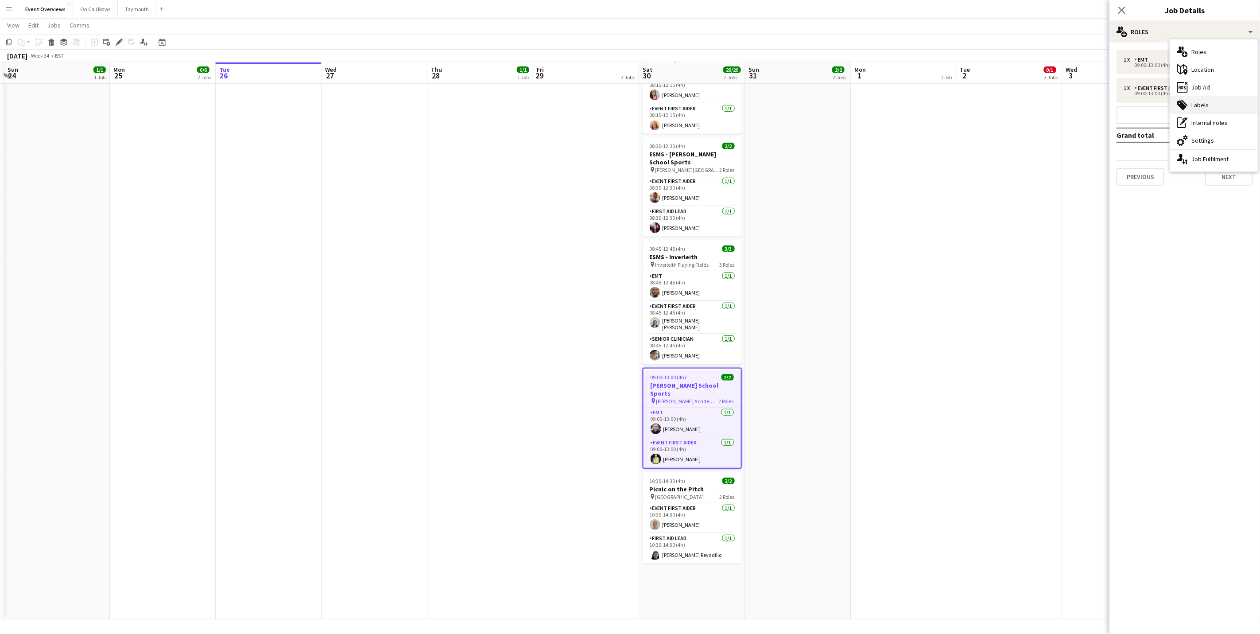
click at [1216, 97] on div "tags-double Labels" at bounding box center [1214, 105] width 88 height 18
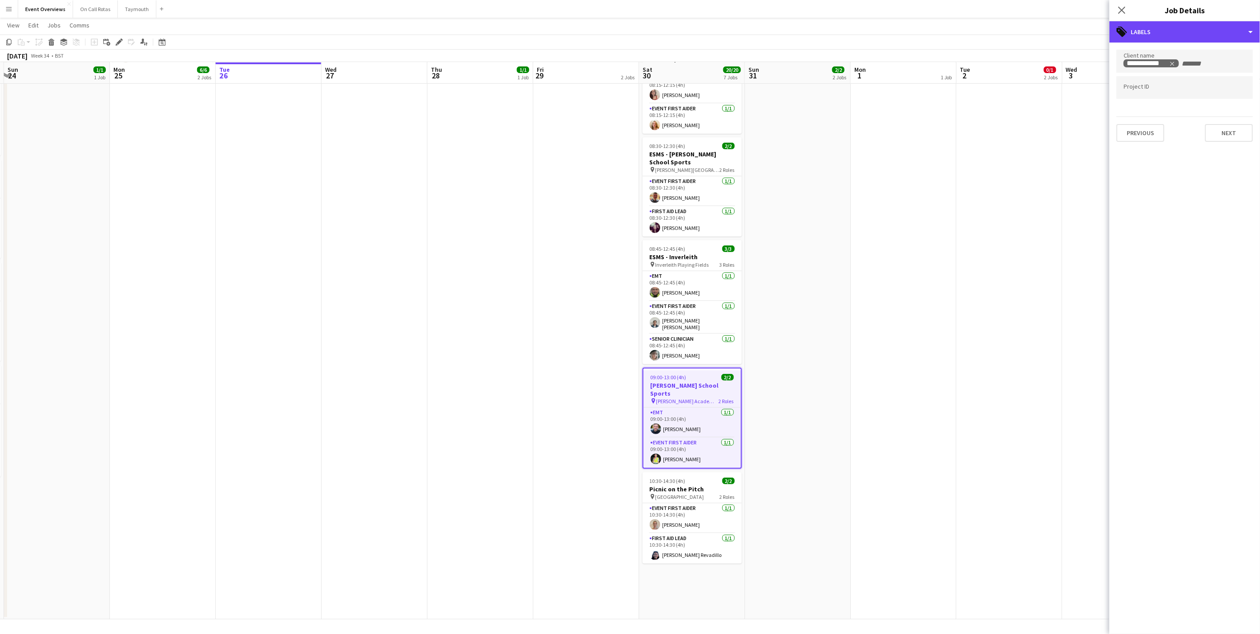
click at [1170, 39] on div "tags-double Labels" at bounding box center [1184, 31] width 151 height 21
click at [1209, 88] on div "ads-window Job Ad" at bounding box center [1214, 87] width 88 height 18
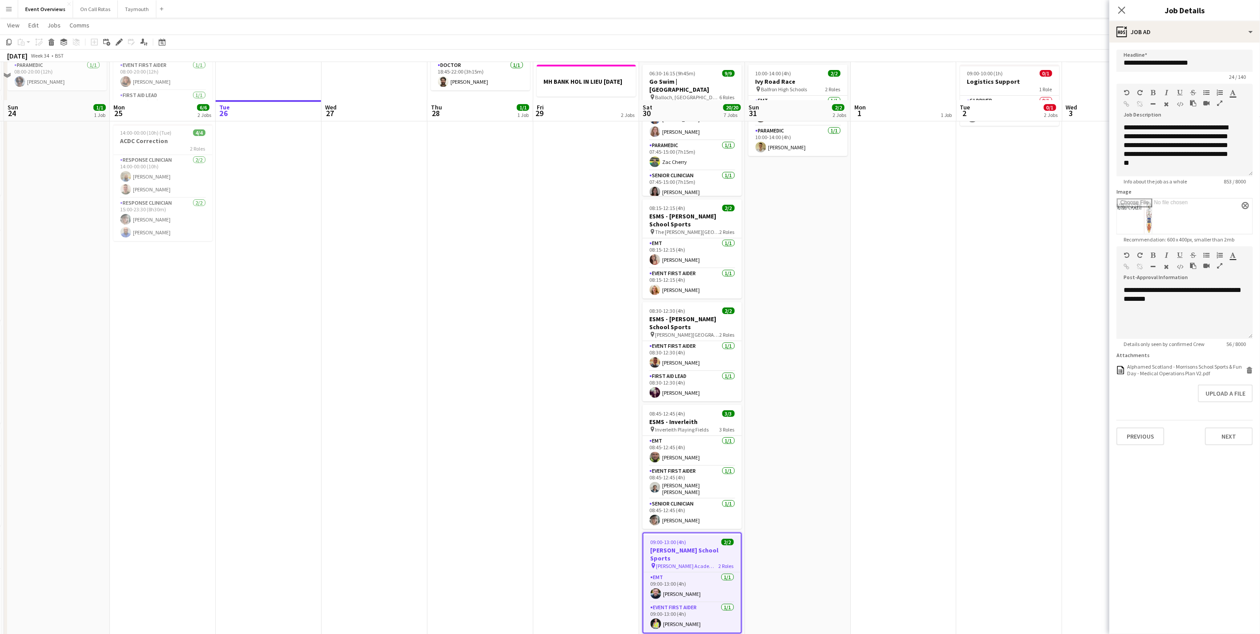
scroll to position [0, 0]
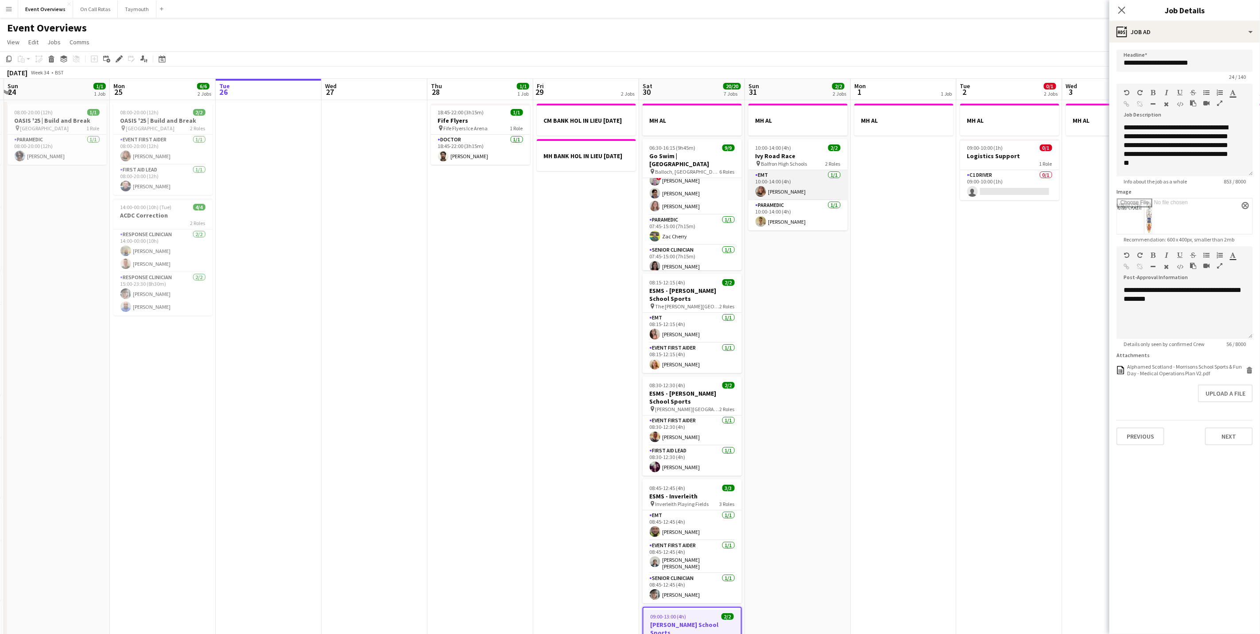
click at [784, 184] on app-card-role "EMT [DATE] 10:00-14:00 (4h) [PERSON_NAME]" at bounding box center [797, 185] width 99 height 30
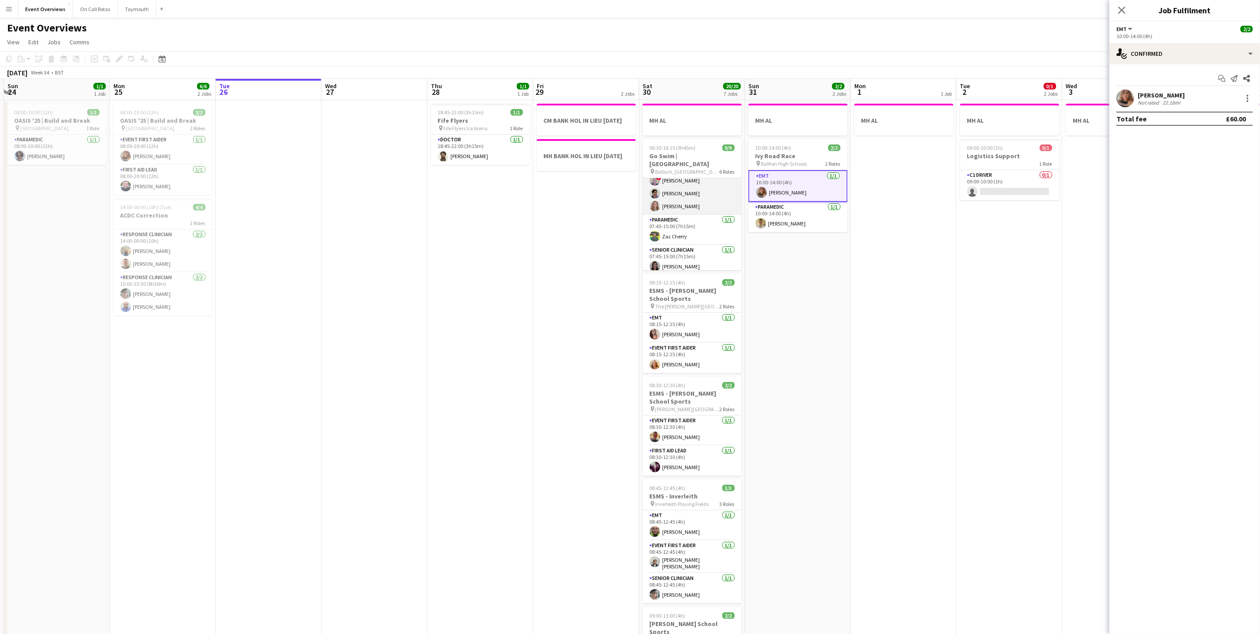
click at [683, 194] on app-card-role "Event First Aider [DATE] 07:45-15:00 (7h15m) [PERSON_NAME] ! [PERSON_NAME] [PER…" at bounding box center [692, 180] width 99 height 69
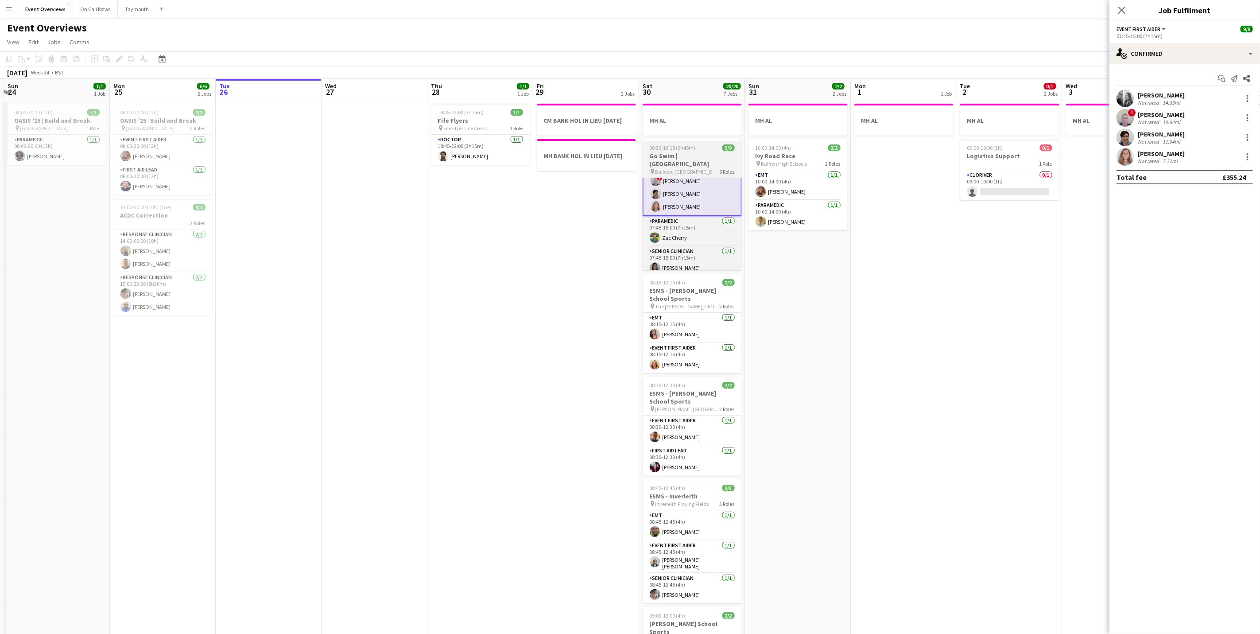
click at [682, 168] on span "Balloch, [GEOGRAPHIC_DATA]" at bounding box center [687, 171] width 64 height 7
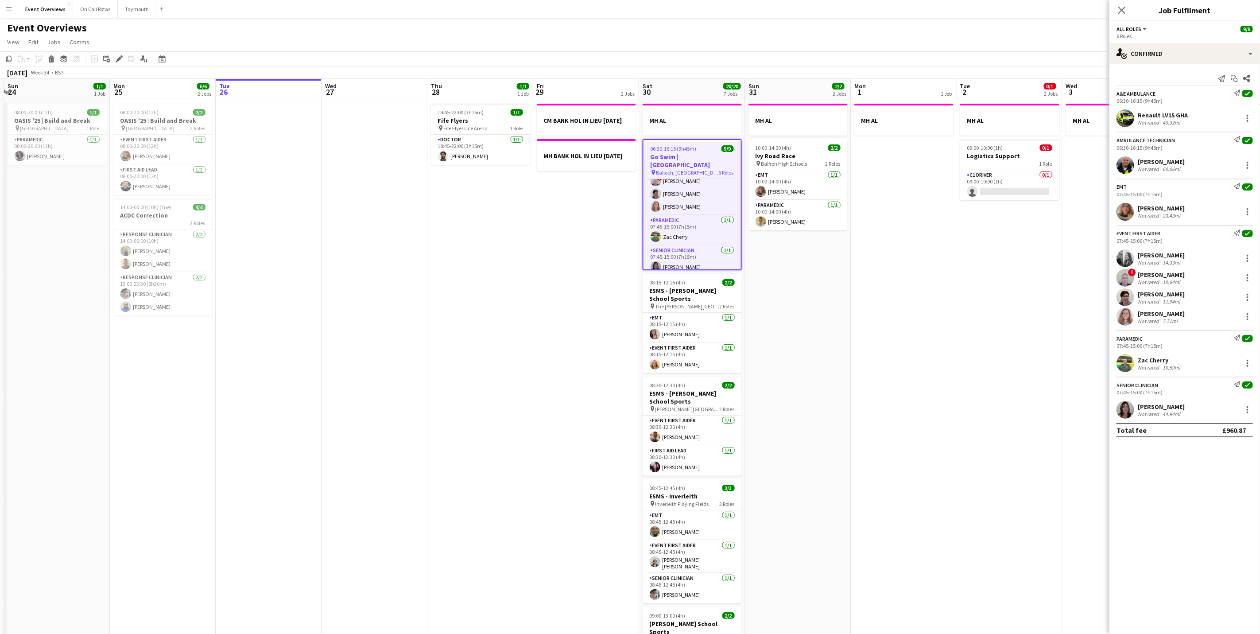
scroll to position [122, 0]
click at [1145, 66] on div "Send notification Start chat Share A&E Ambulance Send notification check 06:30-…" at bounding box center [1184, 254] width 151 height 380
click at [1150, 52] on div "single-neutral-actions-check-2 Confirmed" at bounding box center [1184, 53] width 151 height 21
click at [1212, 85] on div "pen-write Job Details" at bounding box center [1214, 92] width 88 height 18
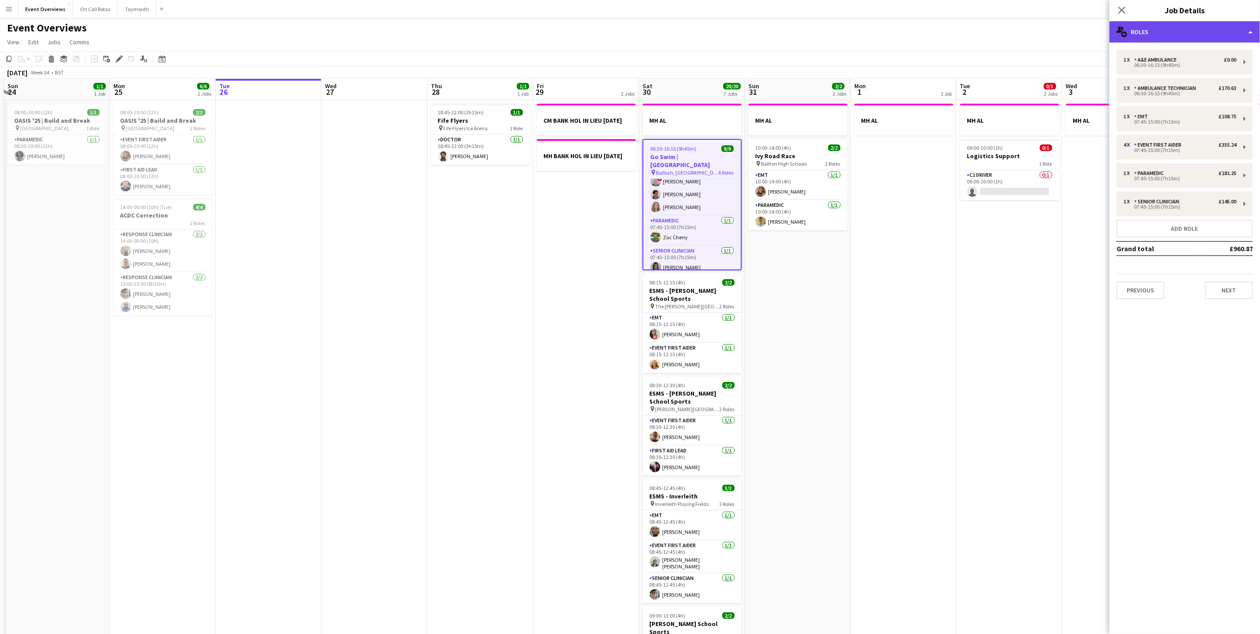
click at [1193, 29] on div "multiple-users-add Roles" at bounding box center [1184, 31] width 151 height 21
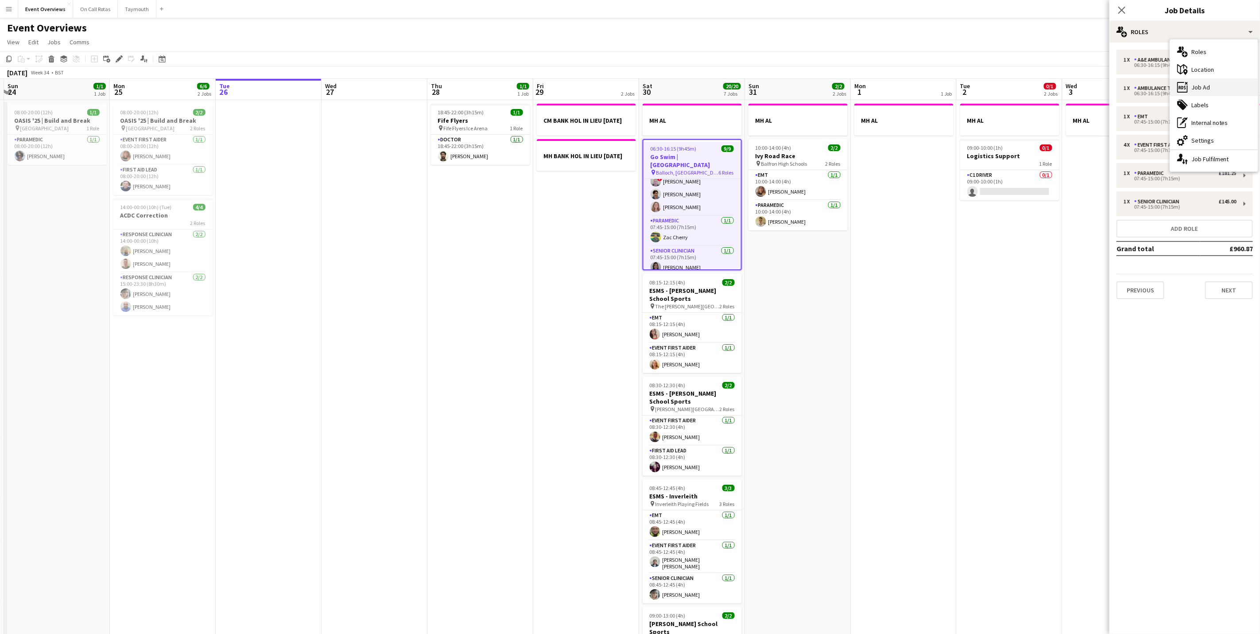
click at [1208, 88] on div "ads-window Job Ad" at bounding box center [1214, 87] width 88 height 18
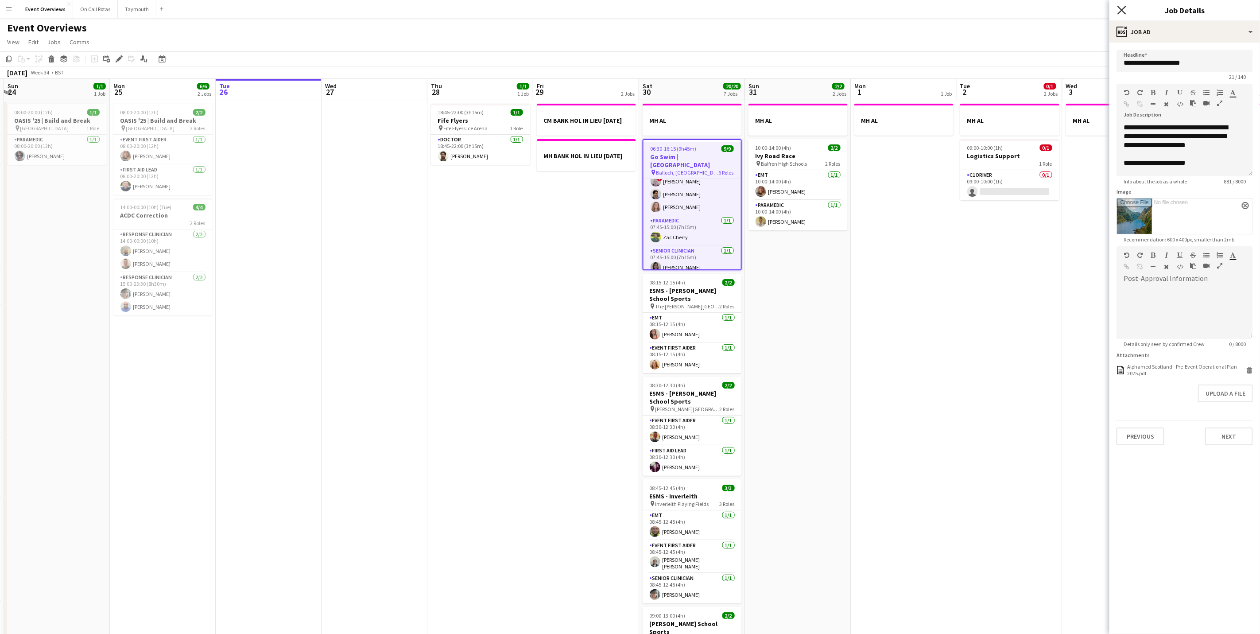
click at [1117, 6] on app-icon "Close pop-in" at bounding box center [1121, 10] width 13 height 13
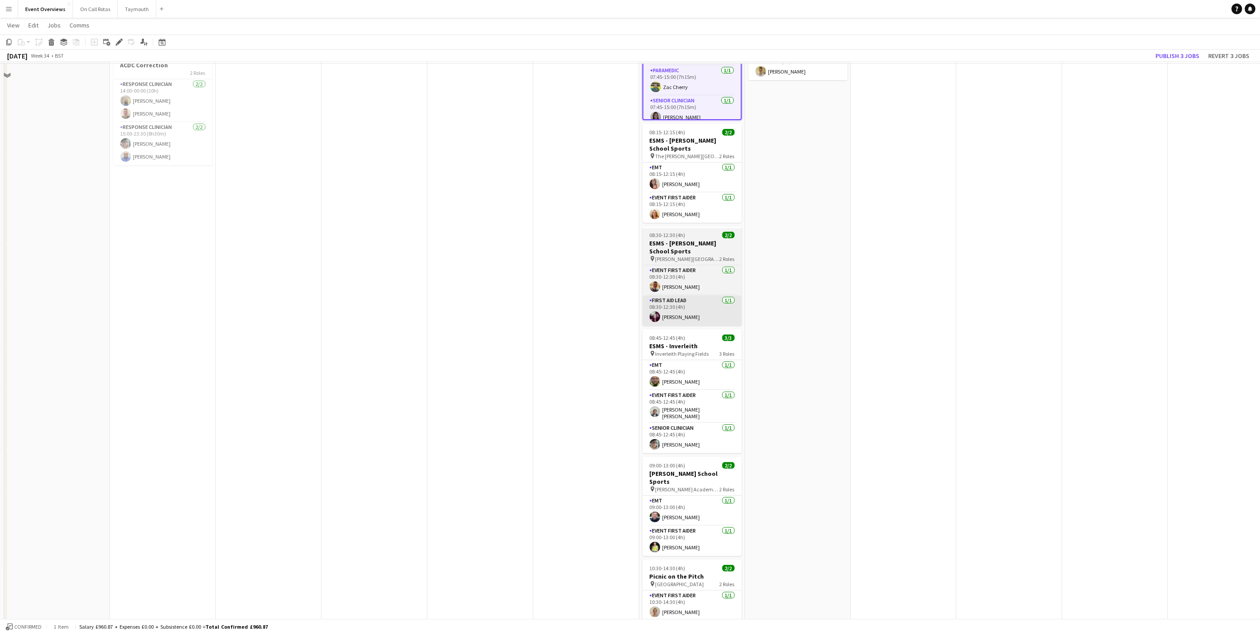
scroll to position [199, 0]
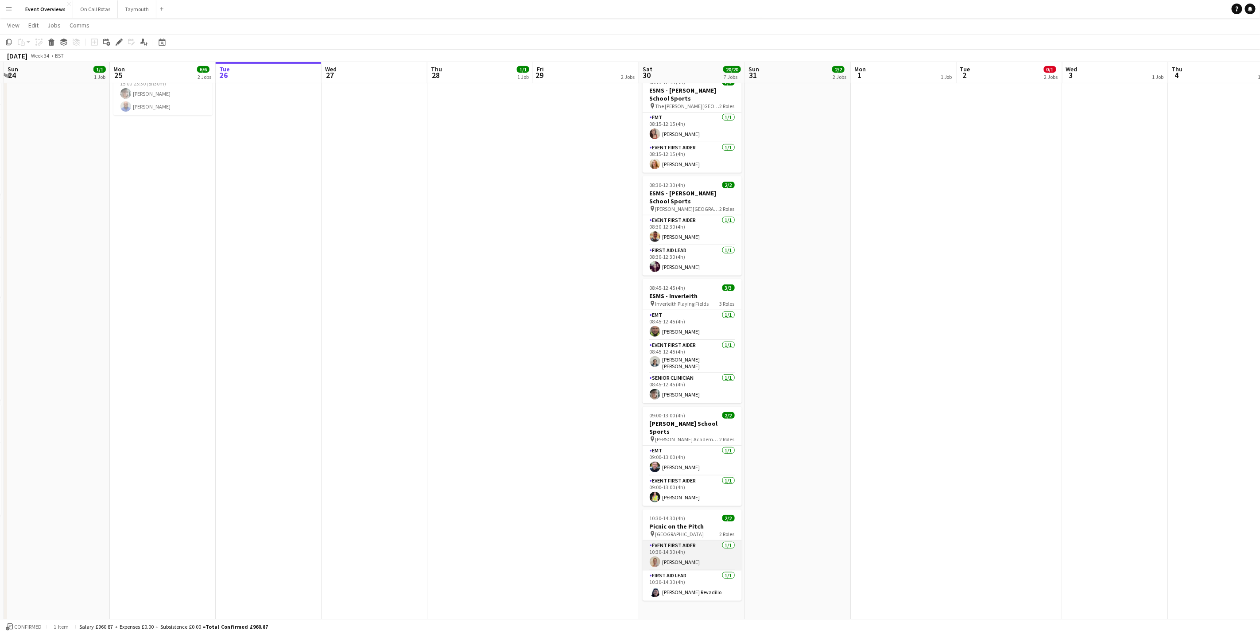
drag, startPoint x: 697, startPoint y: 563, endPoint x: 689, endPoint y: 542, distance: 22.7
click at [697, 563] on app-card-role "Event First Aider [DATE] 10:30-14:30 (4h) [PERSON_NAME]" at bounding box center [692, 555] width 99 height 30
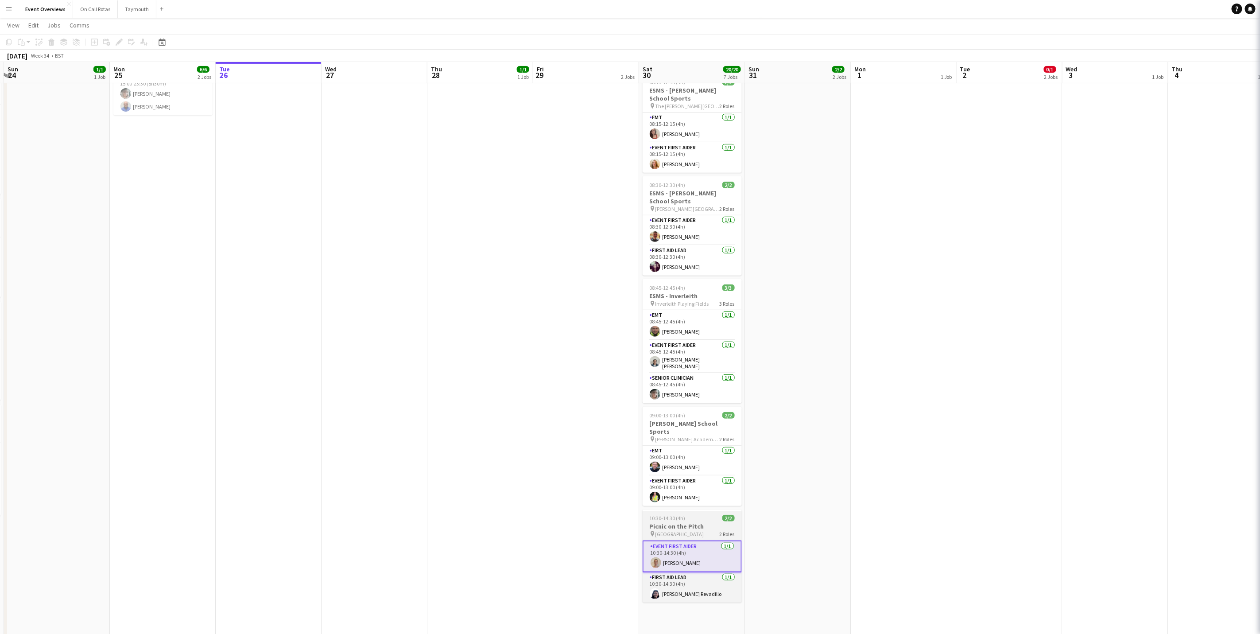
click at [683, 509] on div at bounding box center [692, 510] width 99 height 2
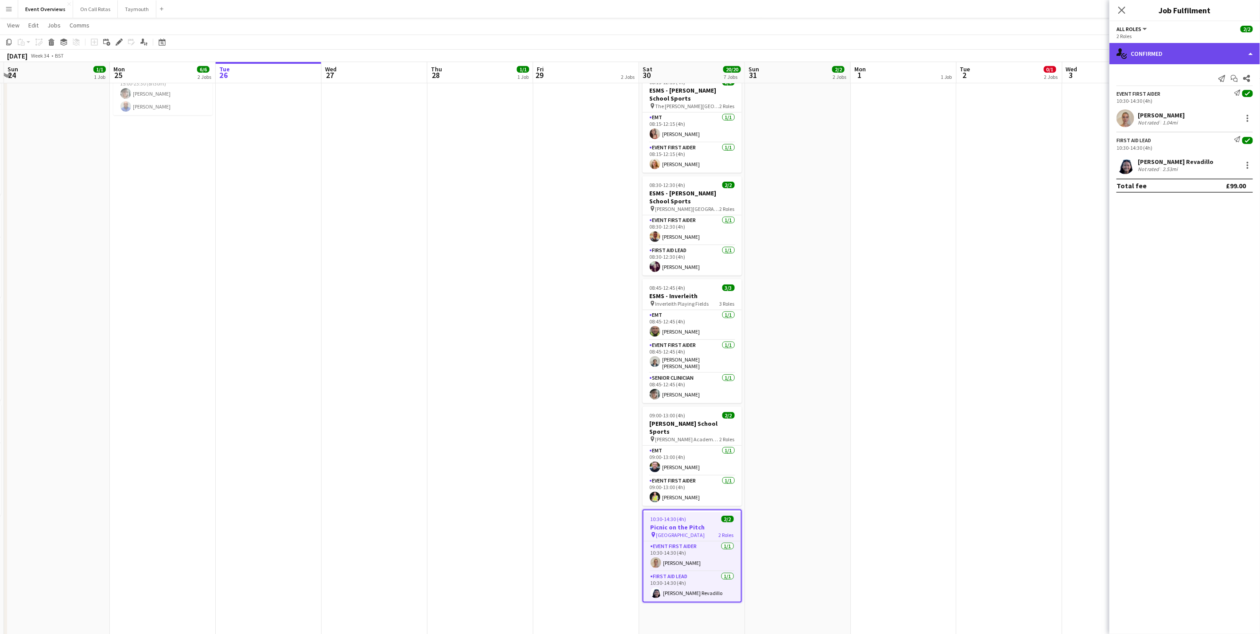
click at [1144, 45] on div "single-neutral-actions-check-2 Confirmed" at bounding box center [1184, 53] width 151 height 21
click at [1220, 87] on div "pen-write Job Details" at bounding box center [1214, 92] width 88 height 18
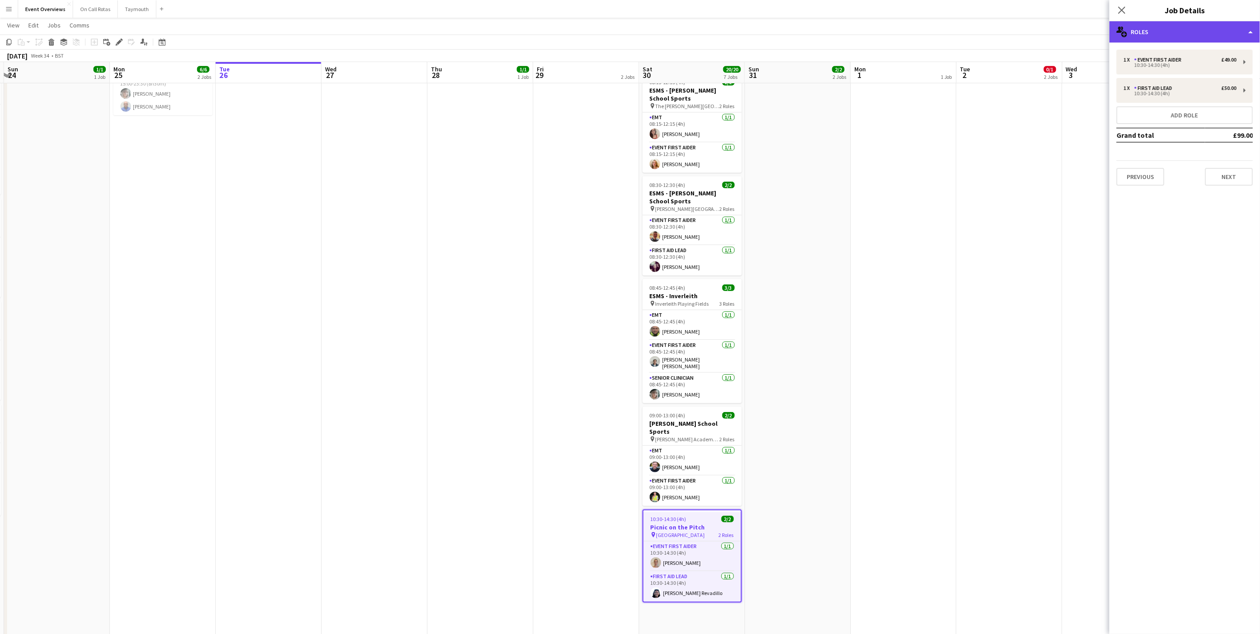
click at [1196, 30] on div "multiple-users-add Roles" at bounding box center [1184, 31] width 151 height 21
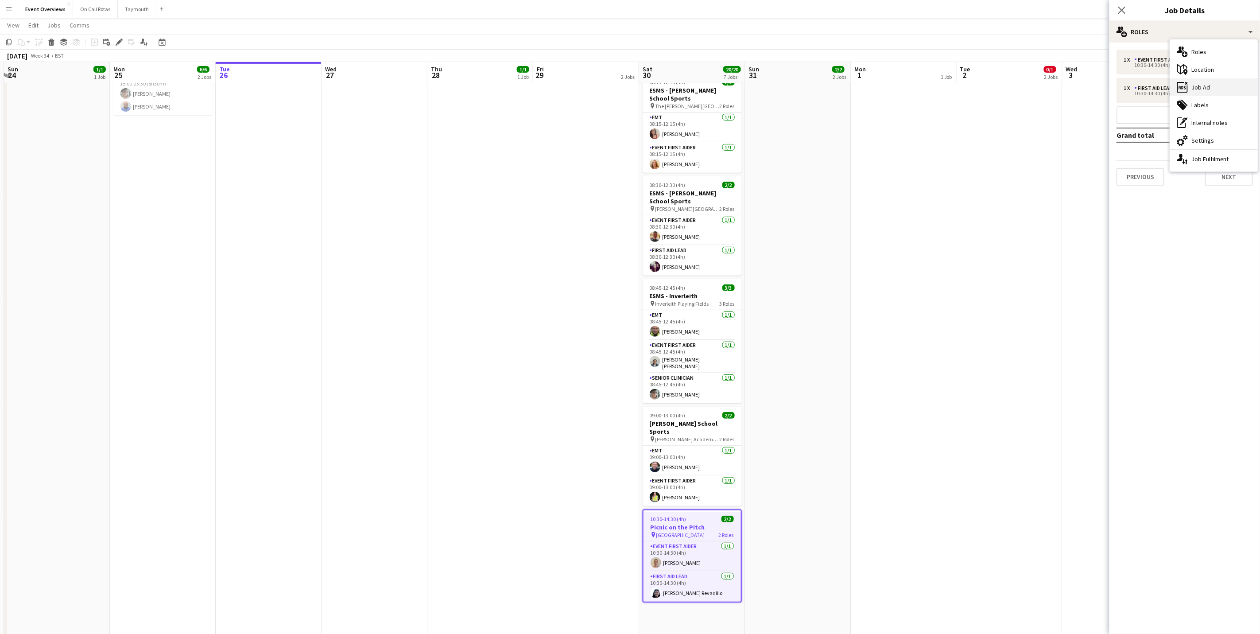
click at [1192, 85] on div "ads-window Job Ad" at bounding box center [1214, 87] width 88 height 18
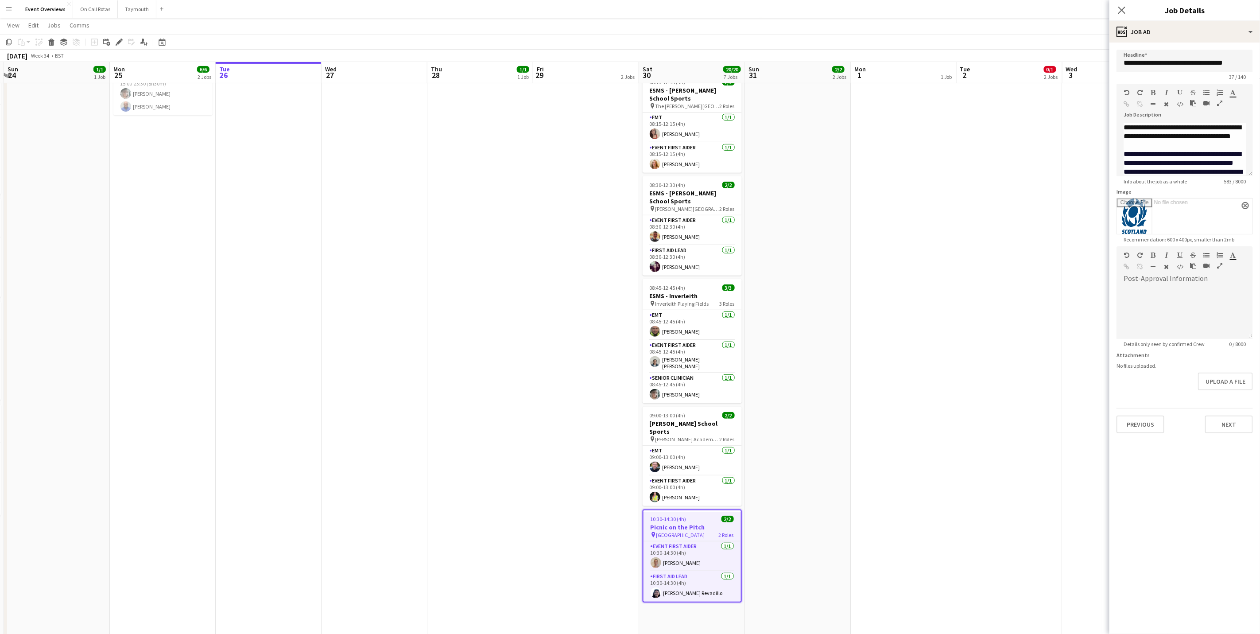
click at [3, 11] on button "Menu" at bounding box center [9, 9] width 18 height 18
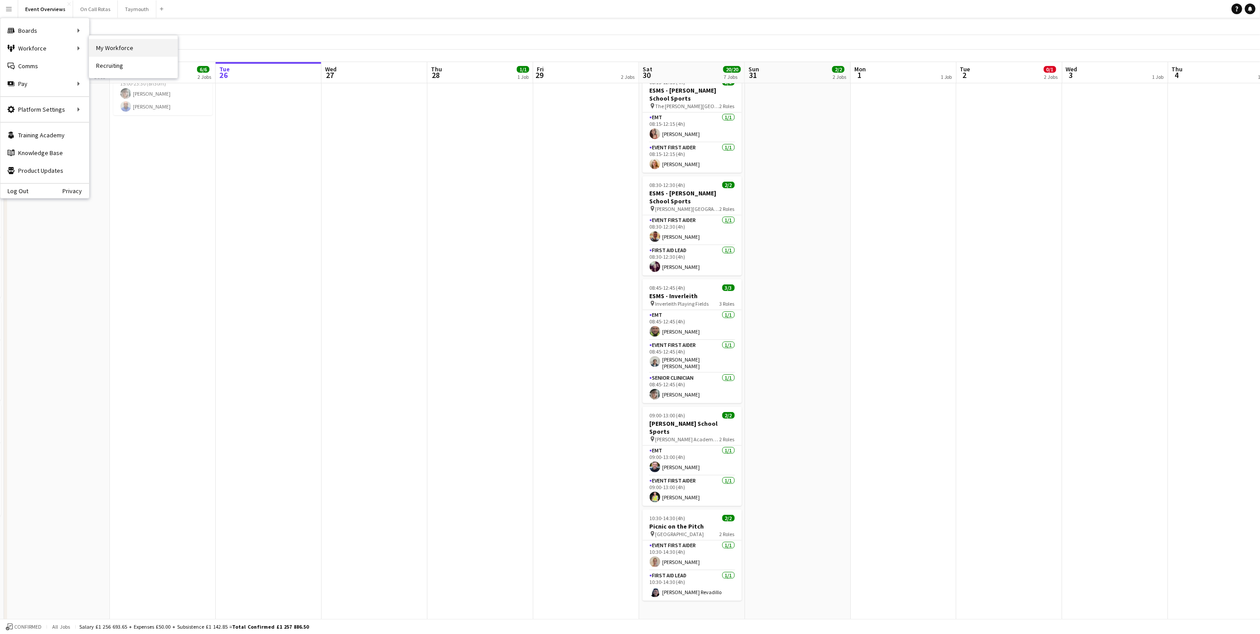
click at [100, 45] on link "My Workforce" at bounding box center [133, 48] width 89 height 18
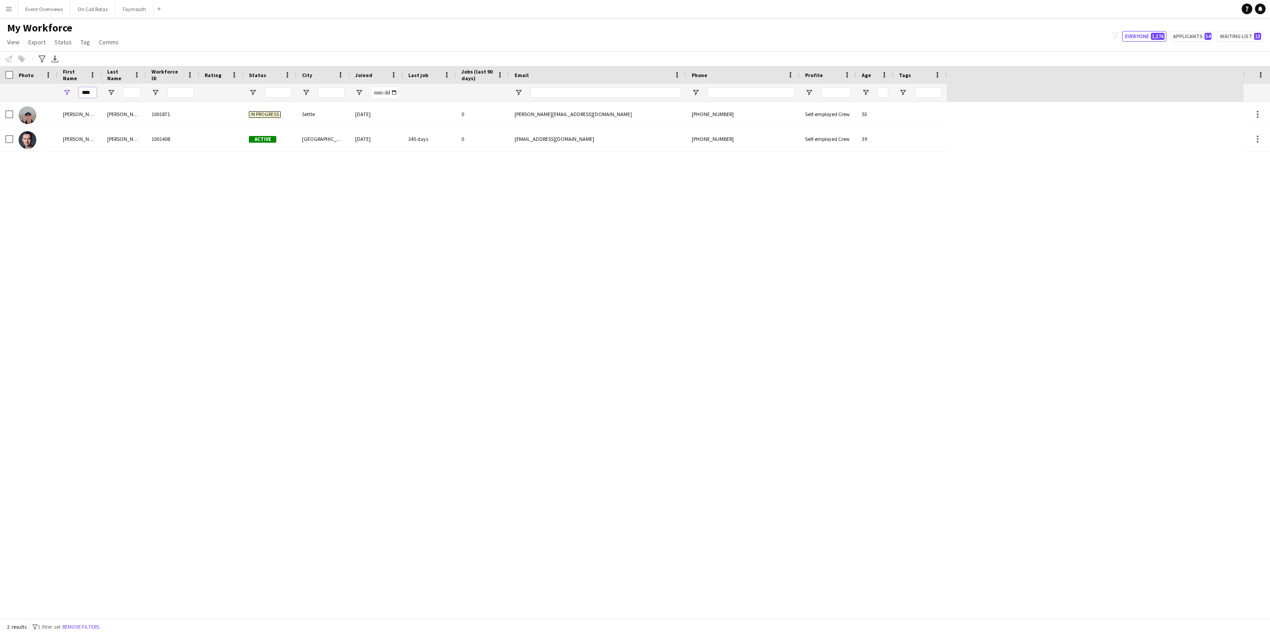
click at [90, 92] on input "****" at bounding box center [88, 92] width 18 height 11
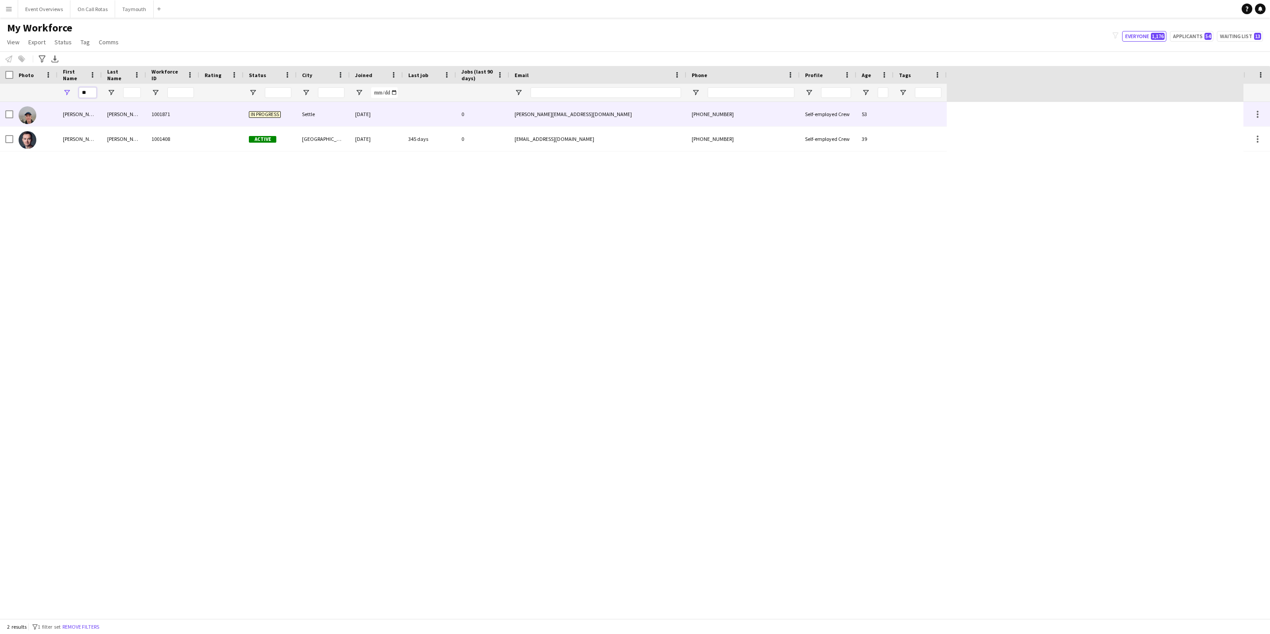
type input "*"
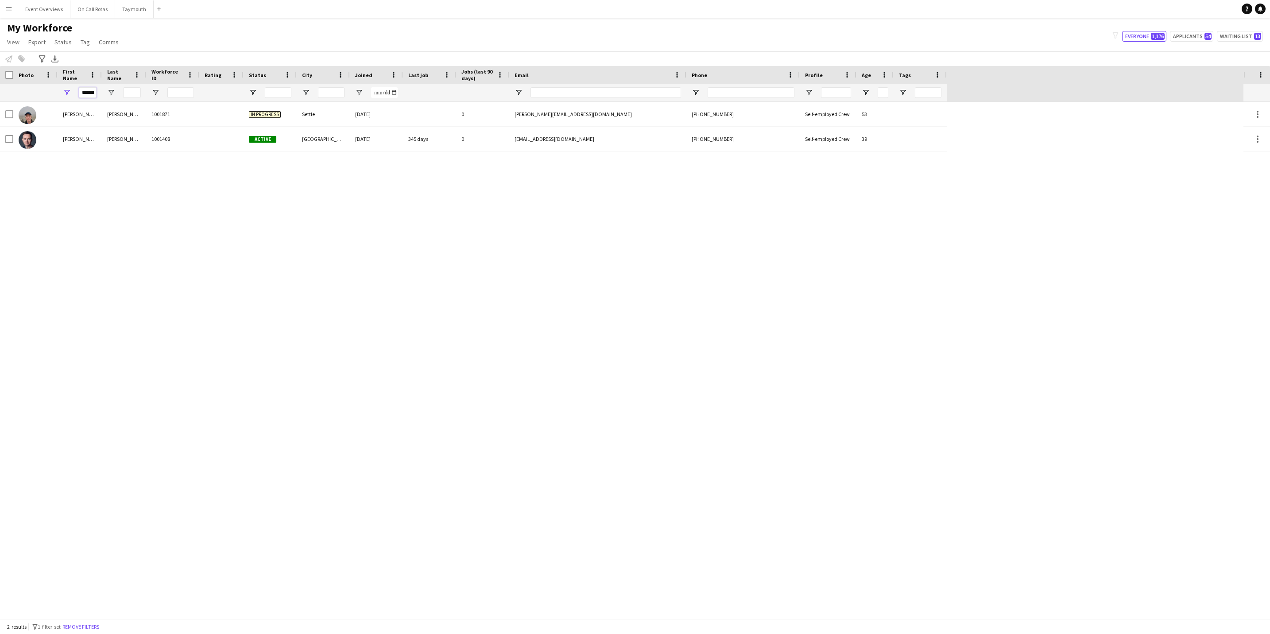
scroll to position [0, 1]
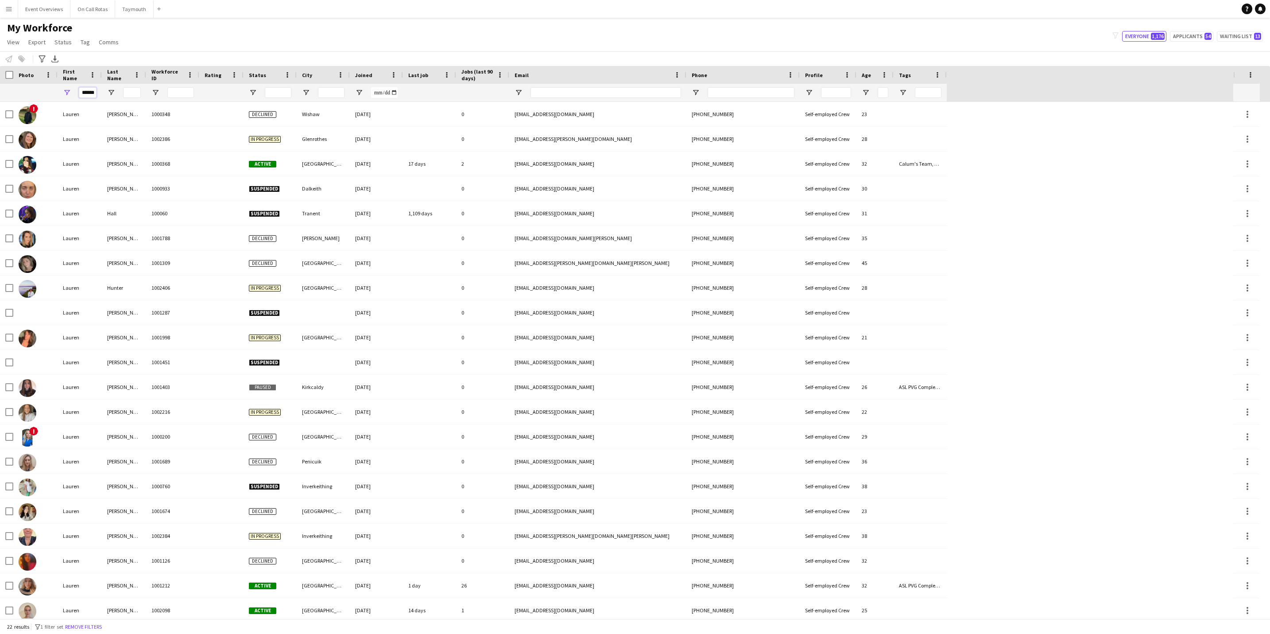
type input "******"
click at [139, 93] on input "Last Name Filter Input" at bounding box center [132, 92] width 18 height 11
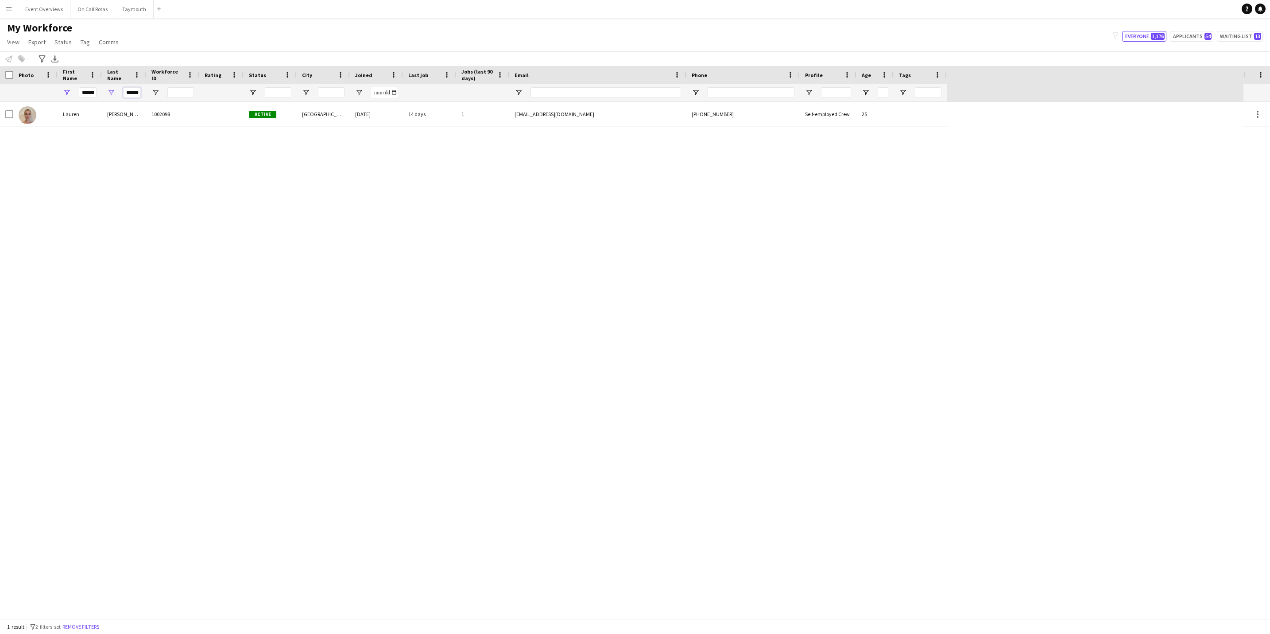
click at [140, 94] on input "******" at bounding box center [132, 92] width 18 height 11
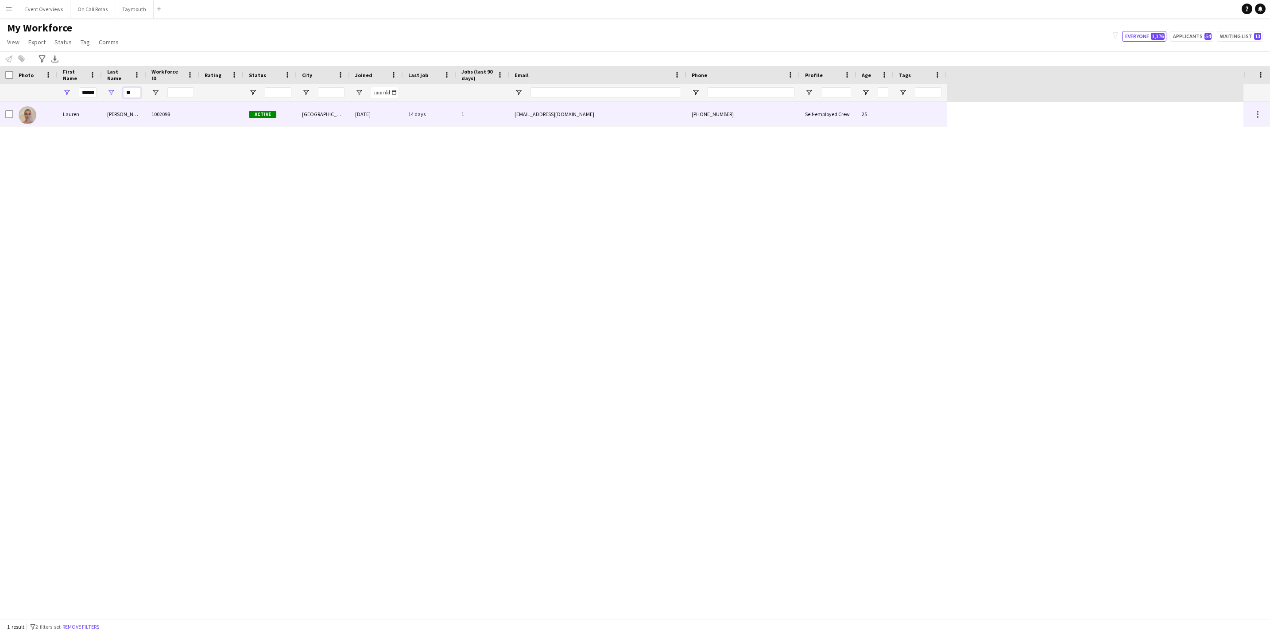
type input "*"
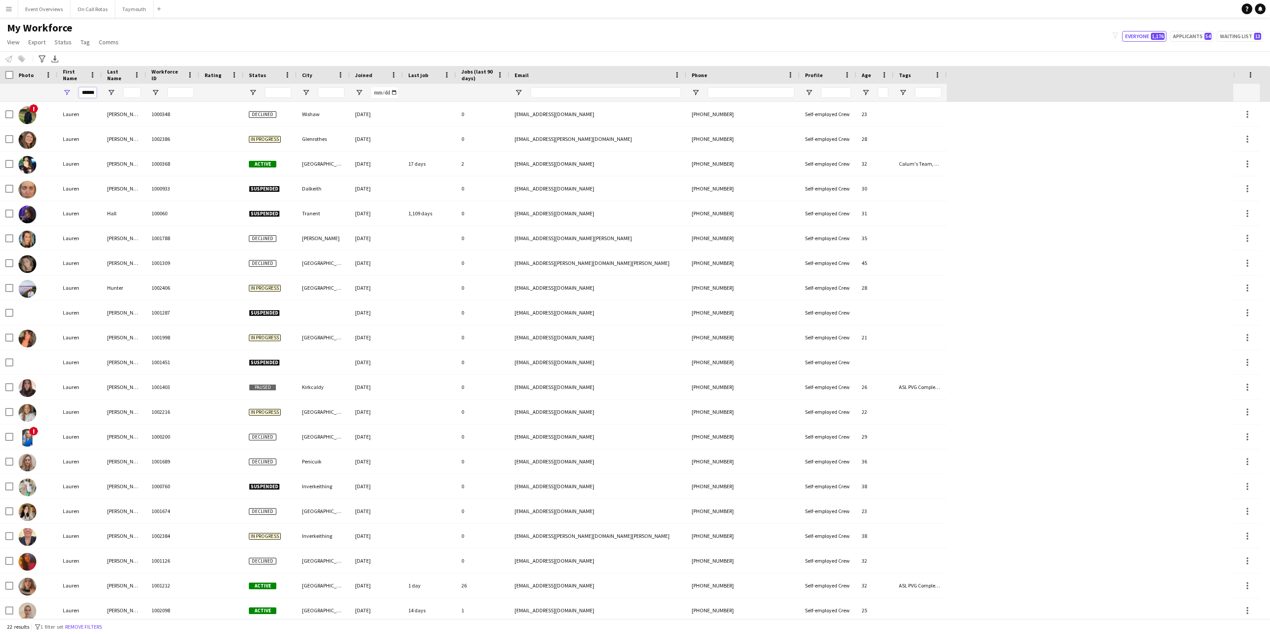
click at [90, 92] on input "******" at bounding box center [88, 92] width 18 height 11
type input "*"
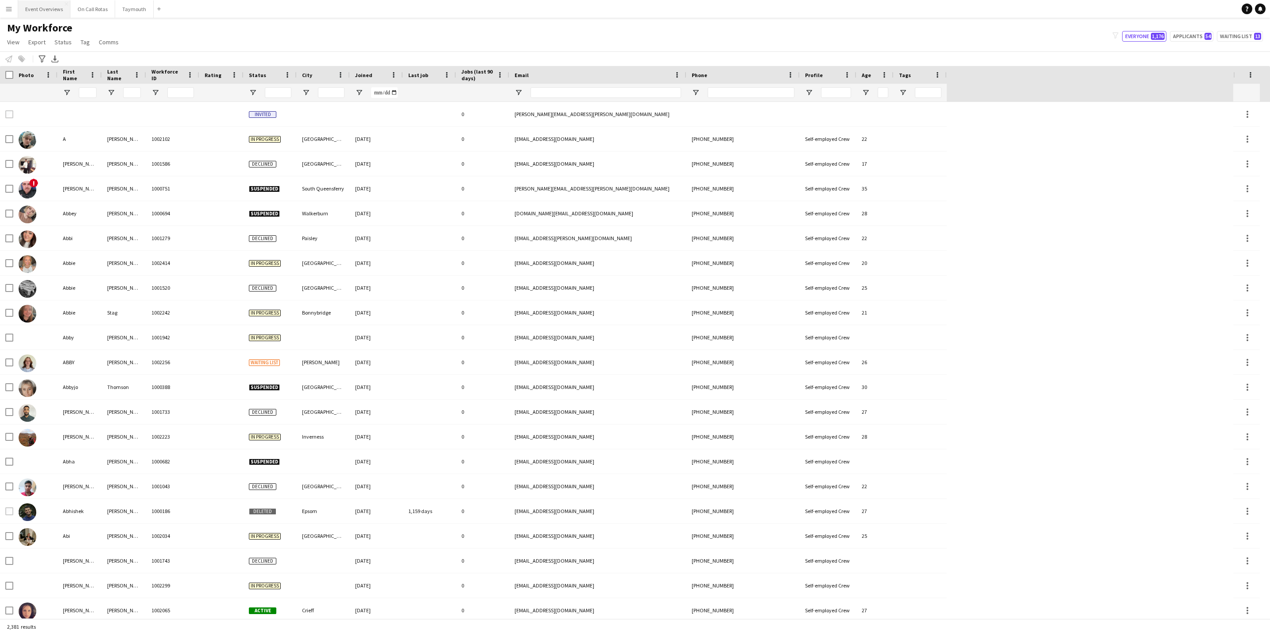
click at [36, 4] on button "Event Overviews Close" at bounding box center [44, 8] width 52 height 17
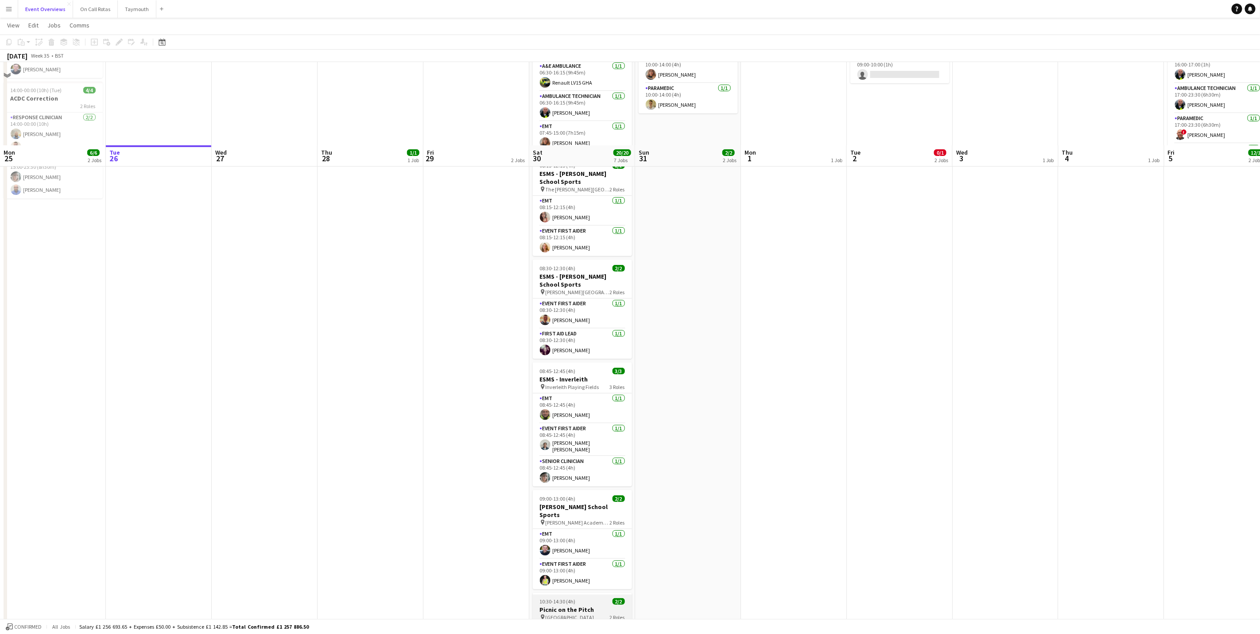
scroll to position [199, 0]
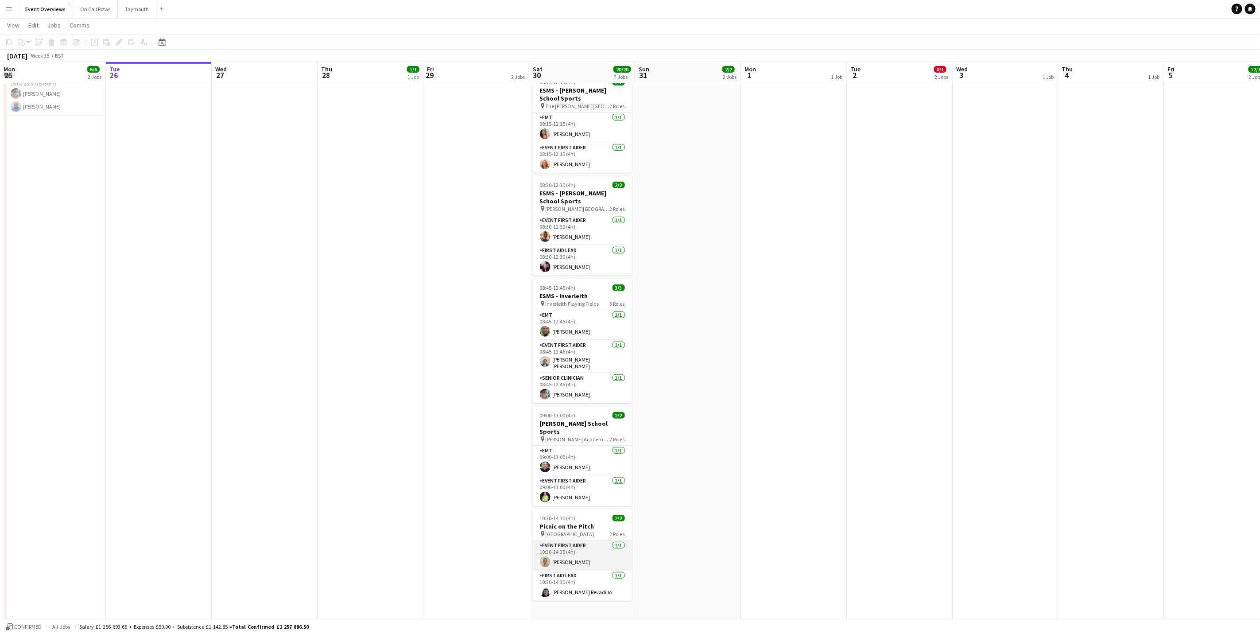
click at [580, 550] on app-card-role "Event First Aider [DATE] 10:30-14:30 (4h) [PERSON_NAME]" at bounding box center [582, 555] width 99 height 30
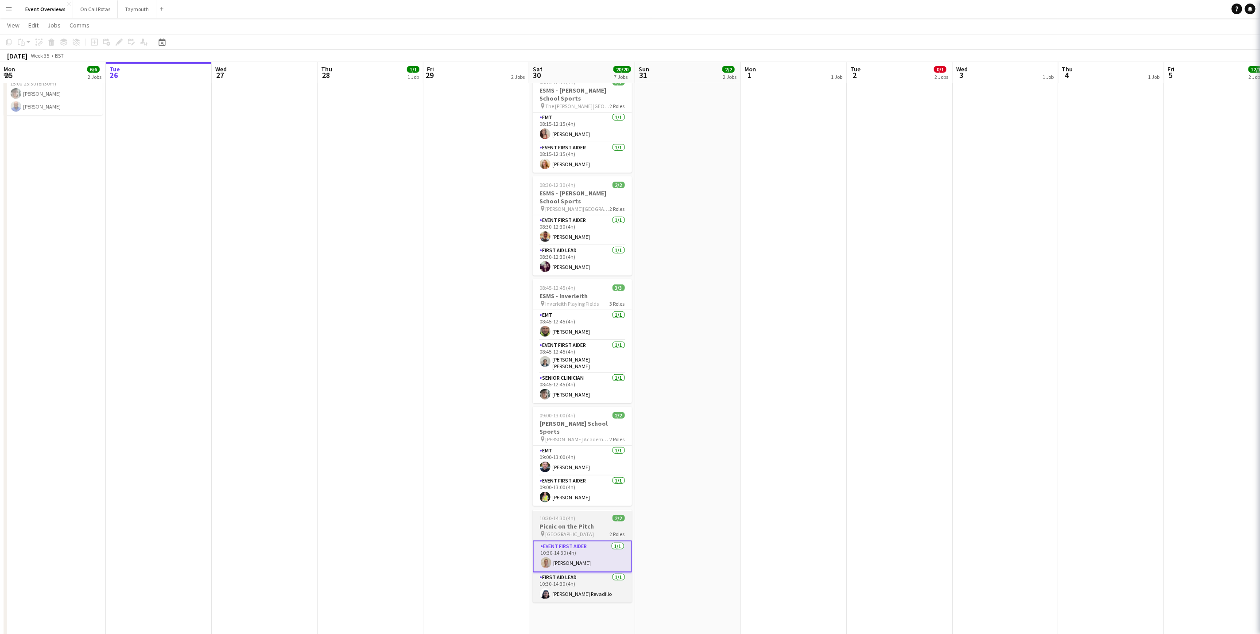
click at [576, 530] on div "pin Hive Stadium 2 Roles" at bounding box center [582, 533] width 99 height 7
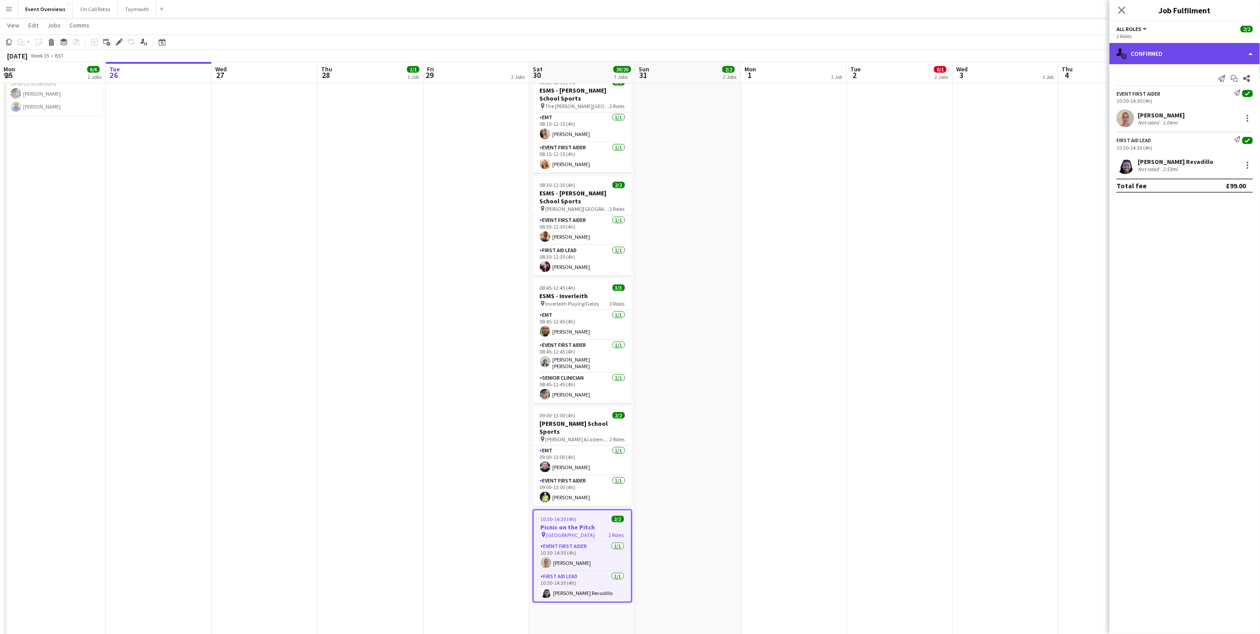
click at [1166, 53] on div "single-neutral-actions-check-2 Confirmed" at bounding box center [1184, 53] width 151 height 21
click at [1190, 96] on div "pen-write Job Details" at bounding box center [1214, 92] width 88 height 18
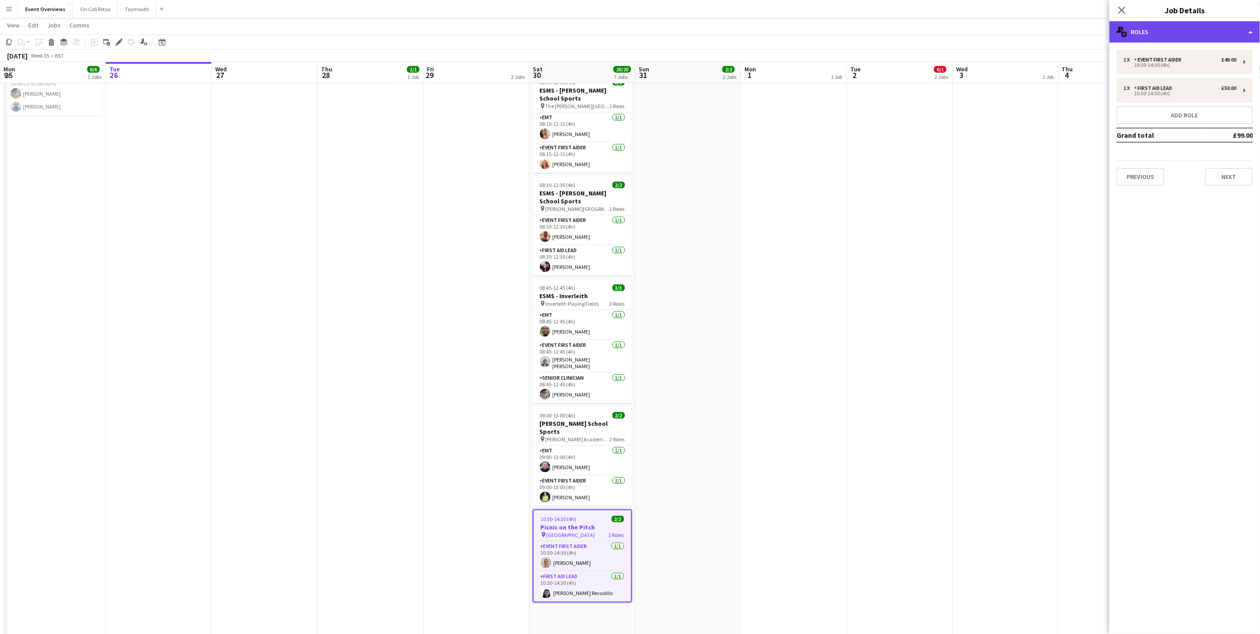
click at [1162, 28] on div "multiple-users-add Roles" at bounding box center [1184, 31] width 151 height 21
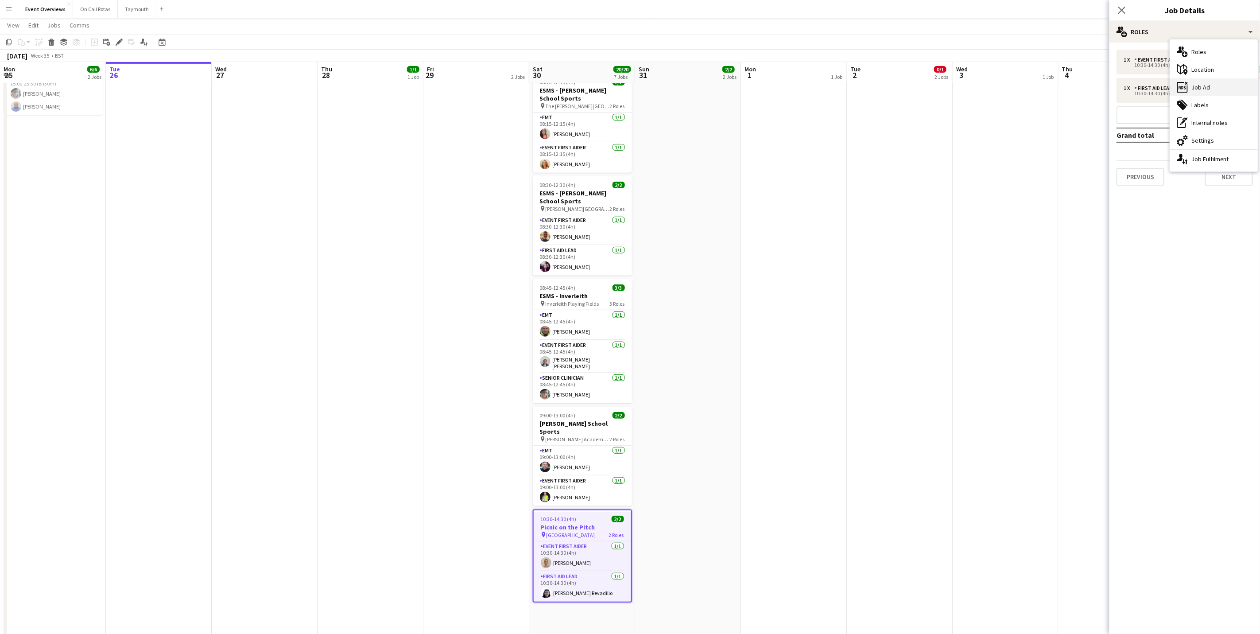
click at [1212, 85] on div "ads-window Job Ad" at bounding box center [1214, 87] width 88 height 18
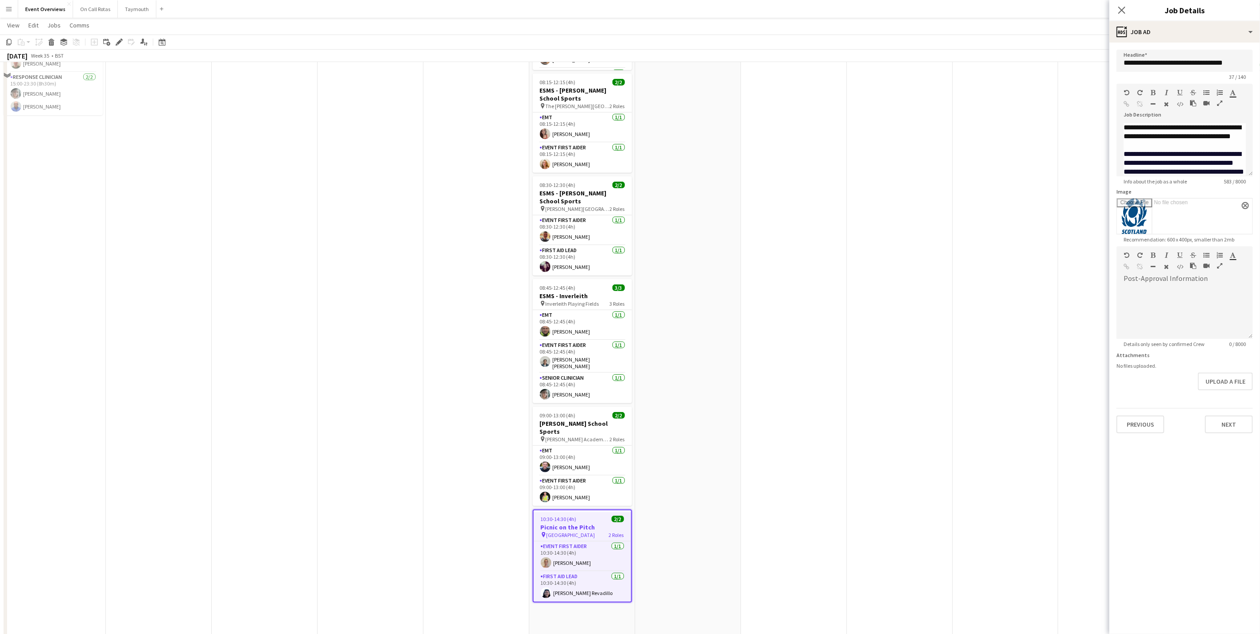
scroll to position [0, 0]
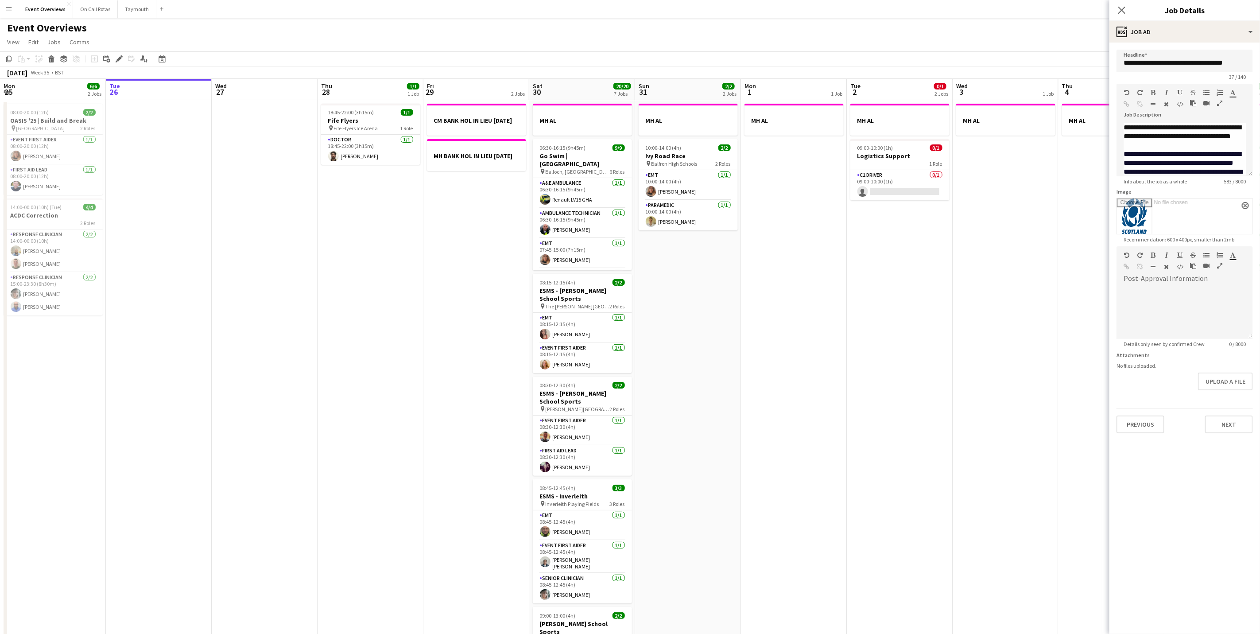
drag, startPoint x: 1126, startPoint y: 11, endPoint x: 1114, endPoint y: 26, distance: 18.9
click at [1125, 11] on icon "Close pop-in" at bounding box center [1121, 10] width 7 height 7
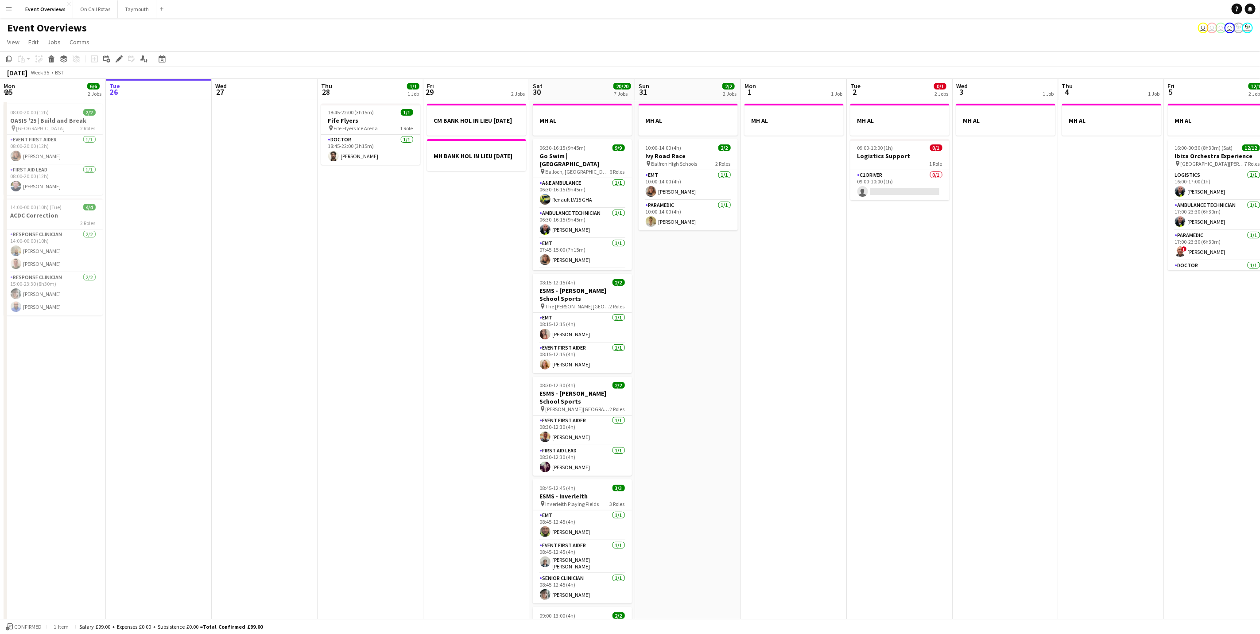
scroll to position [0, 295]
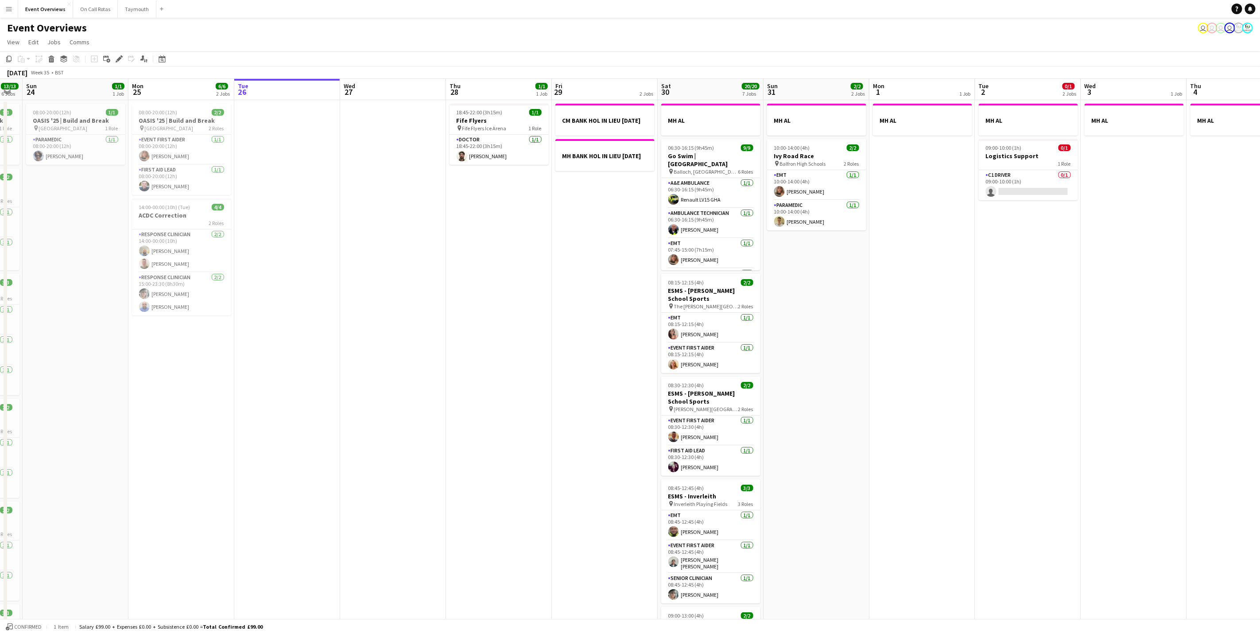
drag, startPoint x: 770, startPoint y: 407, endPoint x: 898, endPoint y: 364, distance: 135.3
click at [898, 364] on app-calendar-viewport "Thu 21 Fri 22 Sat 23 13/13 6 Jobs Sun 24 1/1 1 Job Mon 25 6/6 2 Jobs Tue 26 Wed…" at bounding box center [630, 468] width 1260 height 779
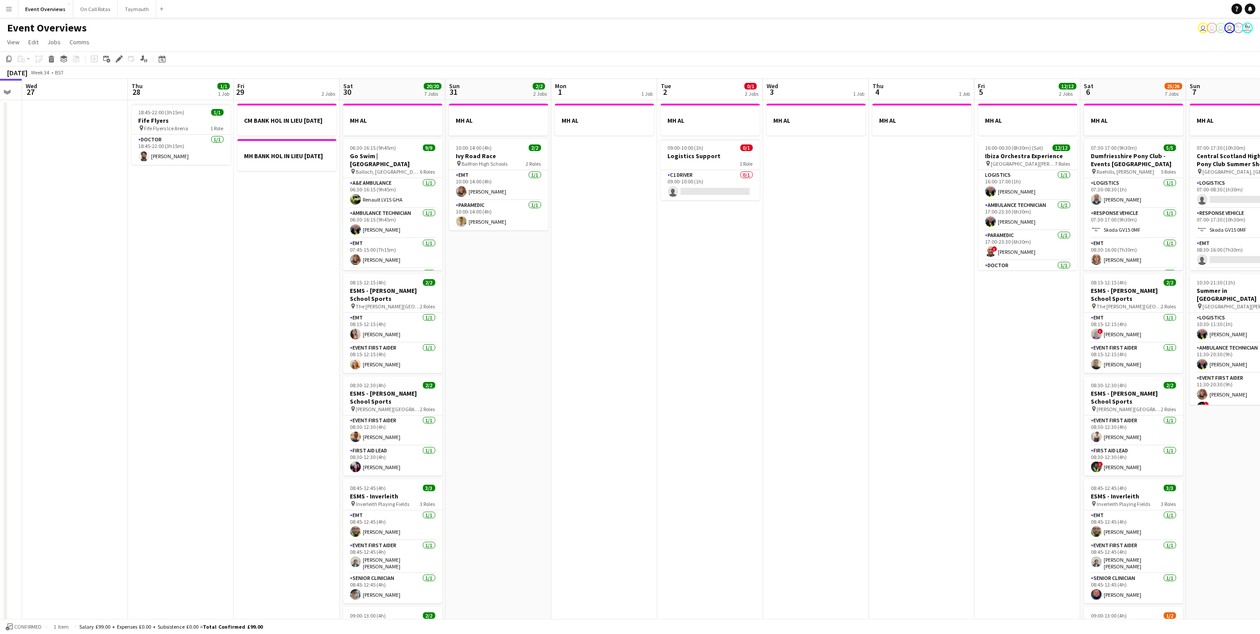
drag, startPoint x: 1100, startPoint y: 363, endPoint x: 780, endPoint y: 299, distance: 326.5
click at [780, 299] on app-calendar-viewport "Sun 24 1/1 1 Job Mon 25 6/6 2 Jobs Tue 26 Wed 27 Thu 28 1/1 1 Job Fri 29 2 Jobs…" at bounding box center [630, 468] width 1260 height 779
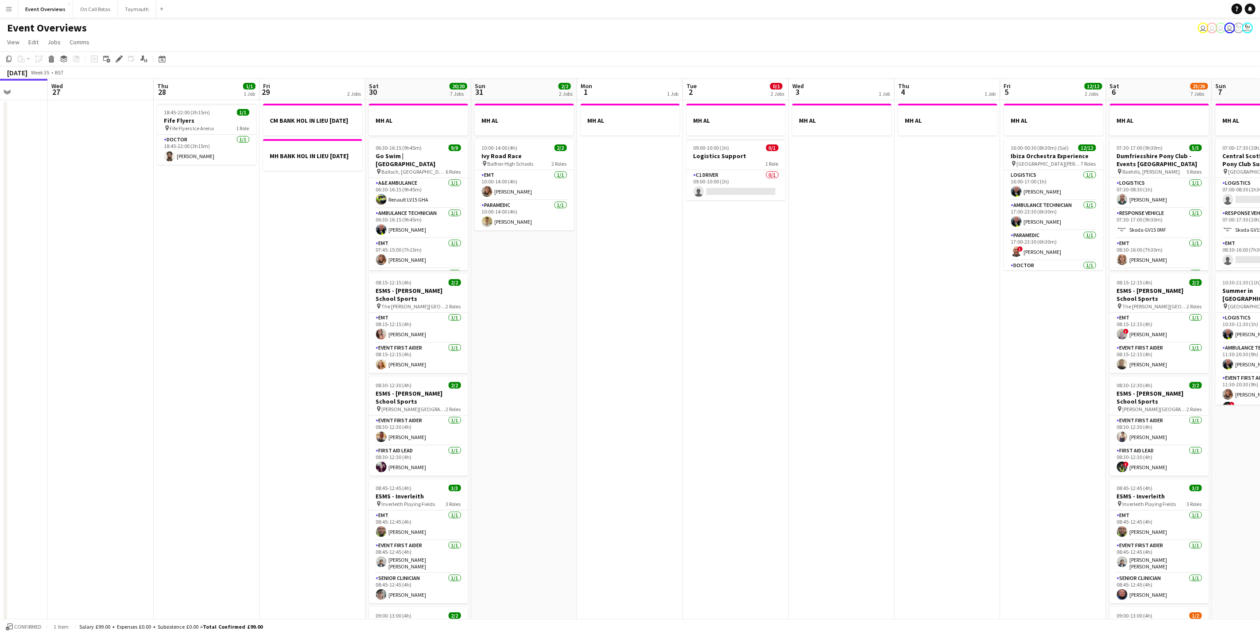
drag, startPoint x: 942, startPoint y: 375, endPoint x: 380, endPoint y: 295, distance: 567.6
click at [381, 295] on app-calendar-viewport "Sun 24 1/1 1 Job Mon 25 6/6 2 Jobs Tue 26 Wed 27 Thu 28 1/1 1 Job Fri 29 2 Jobs…" at bounding box center [630, 468] width 1260 height 779
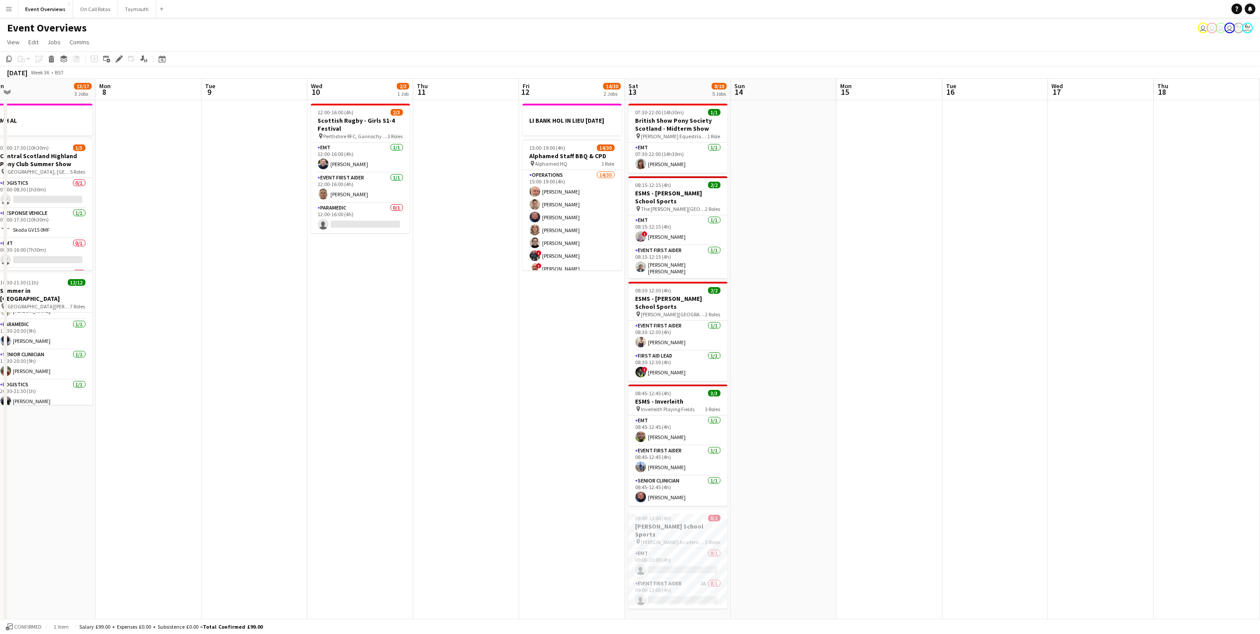
scroll to position [0, 347]
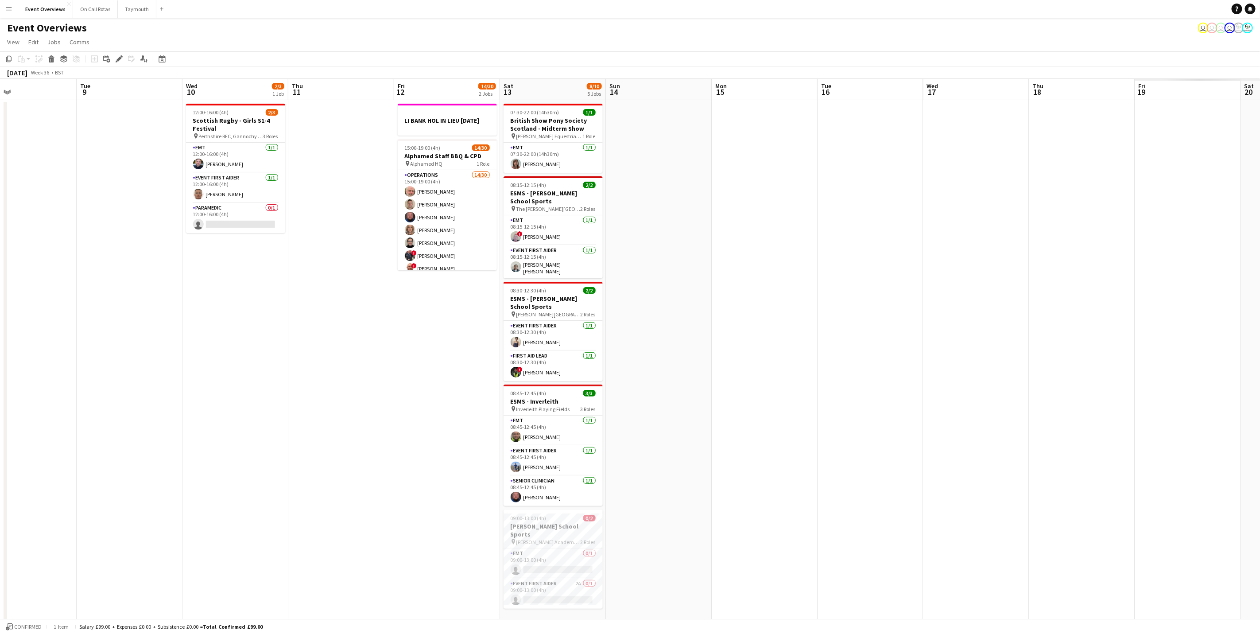
click at [418, 333] on app-calendar-viewport "Fri 5 12/12 2 Jobs Sat 6 25/26 7 Jobs Sun 7 13/17 3 Jobs Mon 8 Tue 9 Wed 10 2/3…" at bounding box center [630, 468] width 1260 height 779
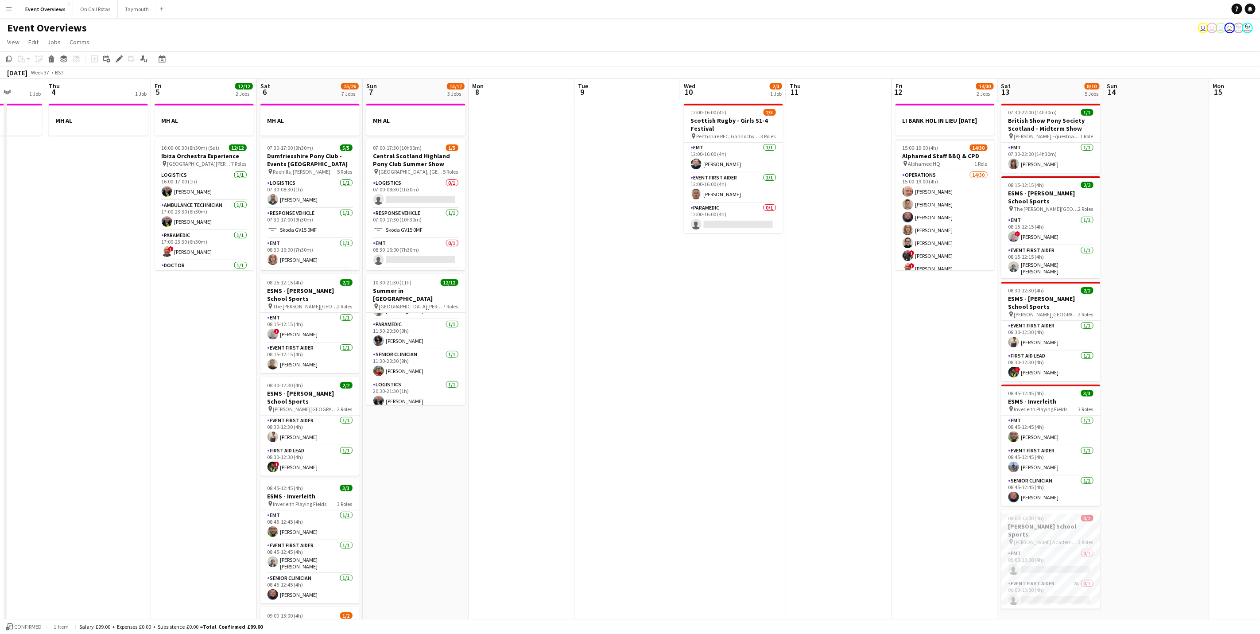
drag, startPoint x: 859, startPoint y: 426, endPoint x: 832, endPoint y: 423, distance: 27.1
click at [942, 417] on app-calendar-viewport "Mon 1 1 Job Tue 2 0/1 2 Jobs Wed 3 1 Job Thu 4 1 Job Fri 5 12/12 2 Jobs Sat 6 2…" at bounding box center [630, 468] width 1260 height 779
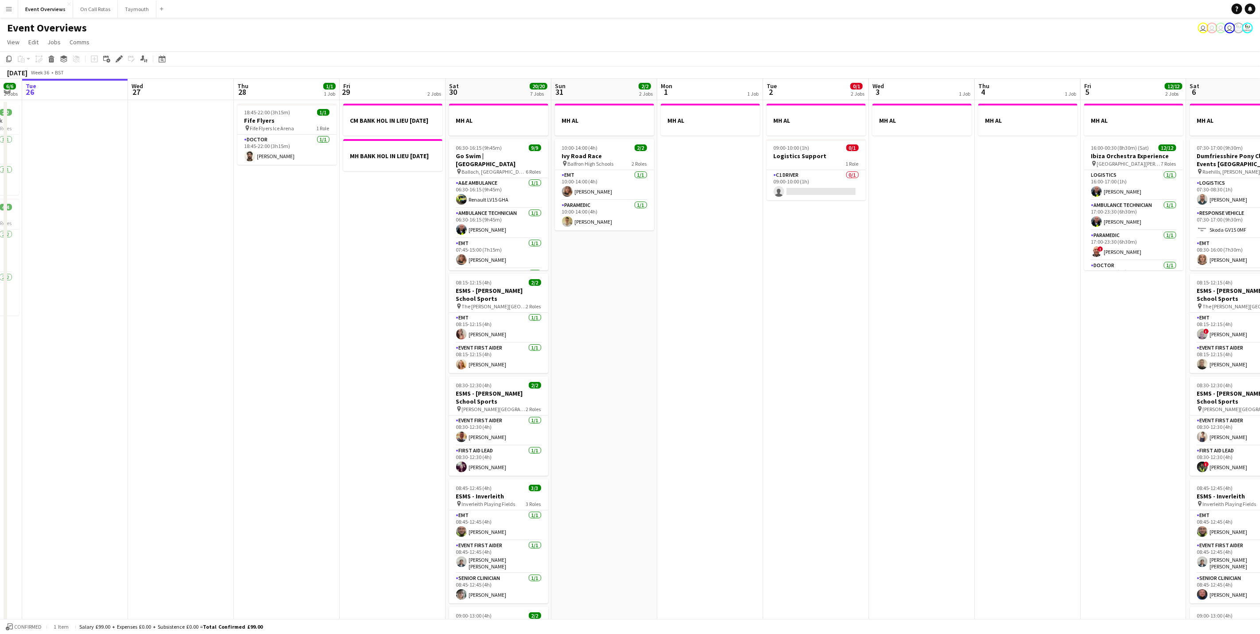
drag, startPoint x: 650, startPoint y: 436, endPoint x: 685, endPoint y: 426, distance: 36.6
click at [1260, 407] on html "Menu Boards Boards Boards All jobs Status Workforce Workforce My Workforce Recr…" at bounding box center [630, 436] width 1260 height 873
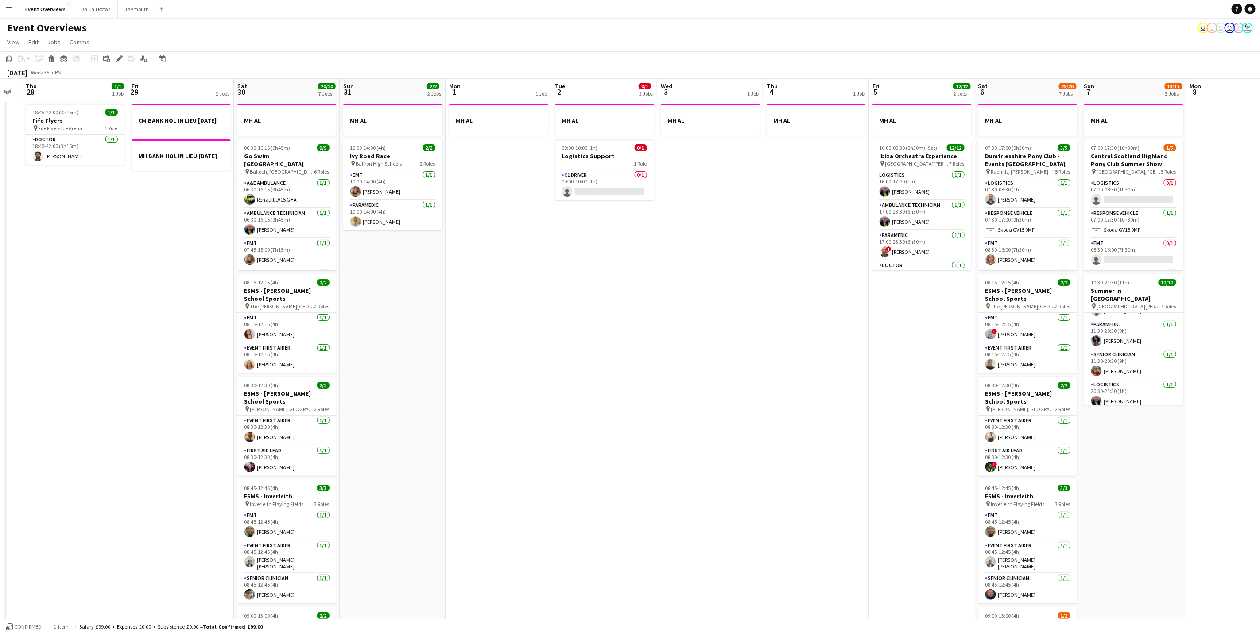
drag, startPoint x: 721, startPoint y: 416, endPoint x: 1152, endPoint y: 415, distance: 430.4
click at [1152, 415] on app-calendar-viewport "Mon 25 6/6 2 Jobs Tue 26 Wed 27 Thu 28 1/1 1 Job Fri 29 2 Jobs Sat 30 20/20 7 J…" at bounding box center [630, 468] width 1260 height 779
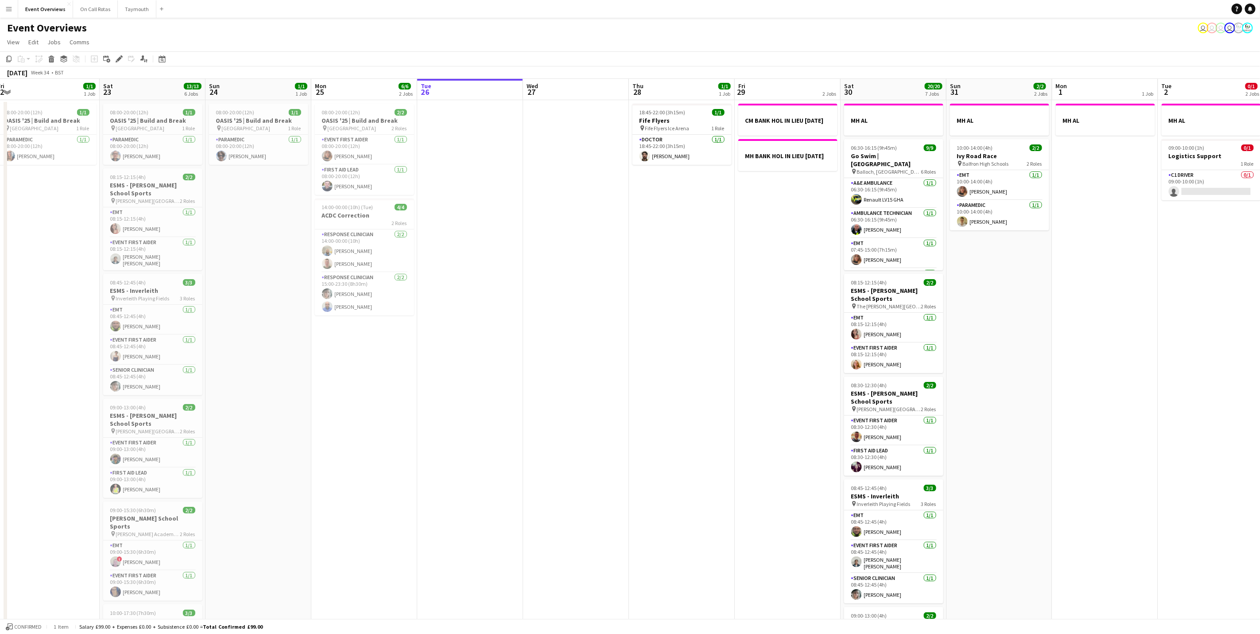
scroll to position [0, 220]
drag, startPoint x: 1047, startPoint y: 400, endPoint x: 640, endPoint y: 389, distance: 406.7
click at [640, 389] on app-calendar-viewport "Wed 20 3/3 2 Jobs Thu 21 65/65 2 Jobs Fri 22 1/1 1 Job Sat 23 13/13 6 Jobs Sun …" at bounding box center [630, 468] width 1260 height 779
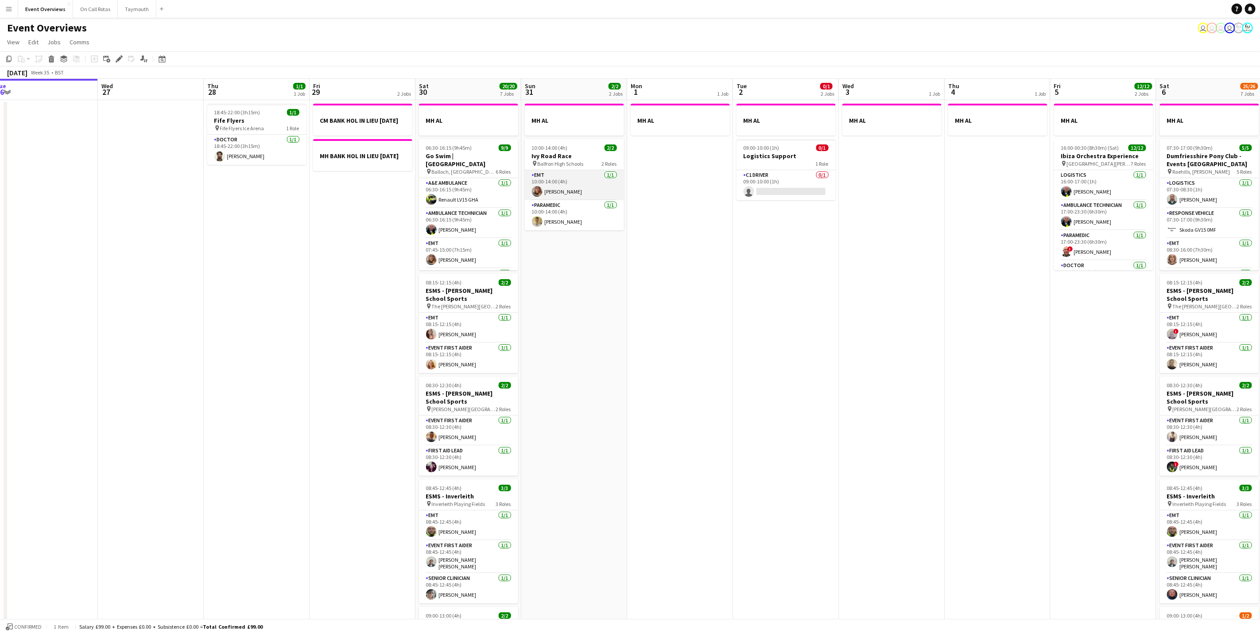
click at [557, 184] on app-card-role "EMT [DATE] 10:00-14:00 (4h) [PERSON_NAME]" at bounding box center [574, 185] width 99 height 30
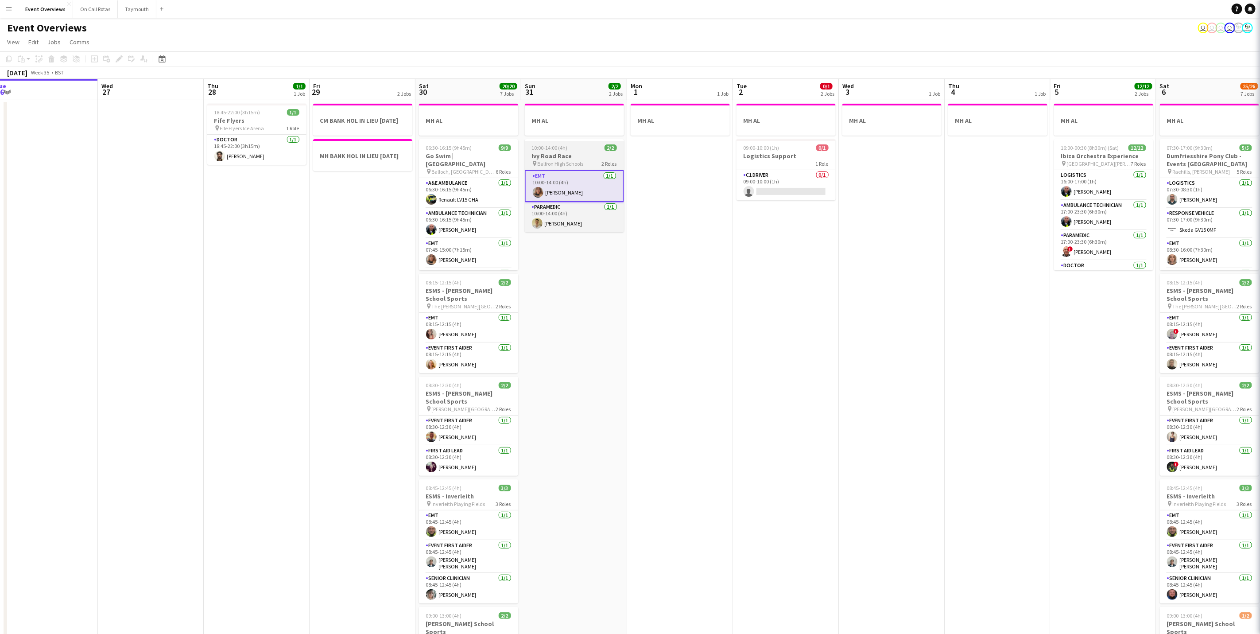
click at [561, 162] on span "Balfron High Schools" at bounding box center [561, 163] width 46 height 7
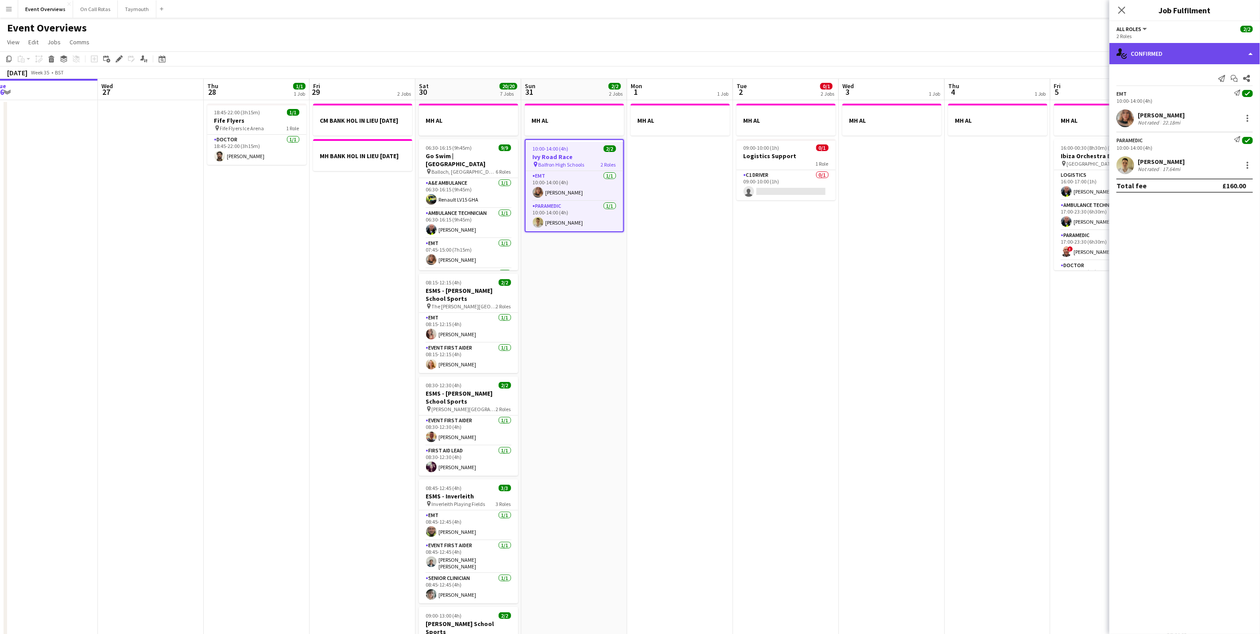
click at [1140, 54] on div "single-neutral-actions-check-2 Confirmed" at bounding box center [1184, 53] width 151 height 21
click at [1187, 98] on div "pen-write Job Details" at bounding box center [1214, 92] width 88 height 18
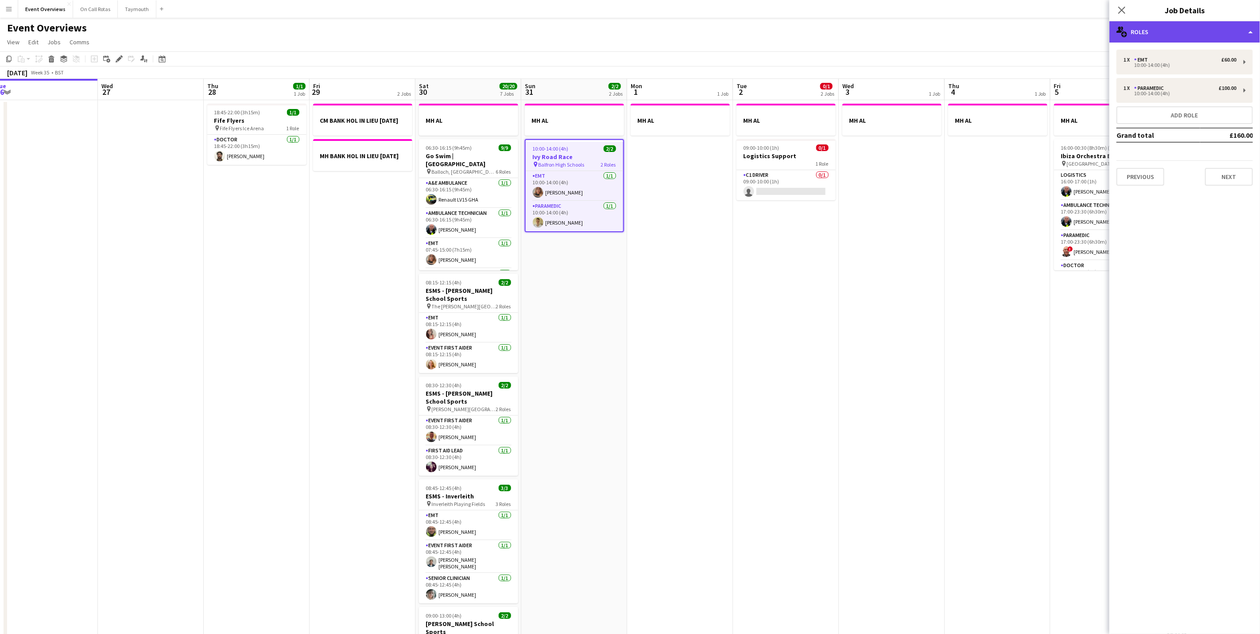
click at [1176, 40] on div "multiple-users-add Roles" at bounding box center [1184, 31] width 151 height 21
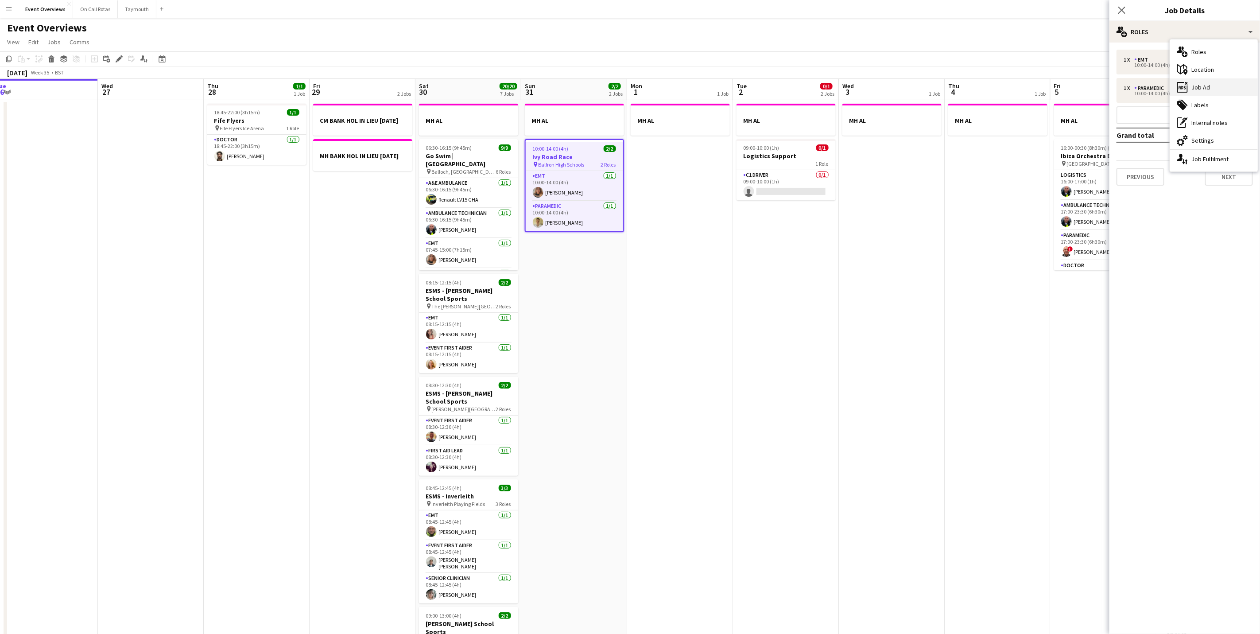
click at [1200, 88] on div "ads-window Job Ad" at bounding box center [1214, 87] width 88 height 18
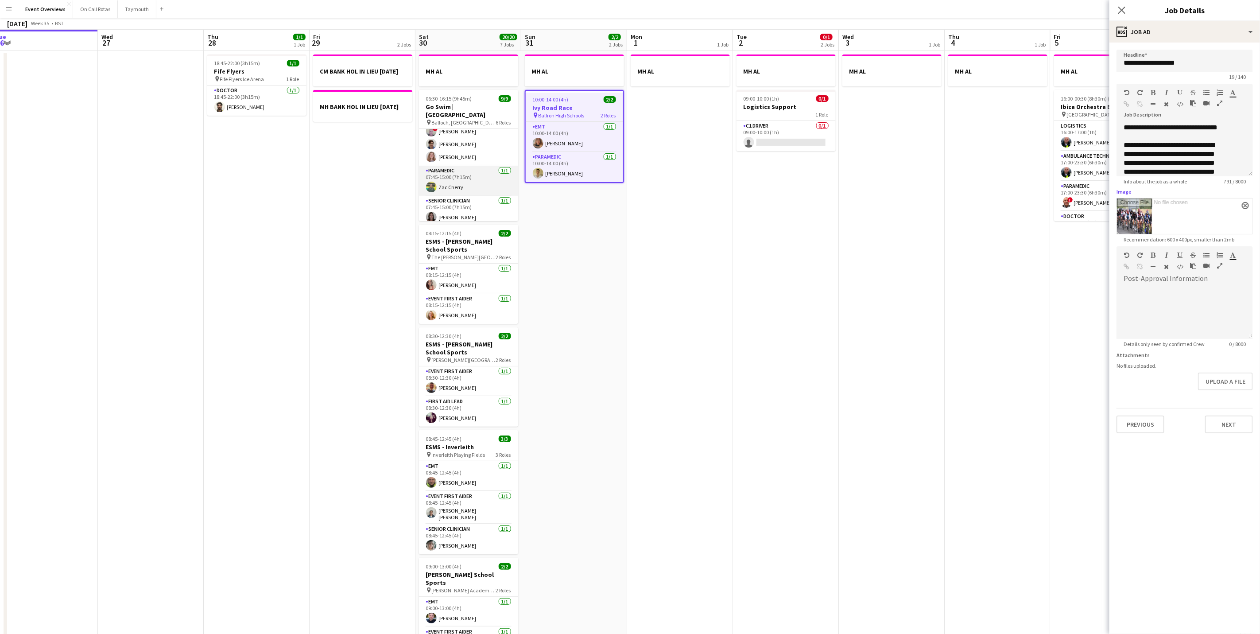
scroll to position [66, 0]
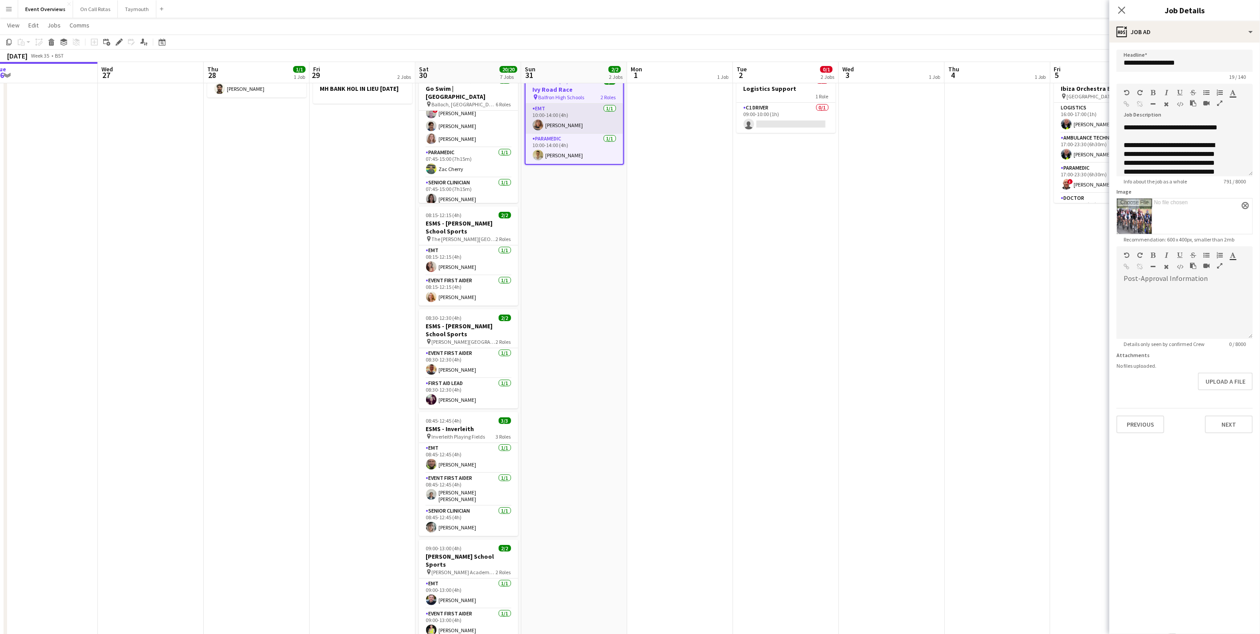
drag, startPoint x: 539, startPoint y: 116, endPoint x: 545, endPoint y: 117, distance: 5.4
click at [539, 116] on app-card-role "EMT [DATE] 10:00-14:00 (4h) [PERSON_NAME]" at bounding box center [574, 119] width 97 height 30
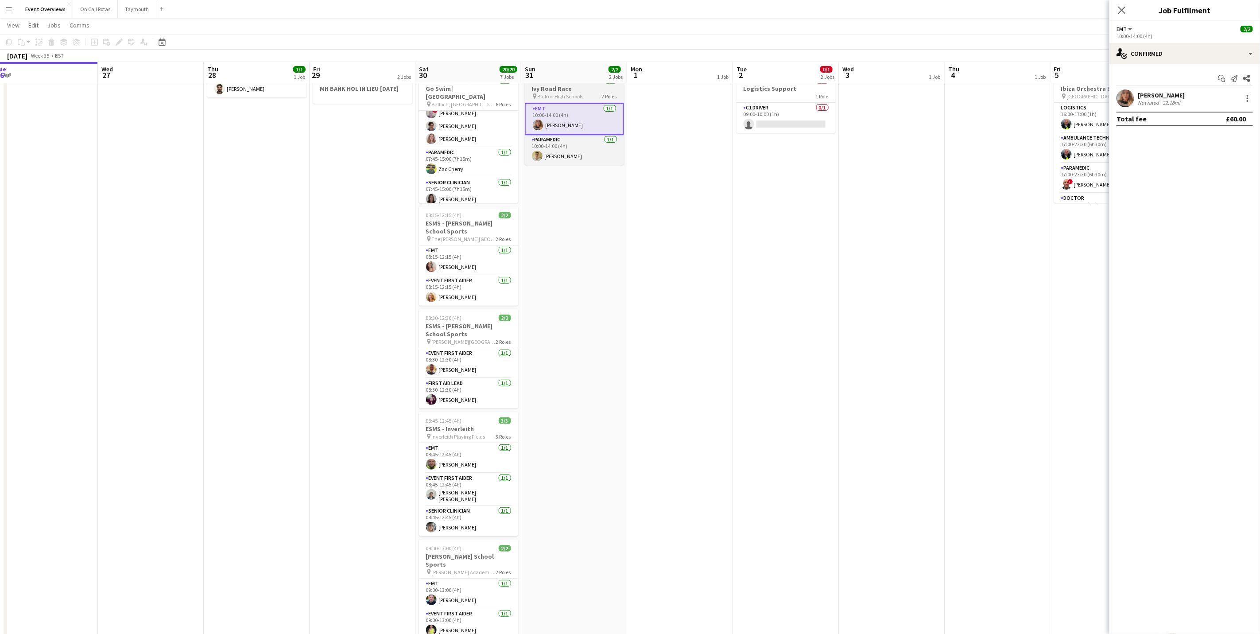
click at [565, 96] on span "Balfron High Schools" at bounding box center [561, 96] width 46 height 7
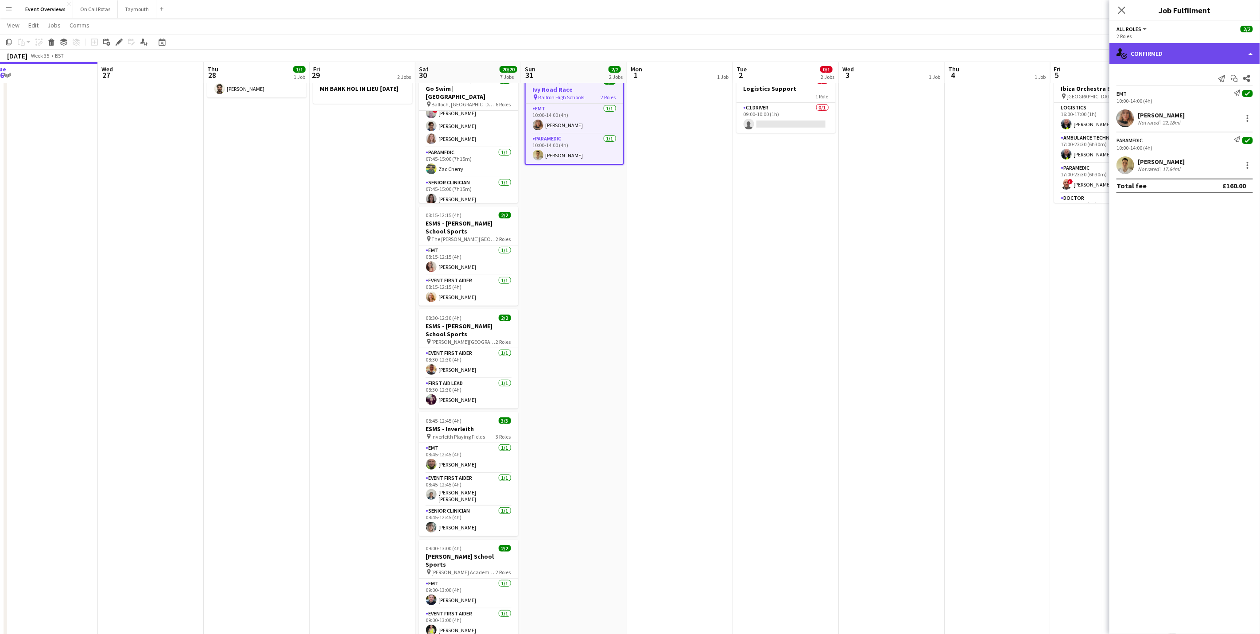
click at [1230, 51] on div "single-neutral-actions-check-2 Confirmed" at bounding box center [1184, 53] width 151 height 21
click at [1210, 93] on div "pen-write Job Details" at bounding box center [1214, 92] width 88 height 18
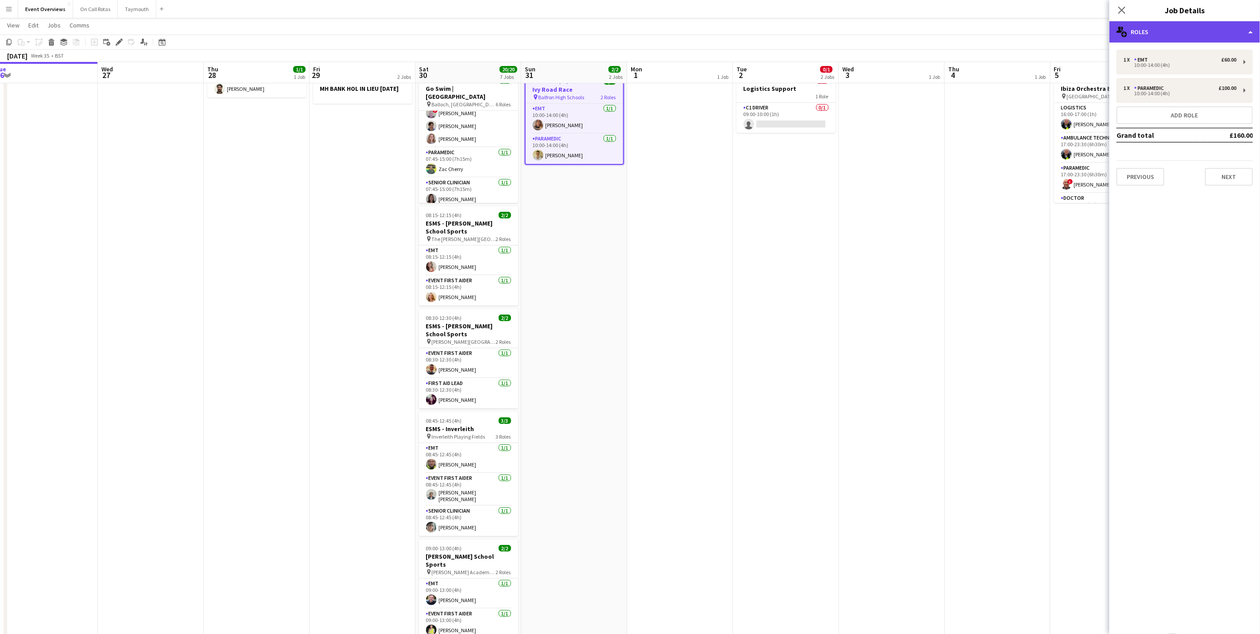
click at [1150, 34] on div "multiple-users-add Roles" at bounding box center [1184, 31] width 151 height 21
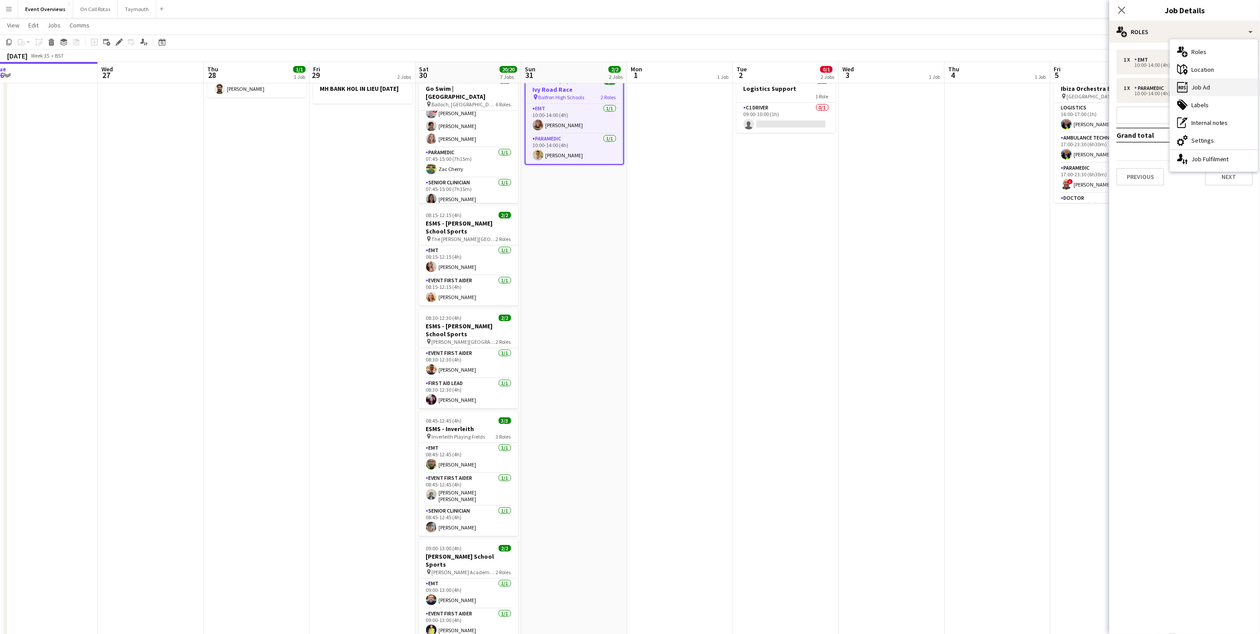
click at [1185, 82] on icon at bounding box center [1186, 83] width 3 height 3
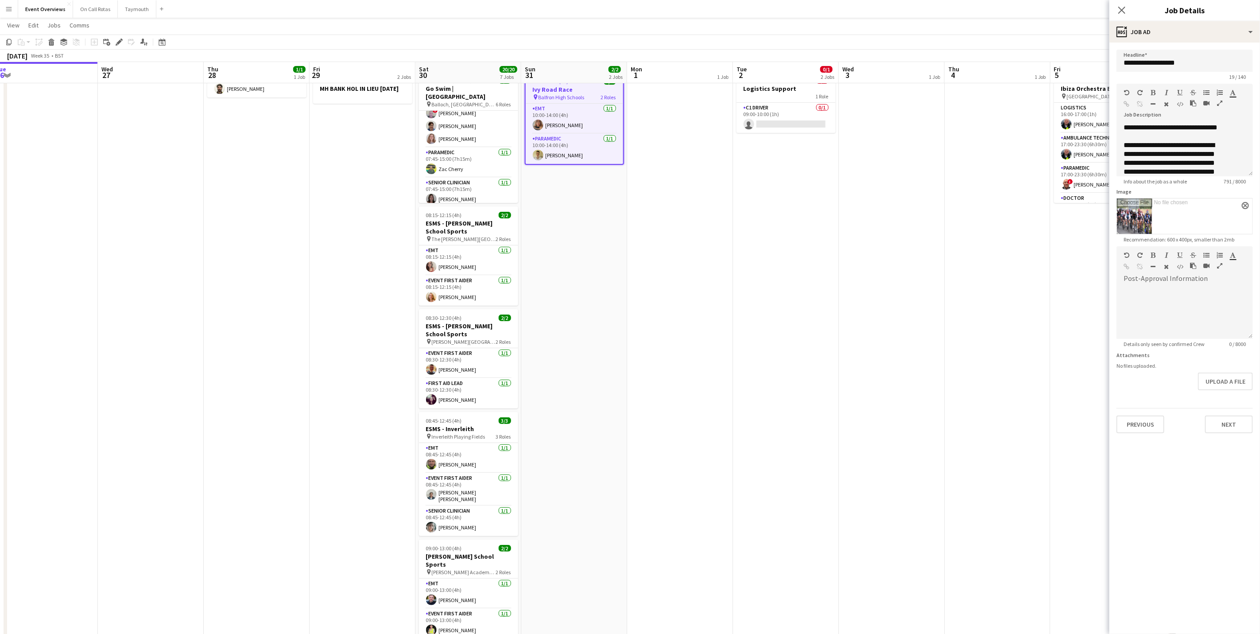
click at [9, 12] on button "Menu" at bounding box center [9, 9] width 18 height 18
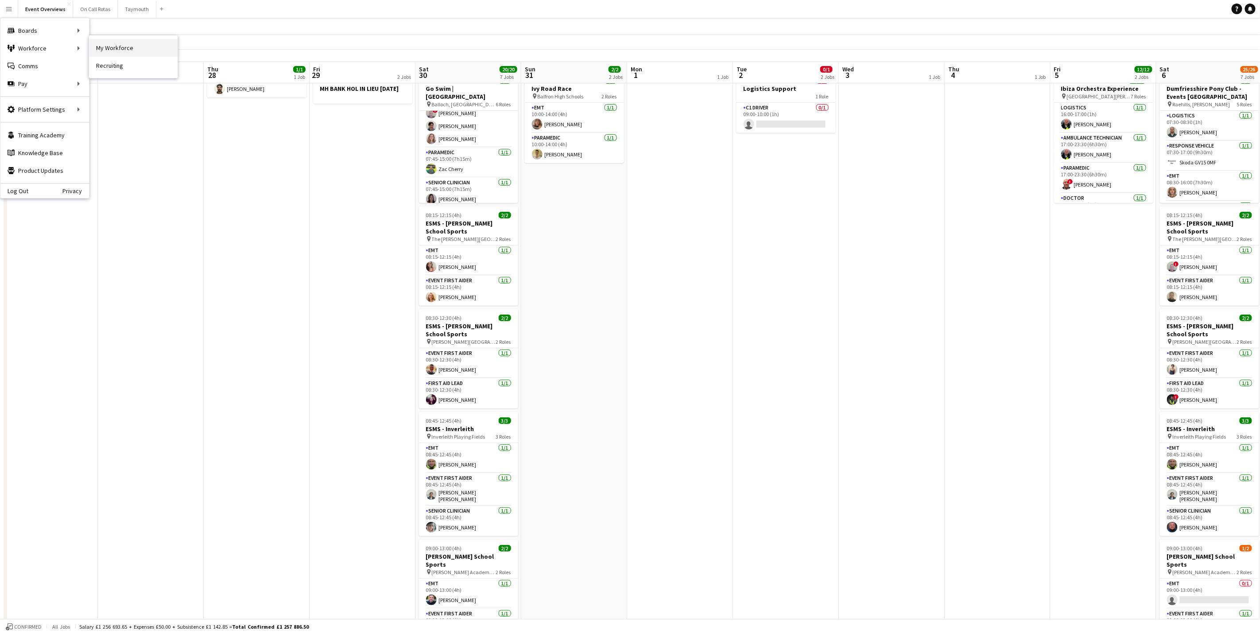
click at [122, 50] on link "My Workforce" at bounding box center [133, 48] width 89 height 18
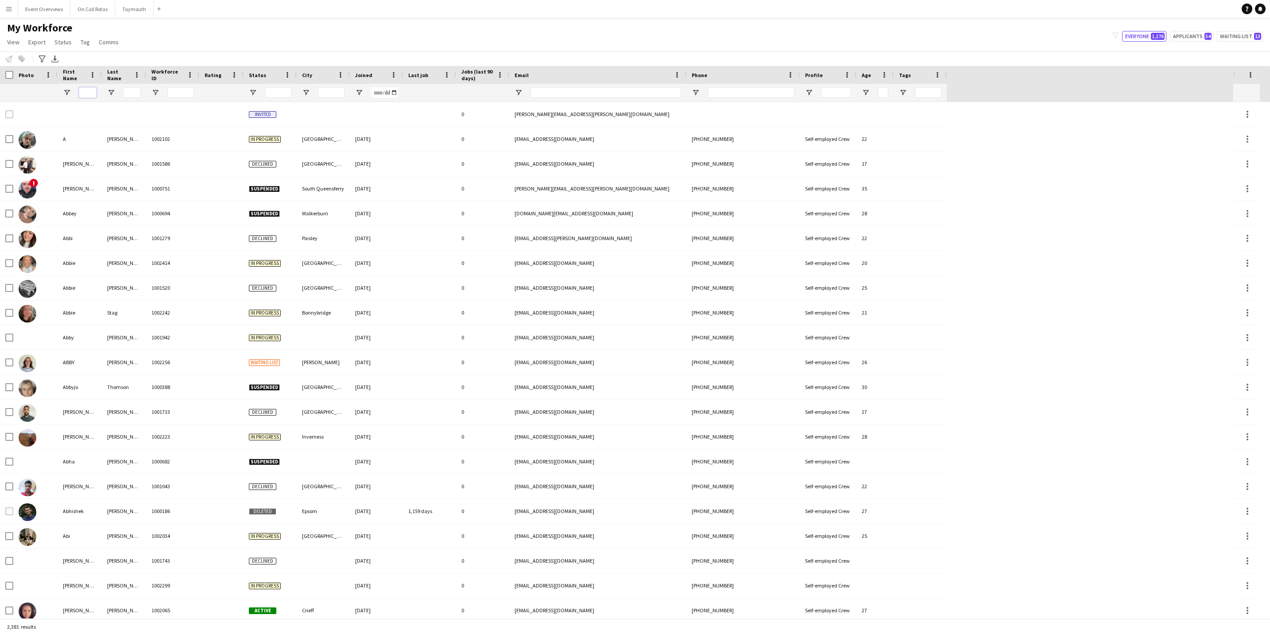
click at [87, 89] on input "First Name Filter Input" at bounding box center [88, 92] width 18 height 11
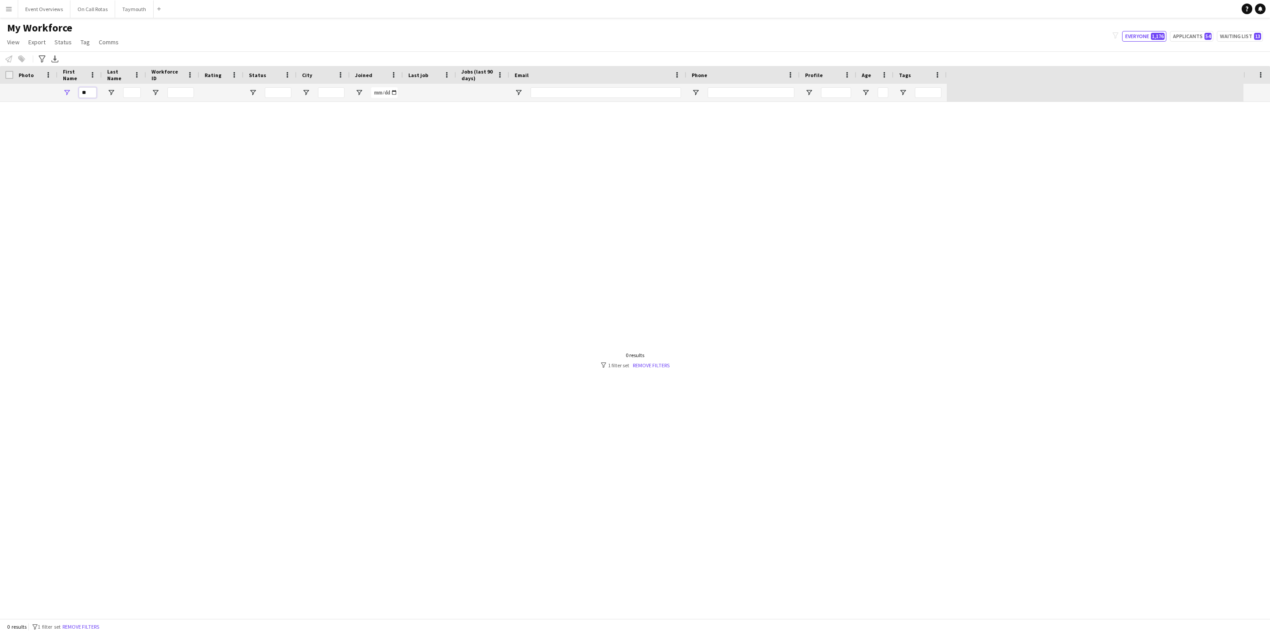
type input "*"
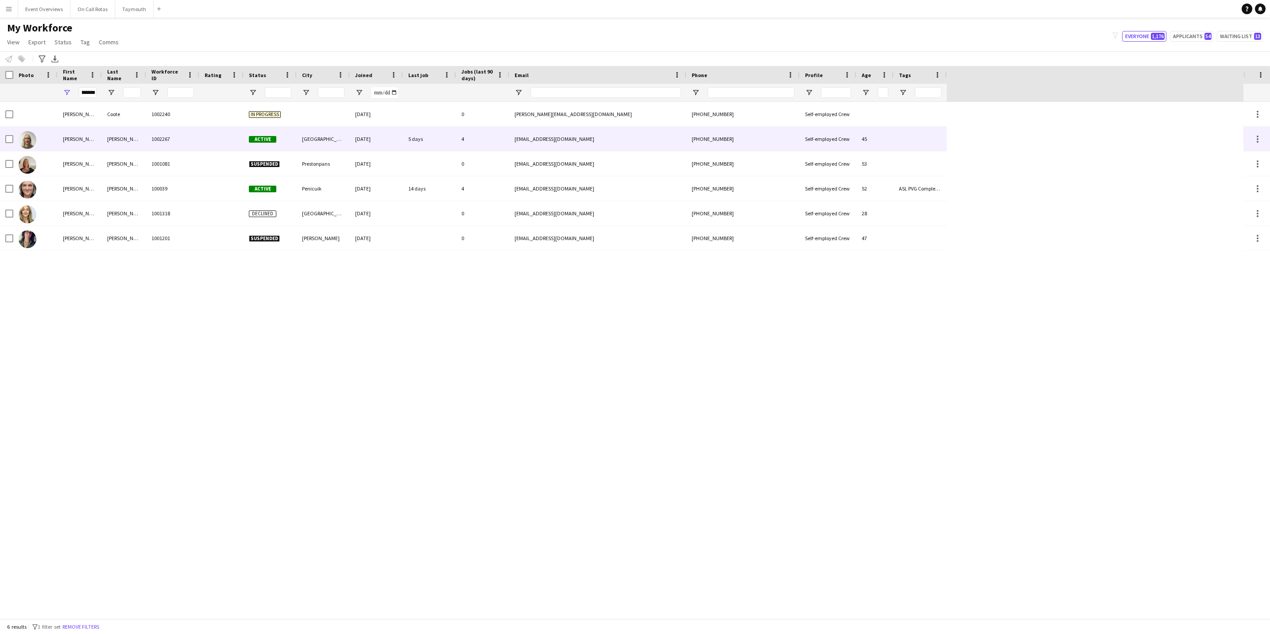
click at [105, 132] on div "[PERSON_NAME]" at bounding box center [124, 139] width 44 height 24
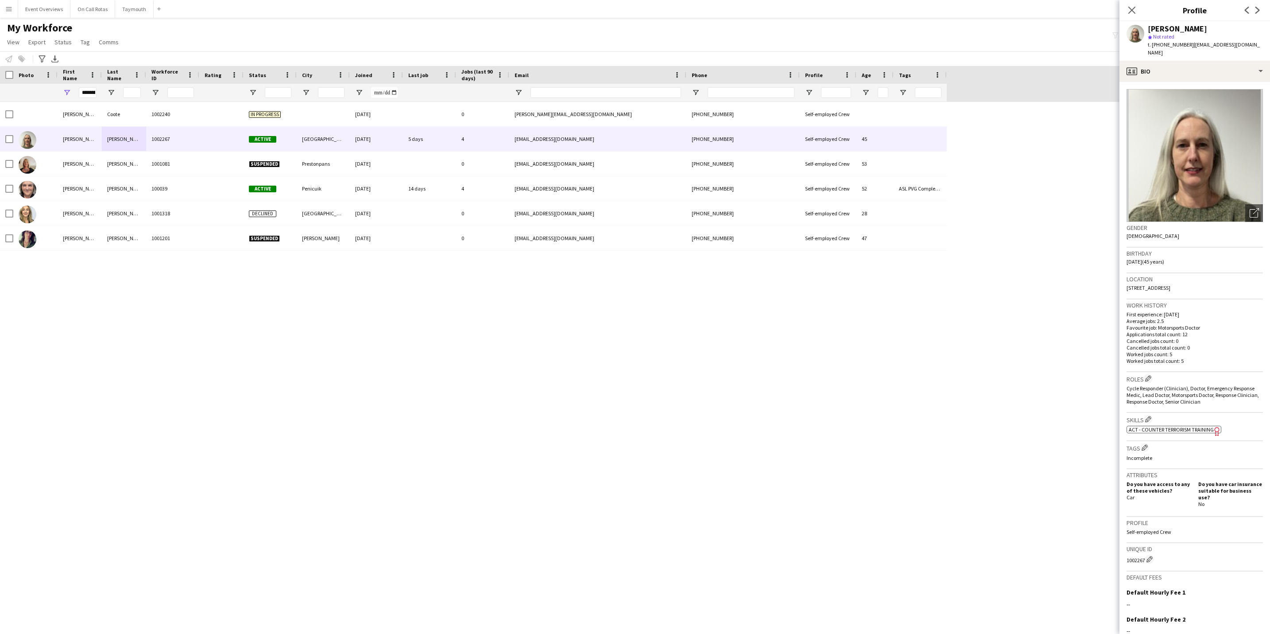
drag, startPoint x: 1223, startPoint y: 278, endPoint x: 1126, endPoint y: 286, distance: 97.3
click at [1127, 286] on div "Location [STREET_ADDRESS]" at bounding box center [1195, 286] width 136 height 26
drag, startPoint x: 1126, startPoint y: 286, endPoint x: 1132, endPoint y: 279, distance: 9.4
copy span "[STREET_ADDRESS]"
click at [93, 90] on input "********" at bounding box center [88, 92] width 18 height 11
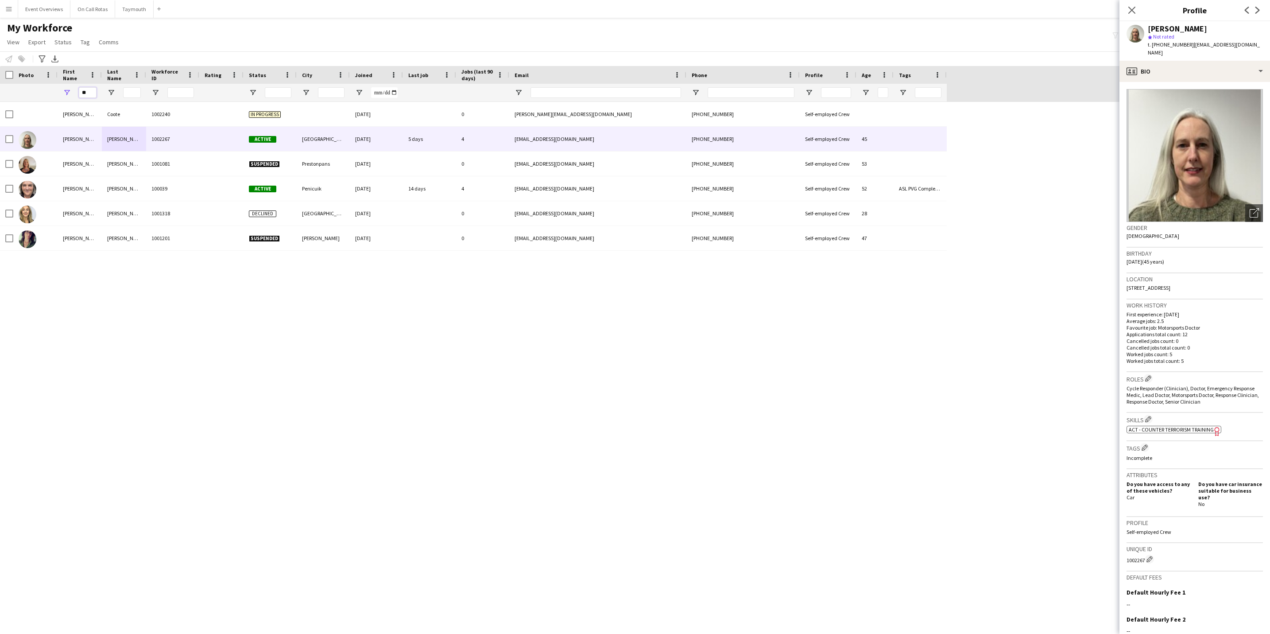
type input "*"
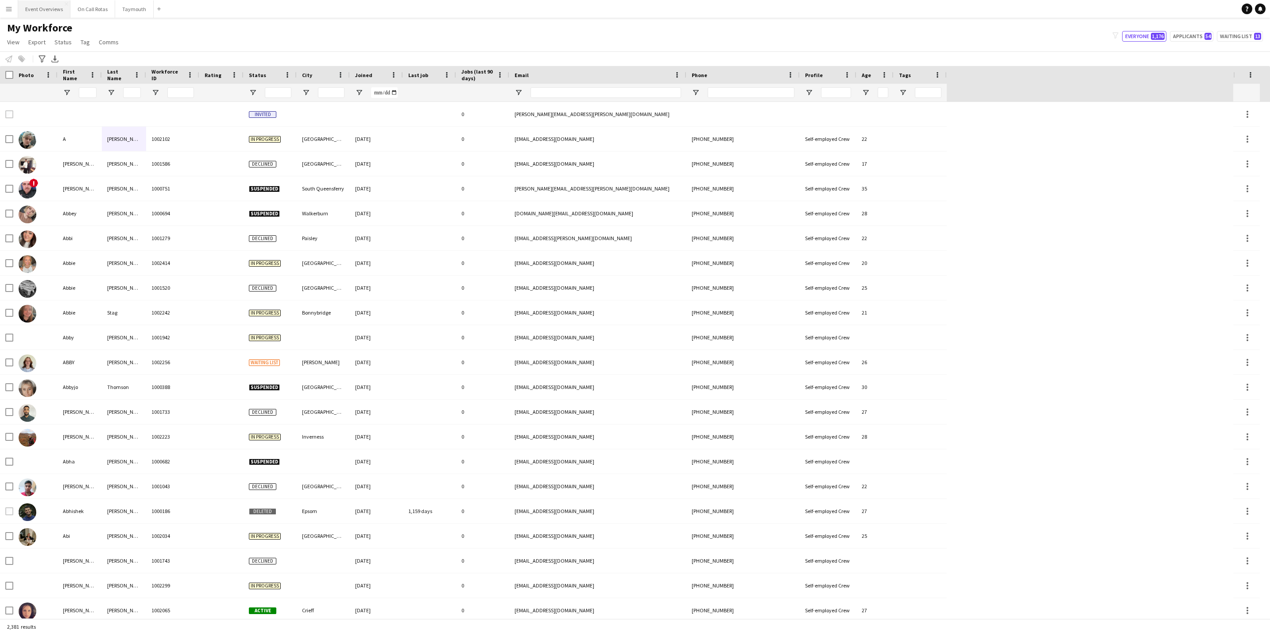
click at [34, 8] on button "Event Overviews Close" at bounding box center [44, 8] width 52 height 17
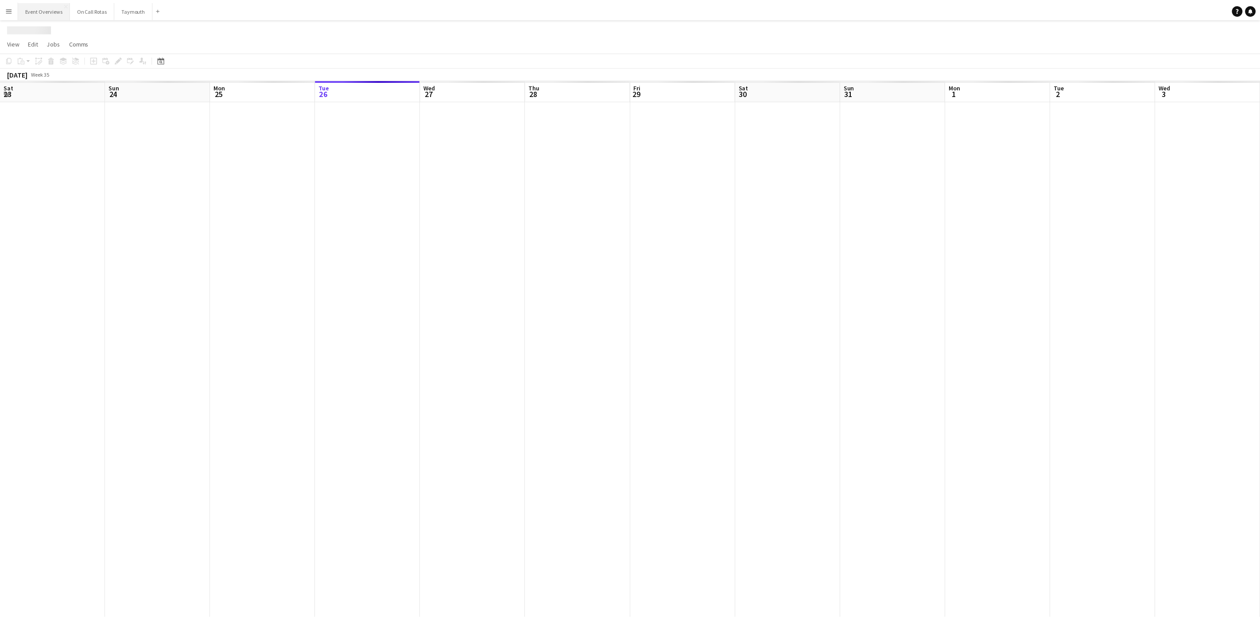
scroll to position [0, 212]
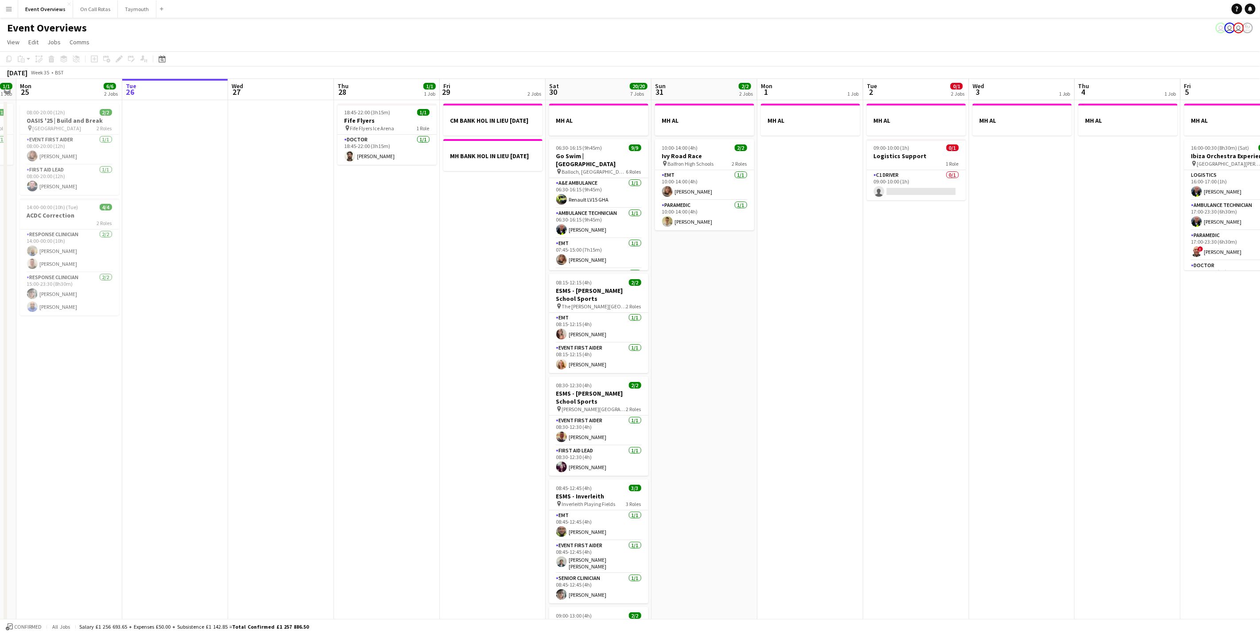
drag, startPoint x: 939, startPoint y: 460, endPoint x: 978, endPoint y: 449, distance: 39.8
click at [978, 449] on app-calendar-viewport "Sat 23 13/13 6 Jobs Sun 24 1/1 1 Job Mon 25 6/6 2 Jobs Tue 26 Wed 27 Thu 28 1/1…" at bounding box center [630, 468] width 1260 height 779
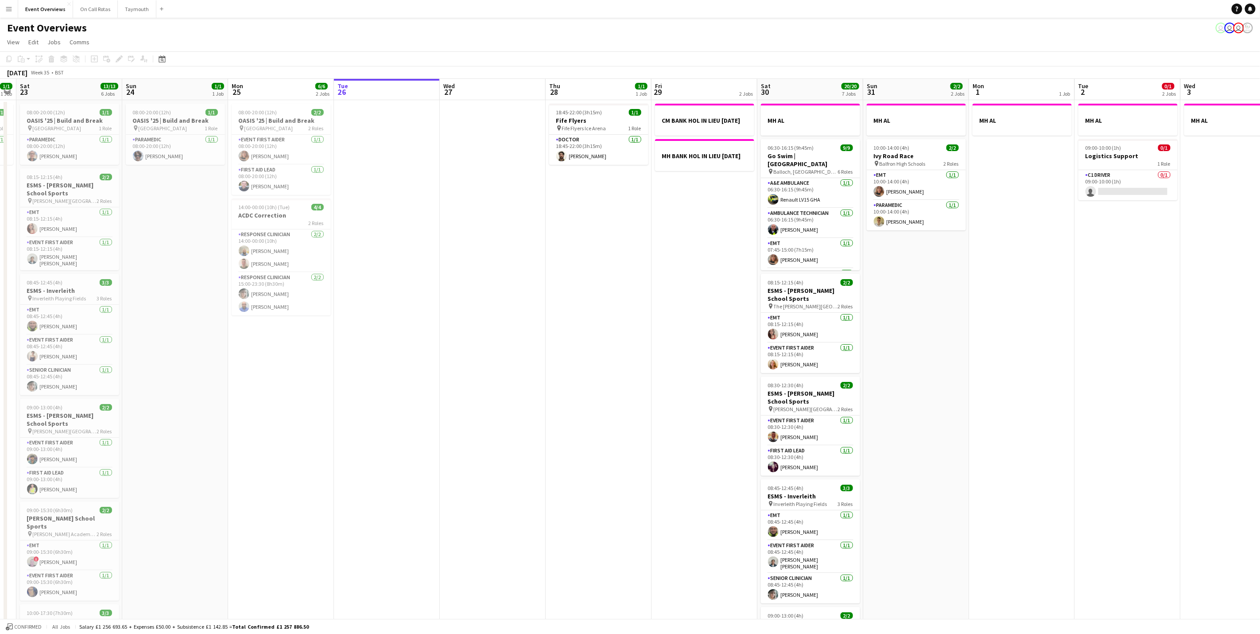
scroll to position [0, 191]
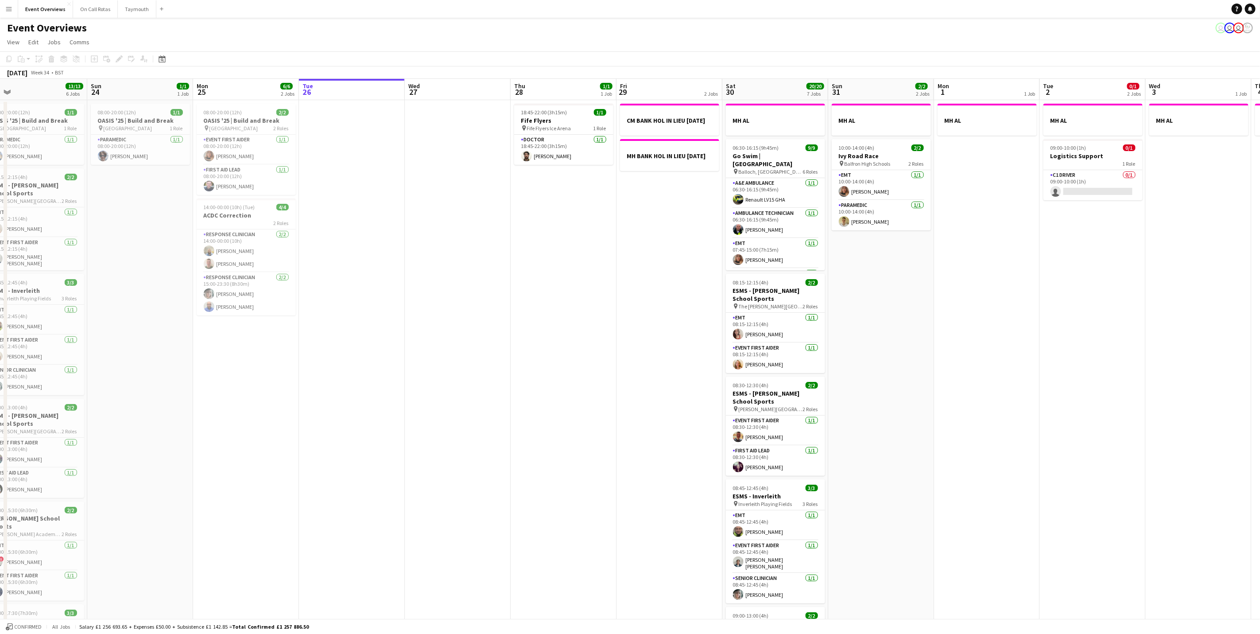
click at [410, 355] on app-calendar-viewport "Thu 21 65/65 2 Jobs Fri 22 1/1 1 Job Sat 23 13/13 6 Jobs Sun 24 1/1 1 Job Mon 2…" at bounding box center [630, 468] width 1260 height 779
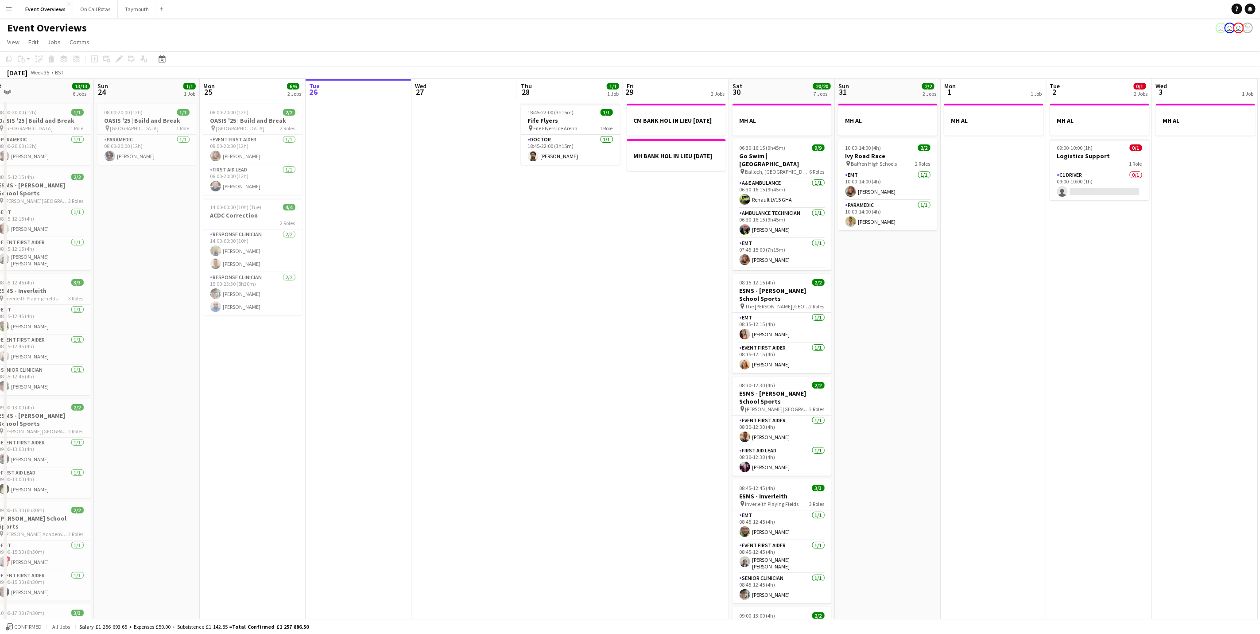
drag, startPoint x: 725, startPoint y: 329, endPoint x: 945, endPoint y: 309, distance: 220.6
click at [945, 309] on app-calendar-viewport "Thu 21 65/65 2 Jobs Fri 22 1/1 1 Job Sat 23 13/13 6 Jobs Sun 24 1/1 1 Job Mon 2…" at bounding box center [630, 468] width 1260 height 779
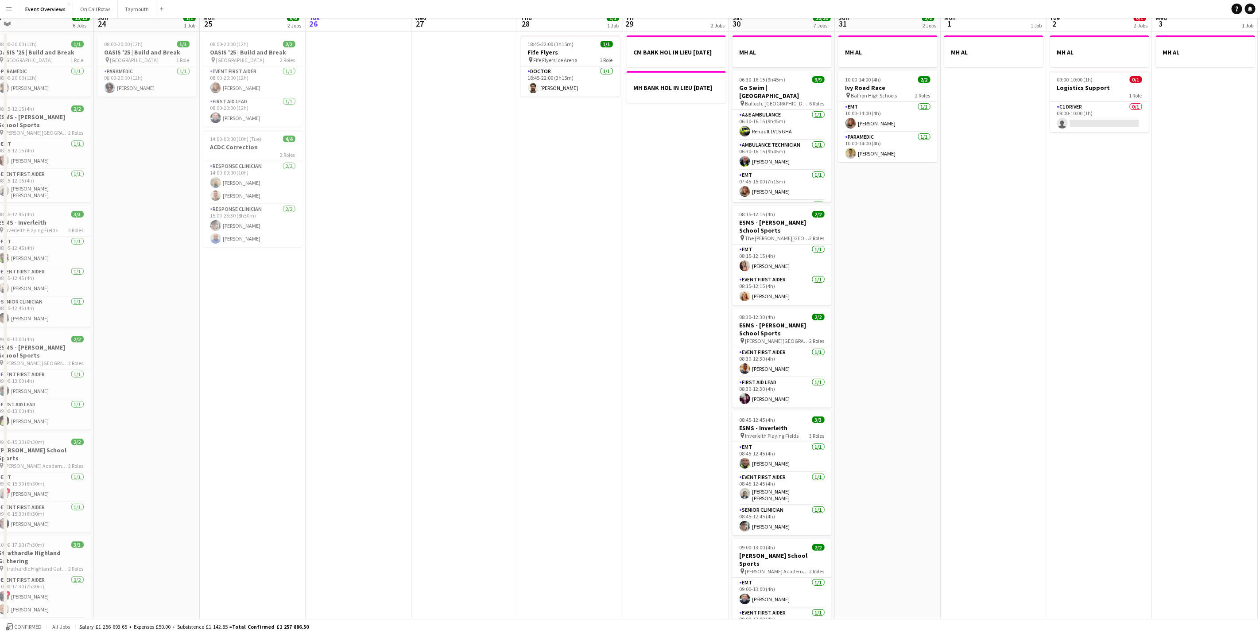
scroll to position [0, 0]
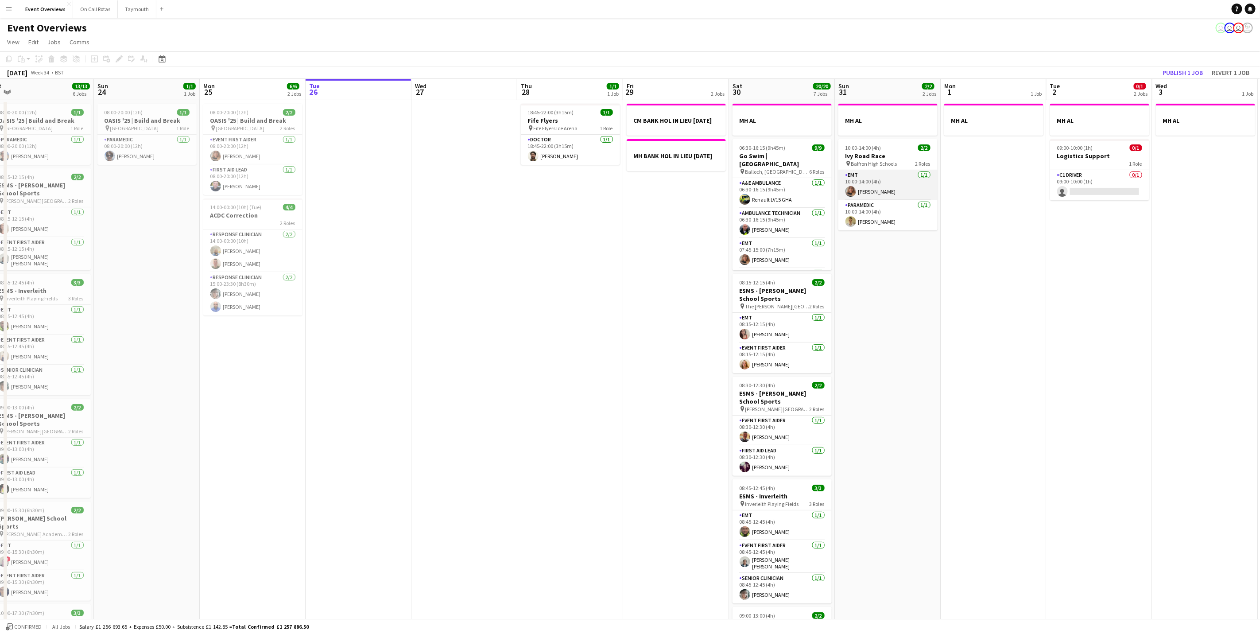
click at [867, 181] on app-card-role "EMT [DATE] 10:00-14:00 (4h) [PERSON_NAME]" at bounding box center [887, 185] width 99 height 30
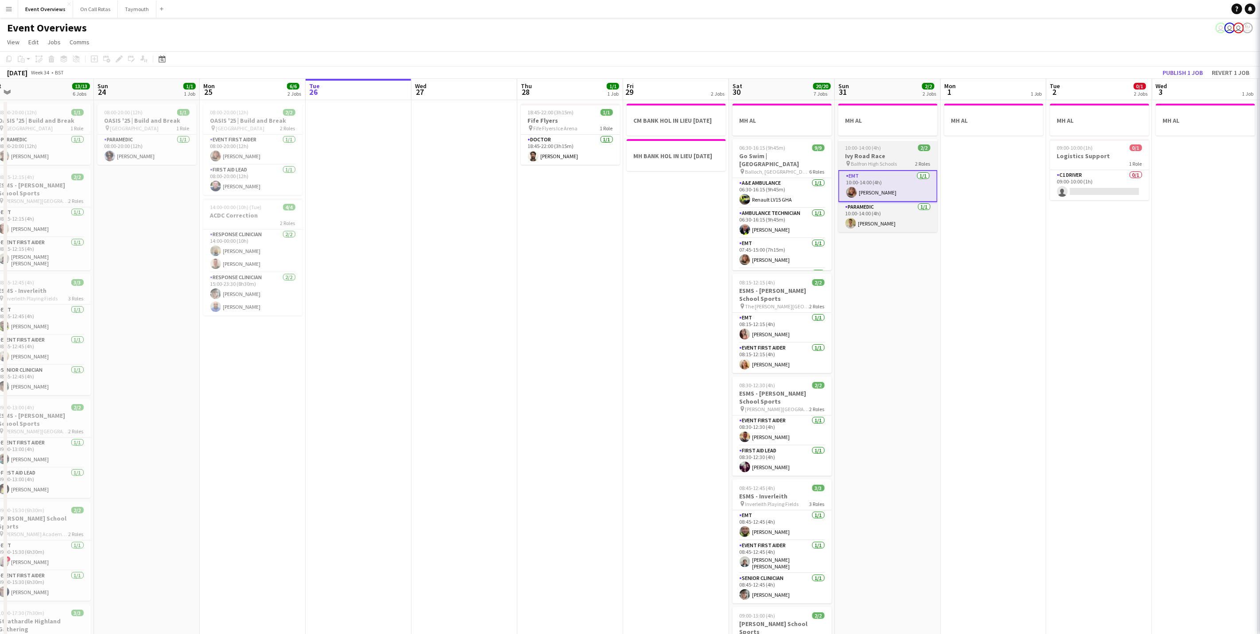
click at [875, 161] on span "Balfron High Schools" at bounding box center [874, 163] width 46 height 7
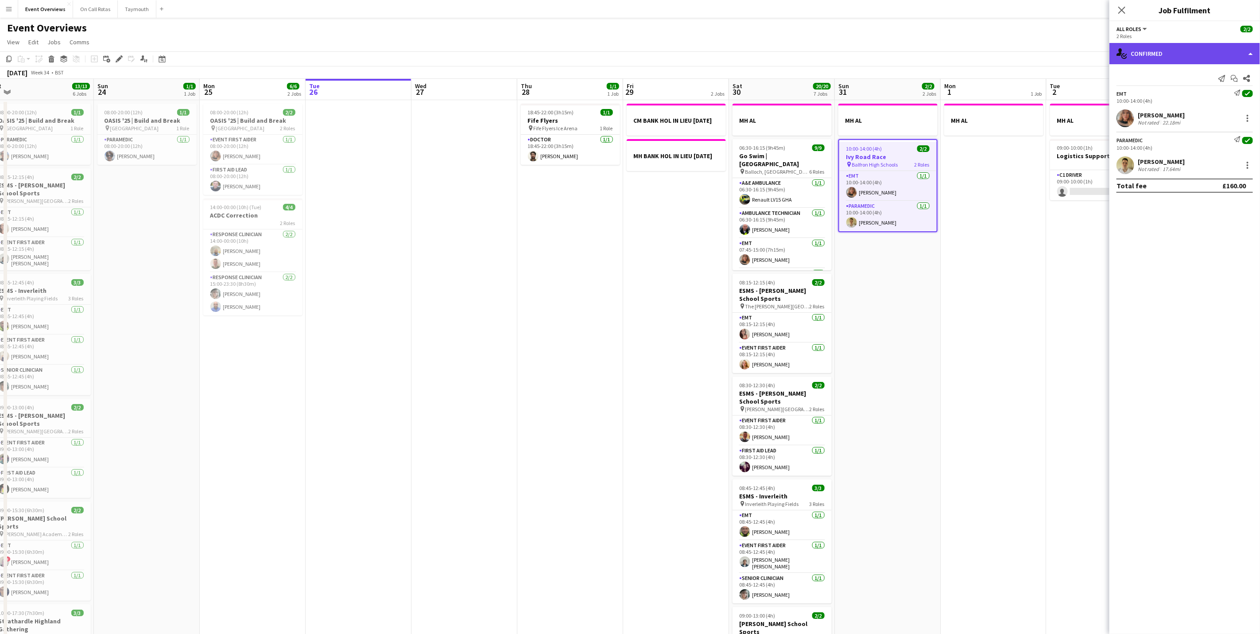
click at [1147, 50] on div "single-neutral-actions-check-2 Confirmed" at bounding box center [1184, 53] width 151 height 21
click at [1206, 92] on div "pen-write Job Details" at bounding box center [1214, 92] width 88 height 18
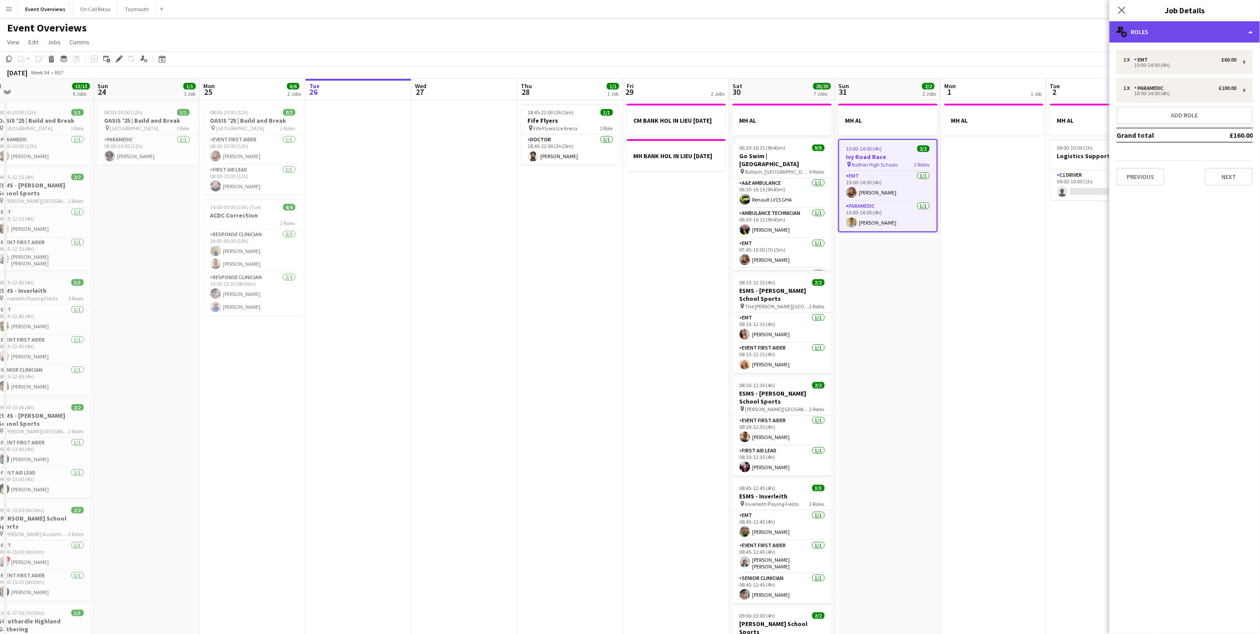
click at [1176, 30] on div "multiple-users-add Roles" at bounding box center [1184, 31] width 151 height 21
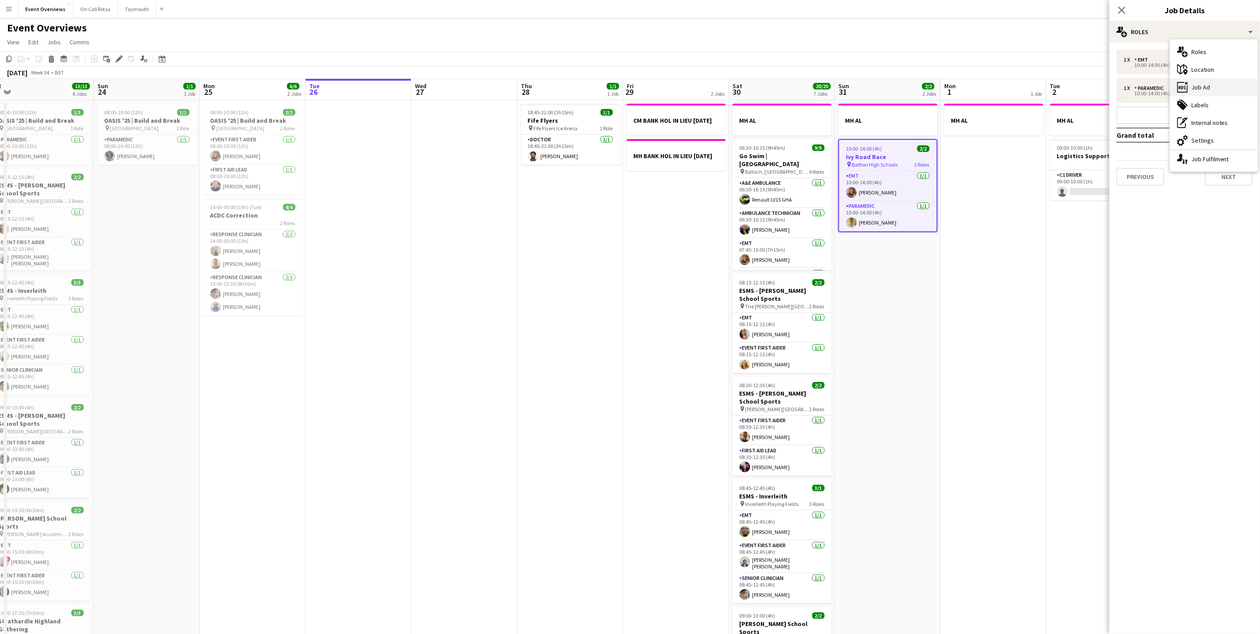
click at [1212, 83] on div "ads-window Job Ad" at bounding box center [1214, 87] width 88 height 18
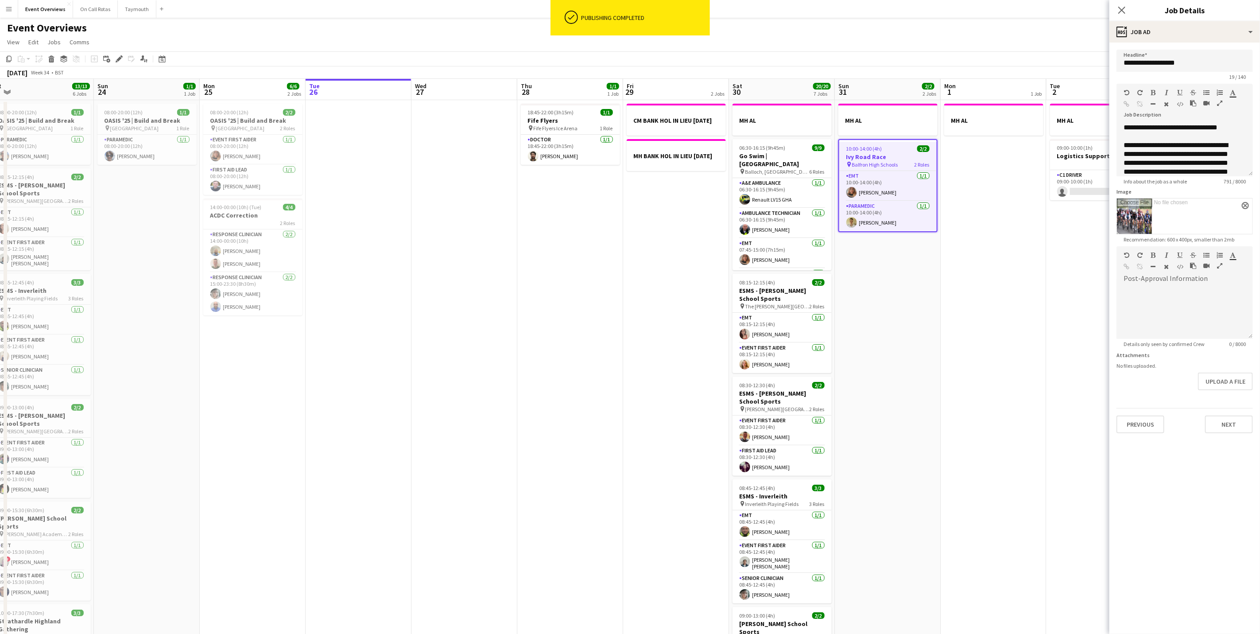
click at [1124, 17] on div "Close pop-in" at bounding box center [1121, 10] width 25 height 20
click at [1120, 12] on icon at bounding box center [1121, 10] width 8 height 8
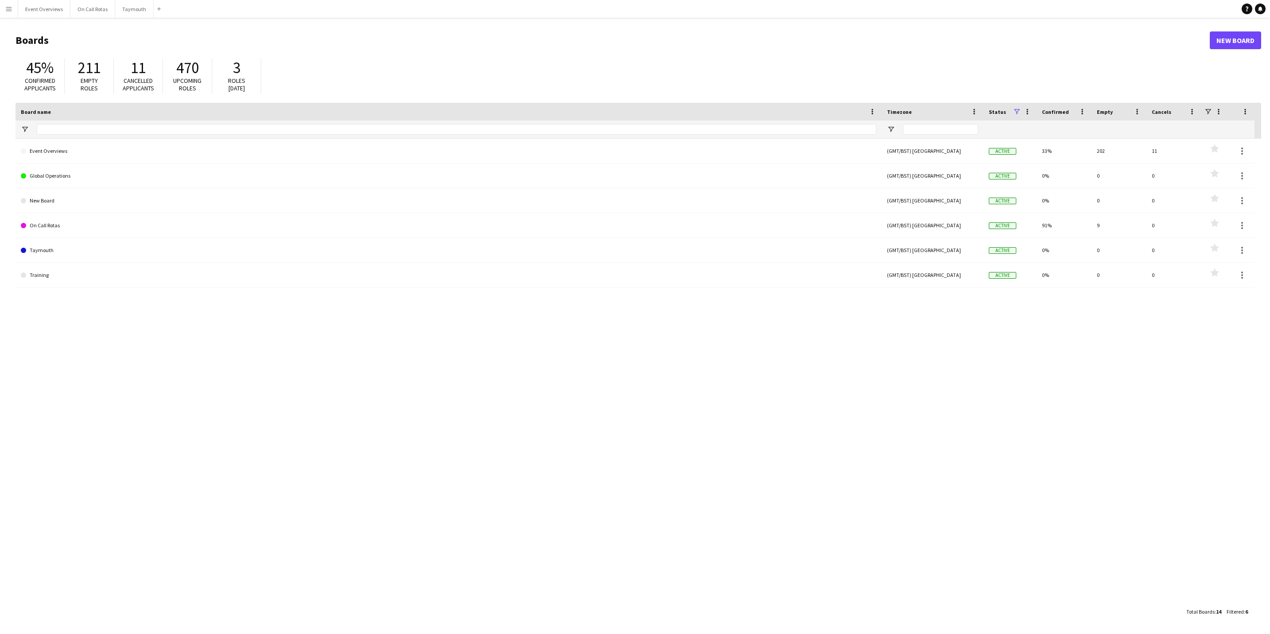
click at [7, 15] on button "Menu" at bounding box center [9, 9] width 18 height 18
click at [121, 48] on link "My Workforce" at bounding box center [133, 48] width 89 height 18
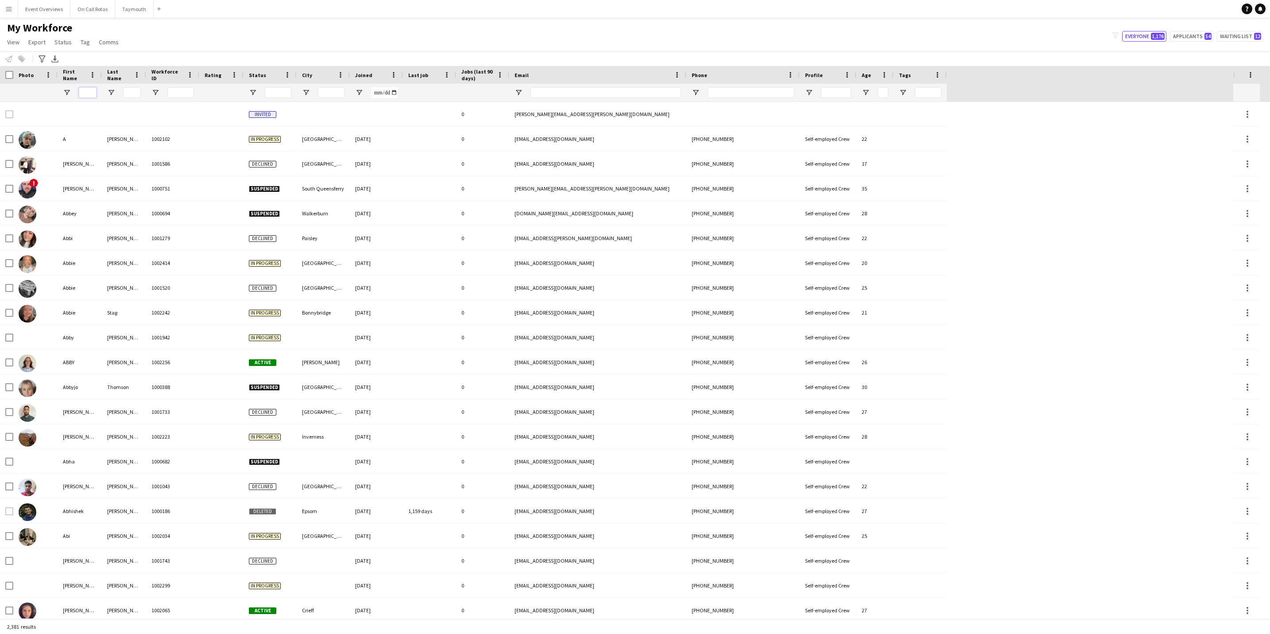
click at [81, 88] on input "First Name Filter Input" at bounding box center [88, 92] width 18 height 11
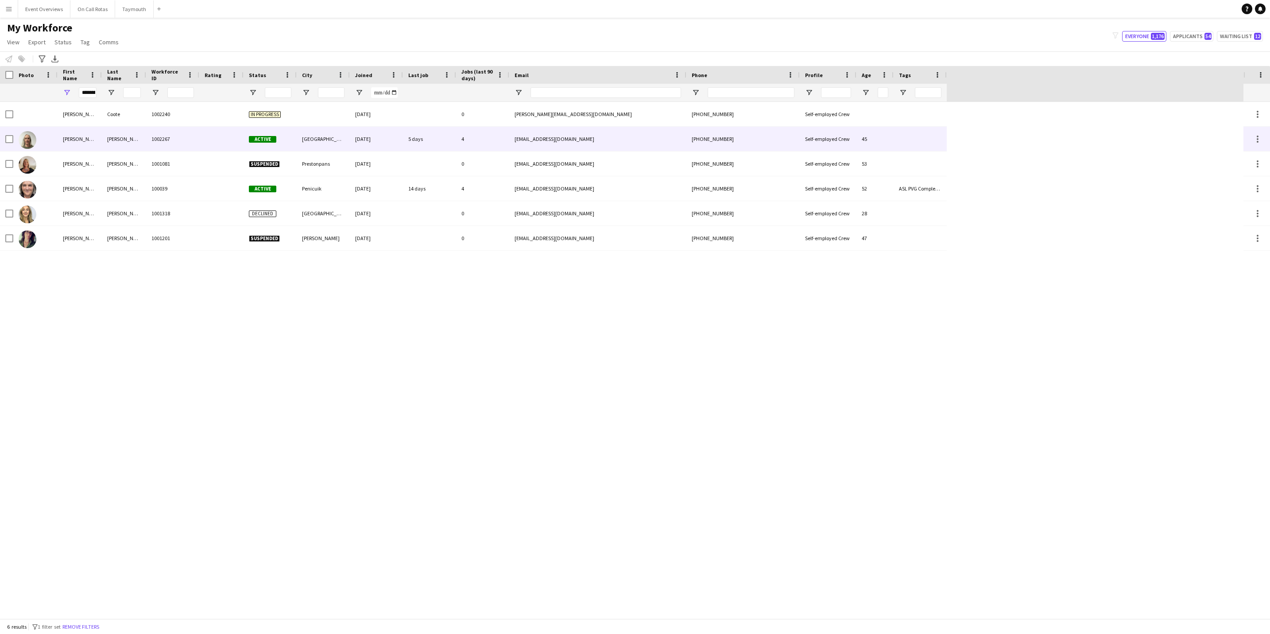
click at [96, 148] on div "[PERSON_NAME]" at bounding box center [80, 139] width 44 height 24
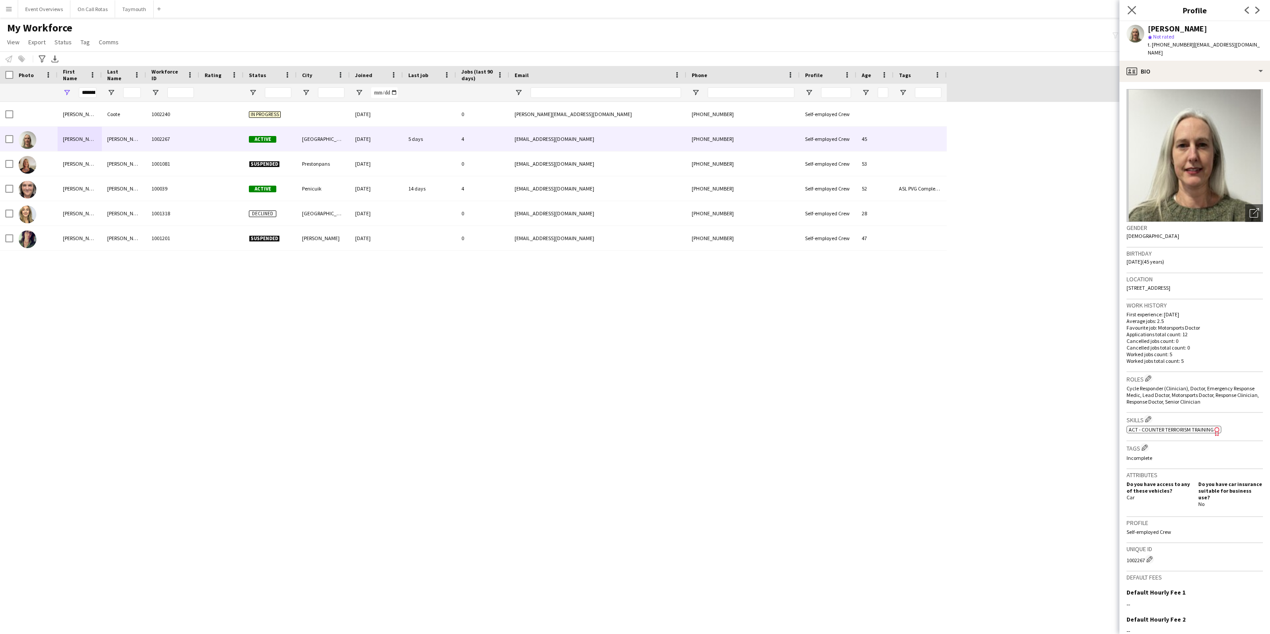
click at [1126, 7] on app-icon "Close pop-in" at bounding box center [1132, 10] width 13 height 13
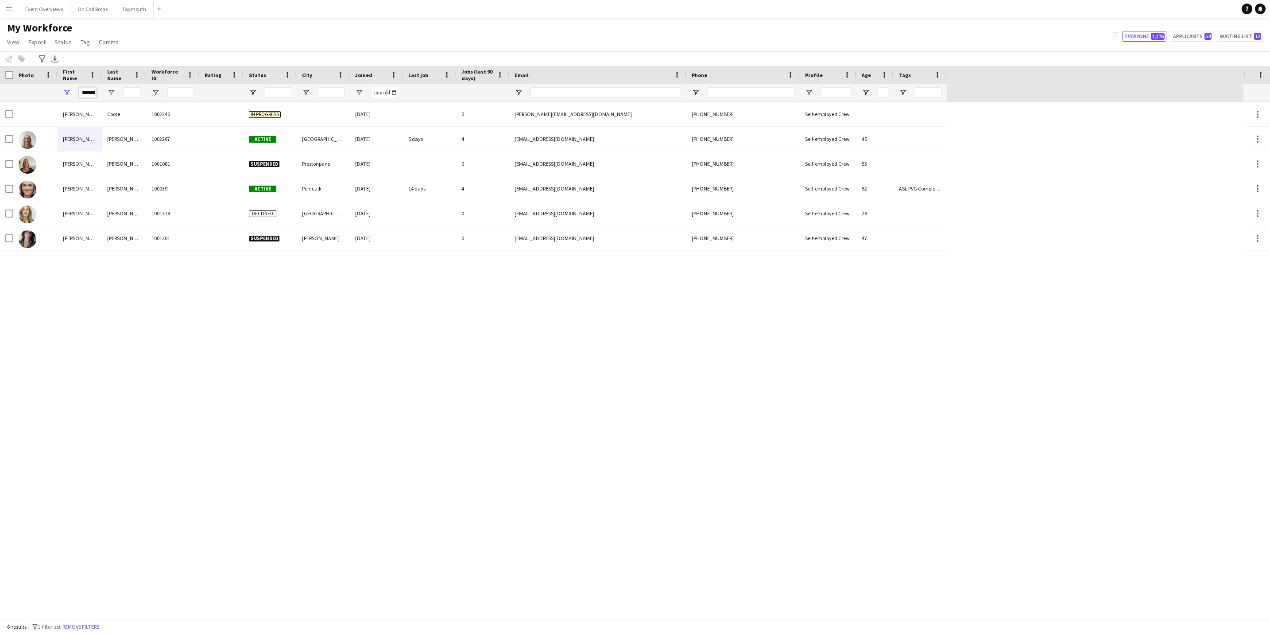
drag, startPoint x: 86, startPoint y: 92, endPoint x: 77, endPoint y: 117, distance: 27.2
click at [90, 96] on input "********" at bounding box center [88, 92] width 18 height 11
type input "*"
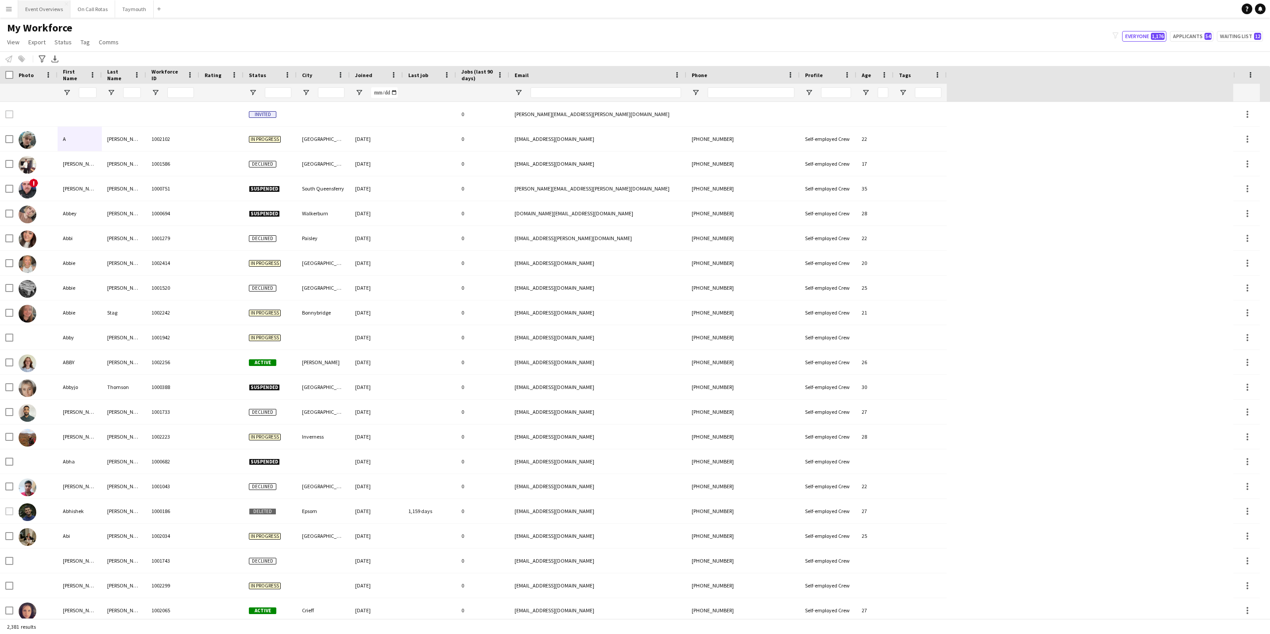
click at [44, 15] on button "Event Overviews Close" at bounding box center [44, 8] width 52 height 17
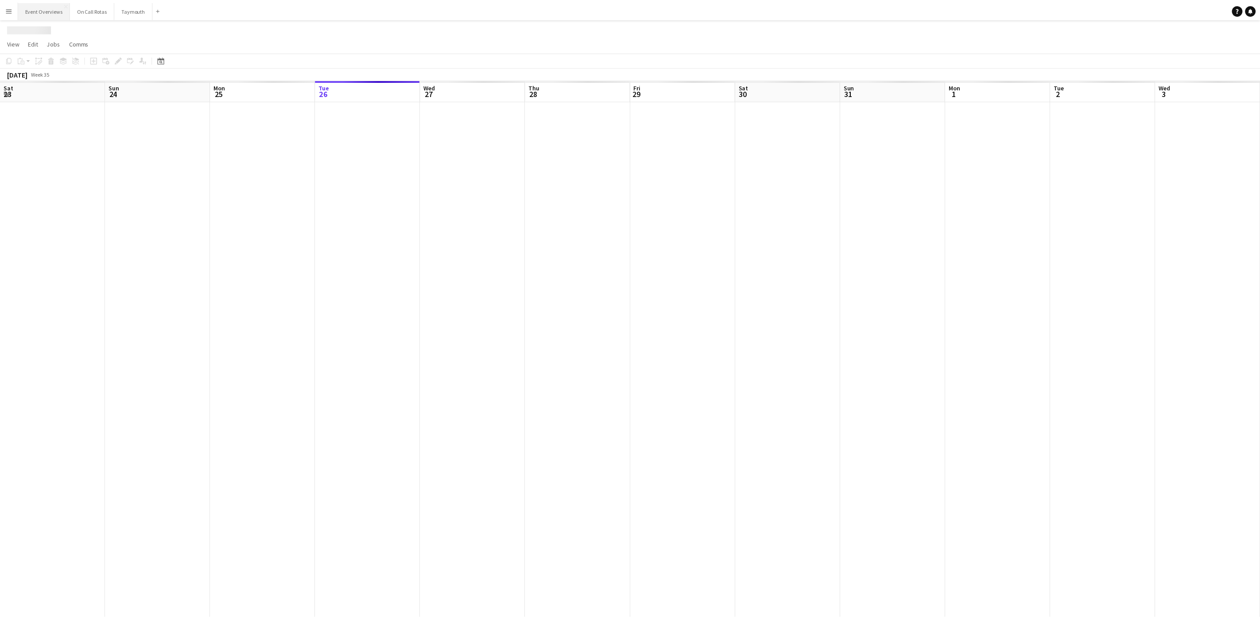
scroll to position [0, 212]
